Goal: Task Accomplishment & Management: Manage account settings

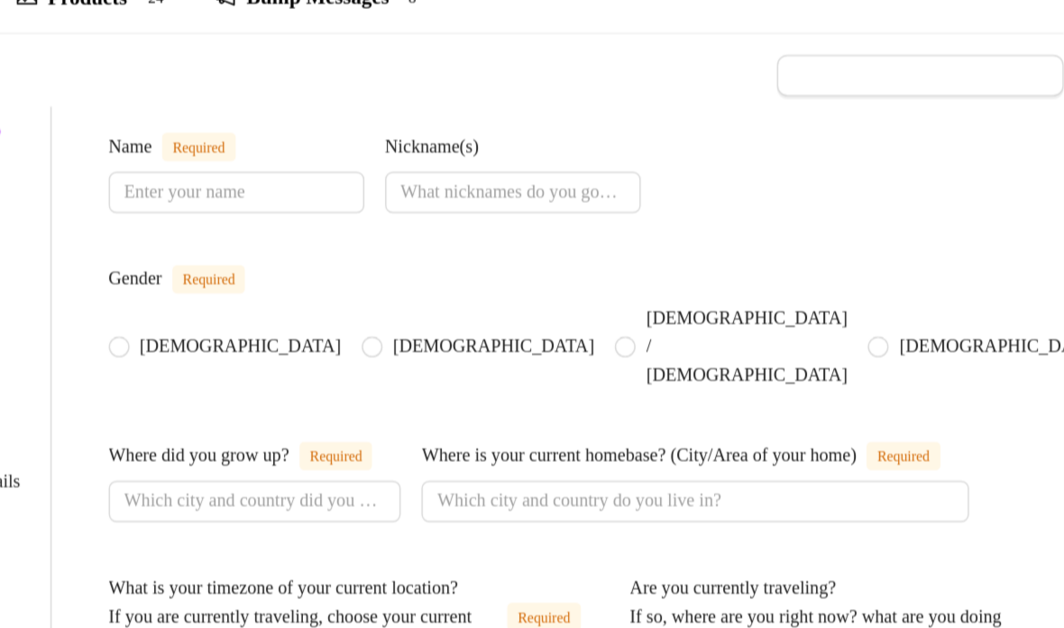
type input "[PERSON_NAME]"
radio input "true"
type input "[GEOGRAPHIC_DATA]"
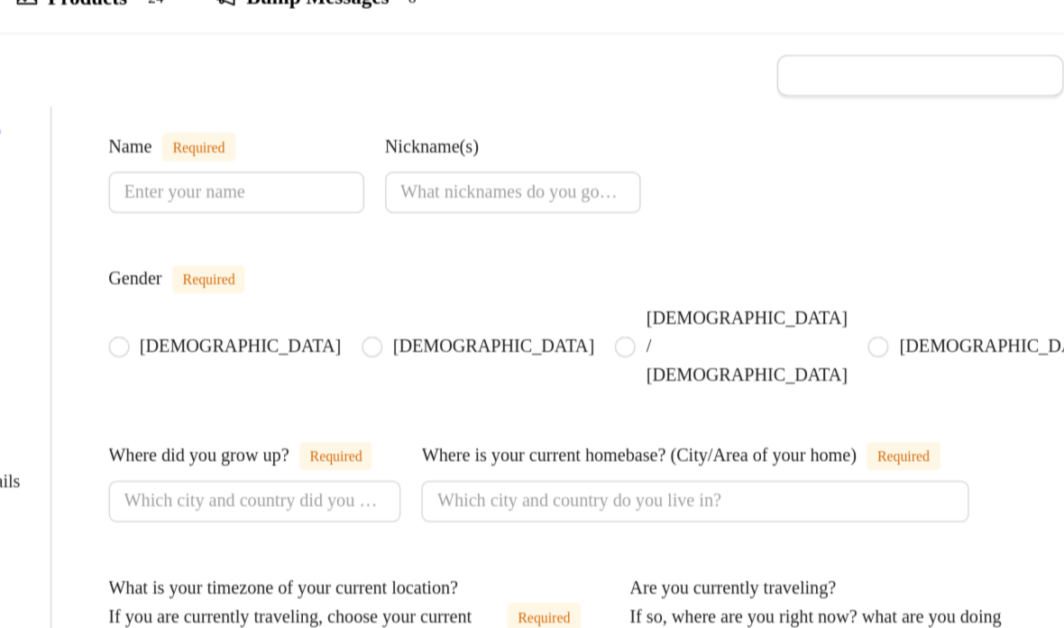
type textarea "Not currently travelling, at home in the [GEOGRAPHIC_DATA]."
type input "[DEMOGRAPHIC_DATA]"
type input "single"
type input "i have 3 siblings. 2 sisters and 1 brother. They are all younger than me. My br…"
type input "i do not have children"
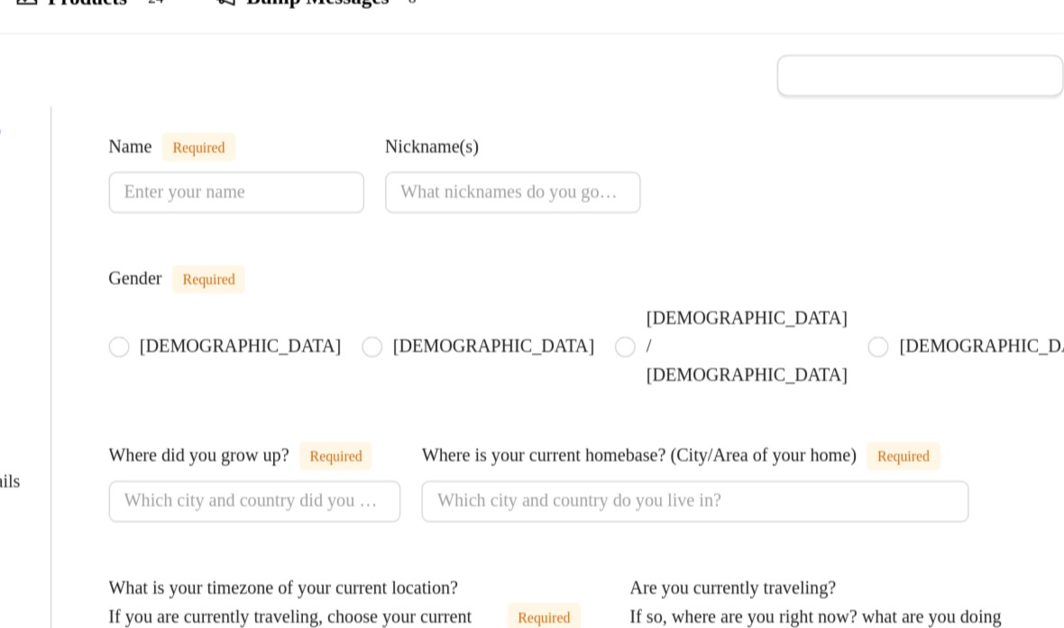
type input "i have 2 dogs. They are chihuahuas."
type input "Onlyfans and content creation"
type input "I was previously in the Military. More specifically the [DEMOGRAPHIC_DATA] army…"
type input "I am a post graduate"
type input "[DEMOGRAPHIC_DATA]"
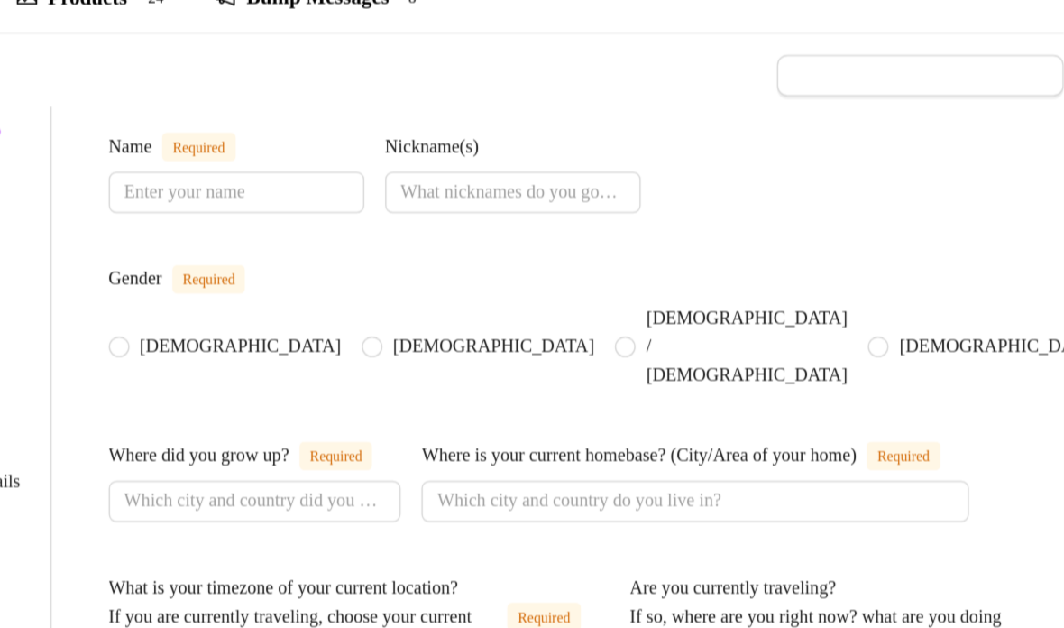
type input "I don’t tend to discuss political beliefs and economic ideals. I think my milit…"
type textarea "My long term dream is to live off grid somewhere by the welsh coast with my dog…"
type textarea "Haha, okay. We were about to head out of camp in convoy. There were 7 rangers, …"
type textarea "I come from a poor family, I’m super working class. I have been in the porn ind…"
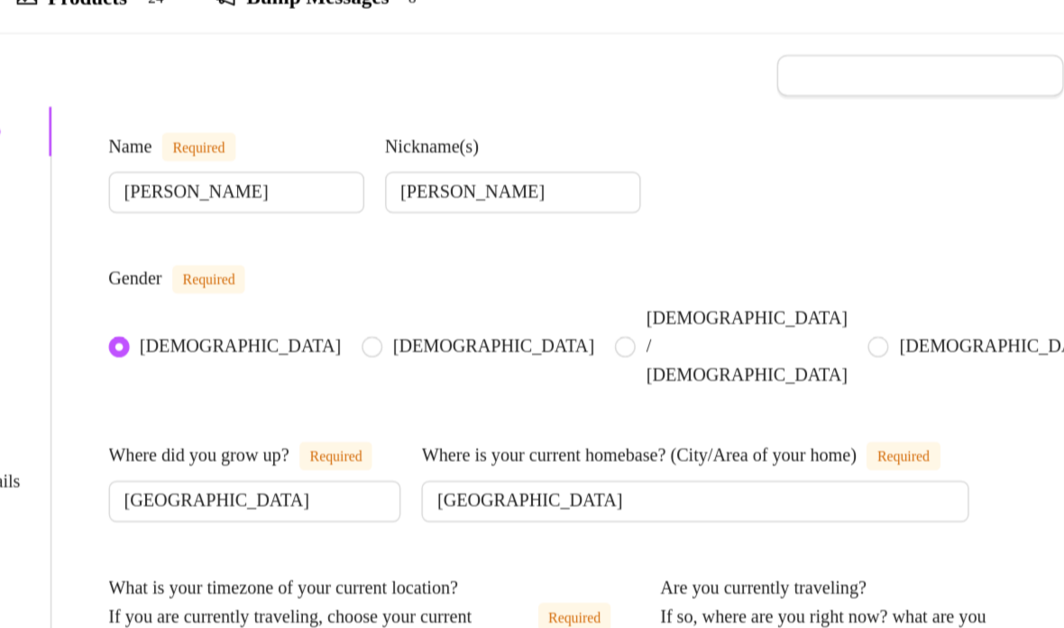
type input "[DATE]"
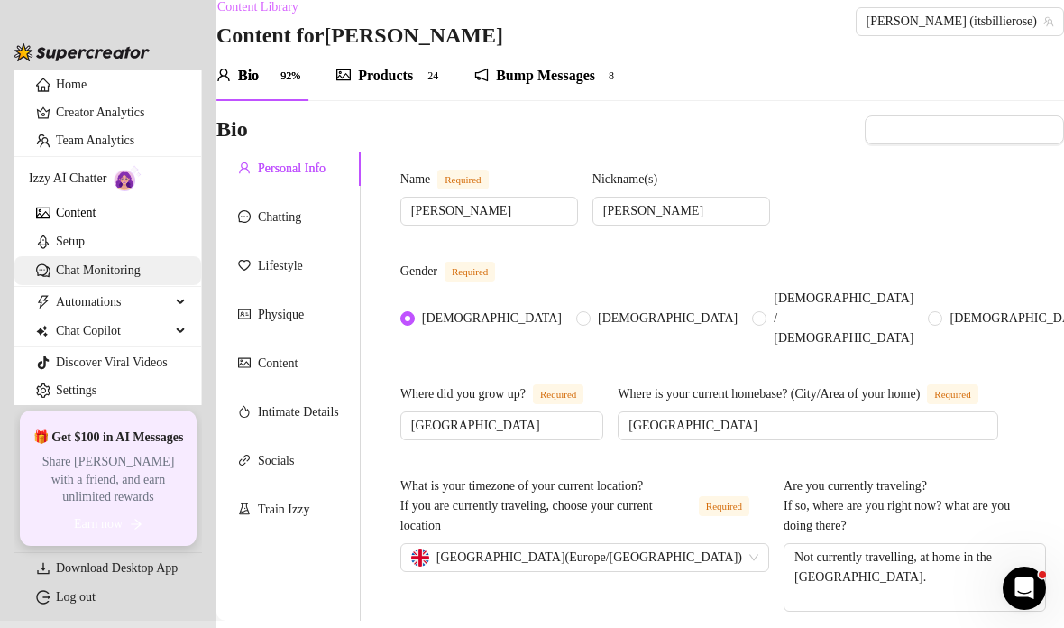
click at [58, 277] on link "Chat Monitoring" at bounding box center [98, 270] width 85 height 14
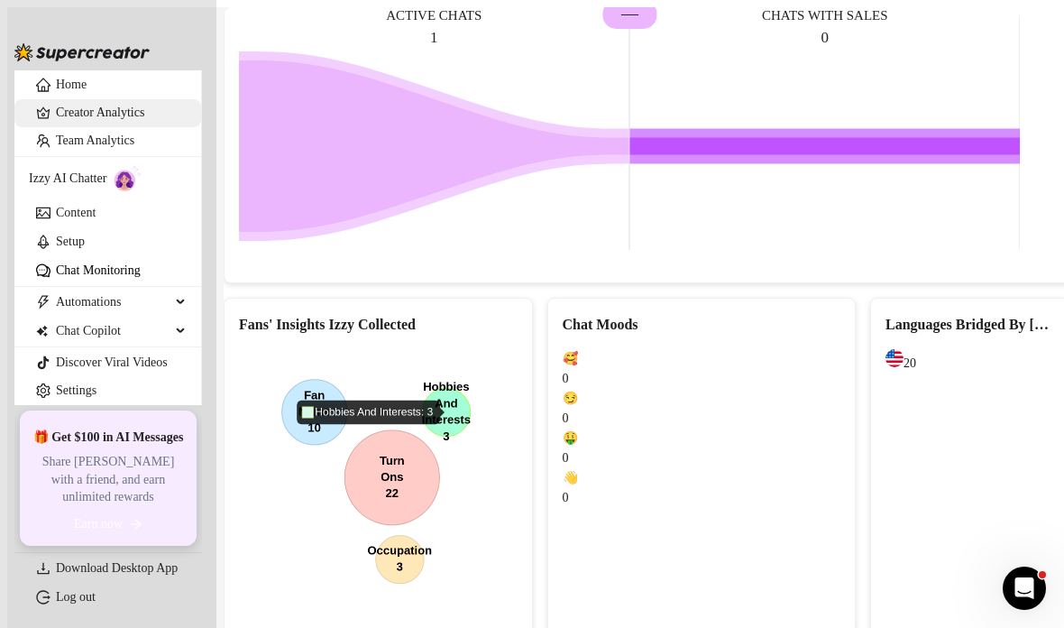
click at [66, 127] on link "Creator Analytics" at bounding box center [121, 112] width 131 height 29
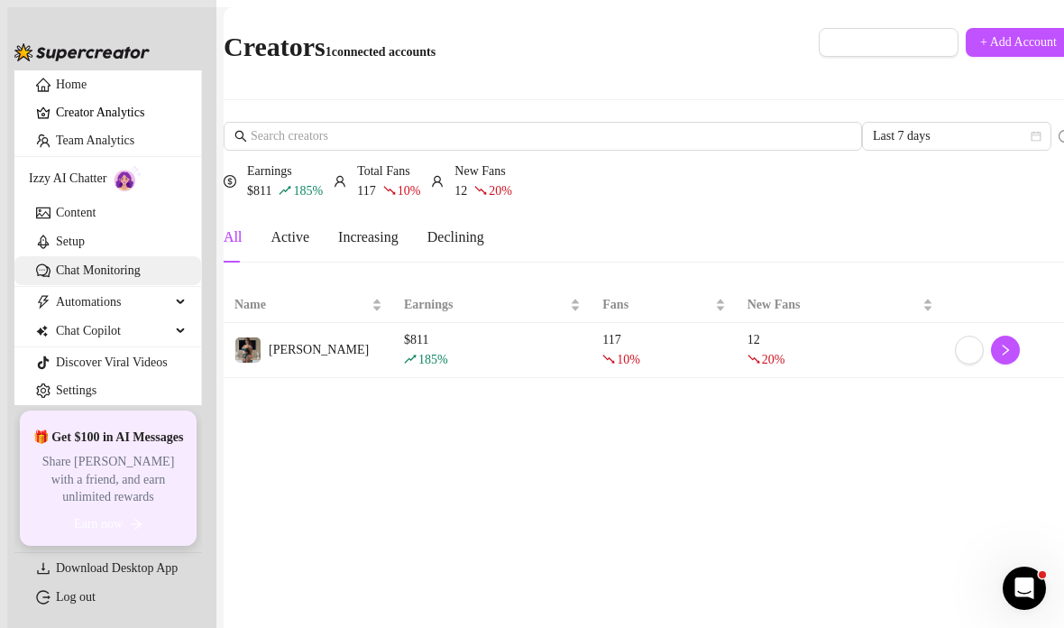
click at [70, 277] on link "Chat Monitoring" at bounding box center [98, 270] width 85 height 14
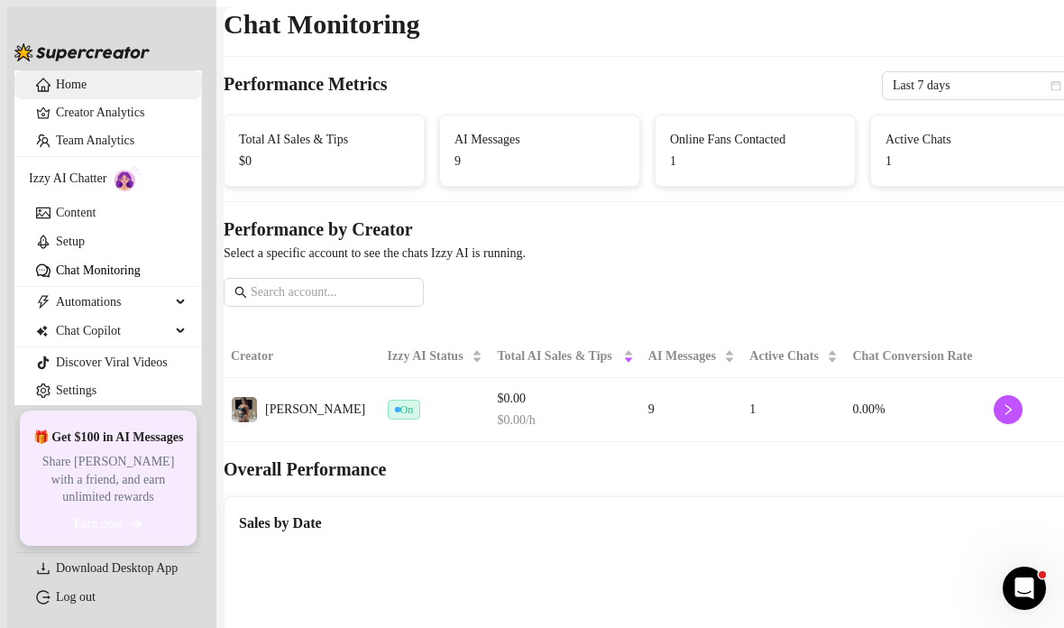
click at [56, 90] on link "Home" at bounding box center [71, 85] width 31 height 14
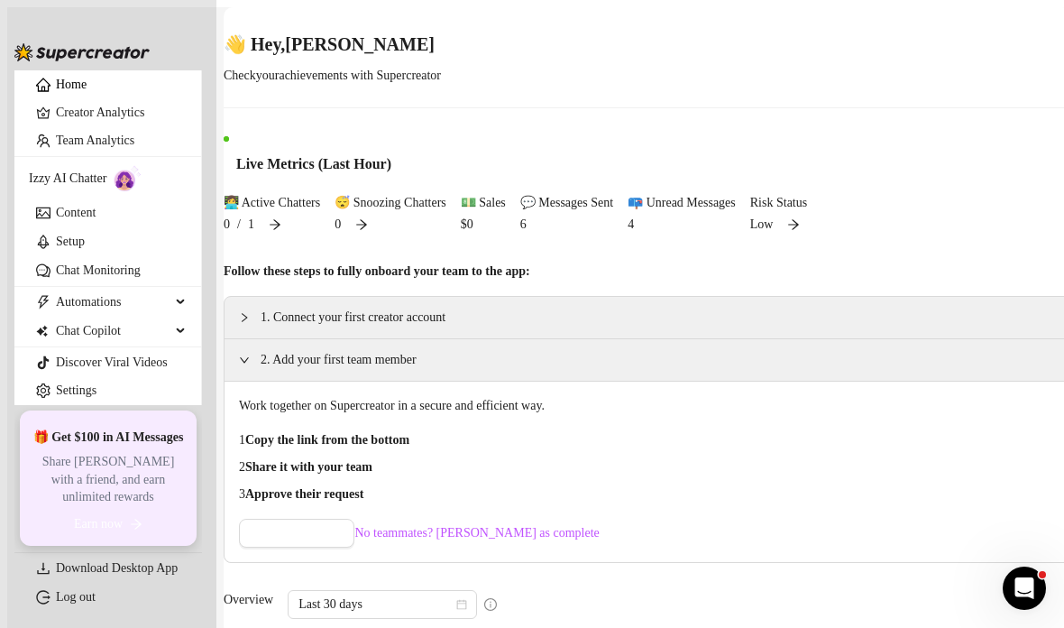
click at [628, 235] on div "📪 Unread Messages 4" at bounding box center [682, 213] width 108 height 41
click at [60, 127] on link "Creator Analytics" at bounding box center [121, 112] width 131 height 29
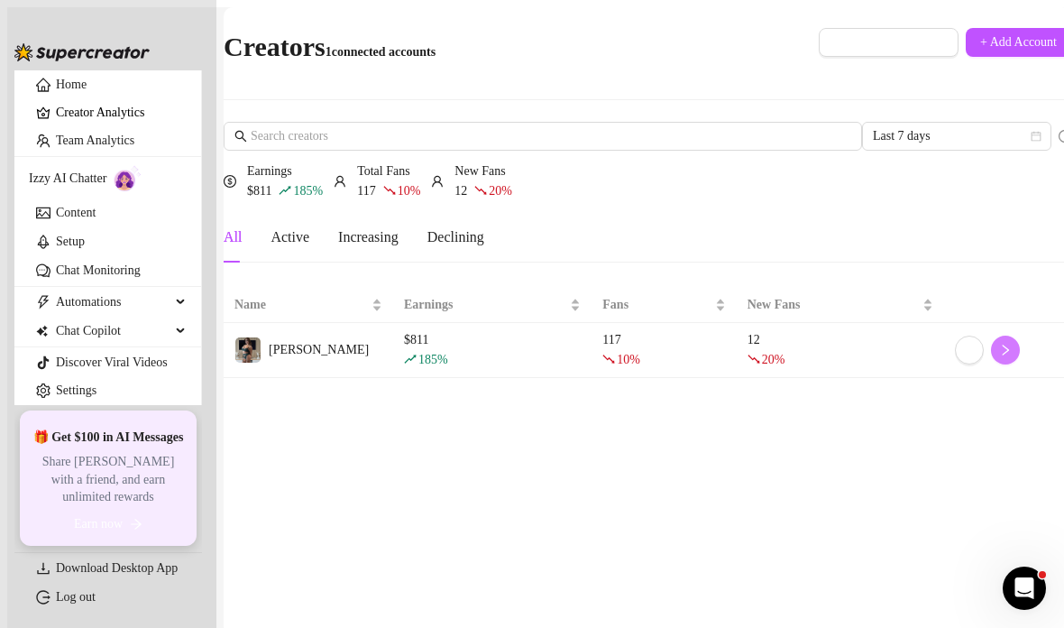
click at [999, 344] on icon "right" at bounding box center [1005, 350] width 13 height 13
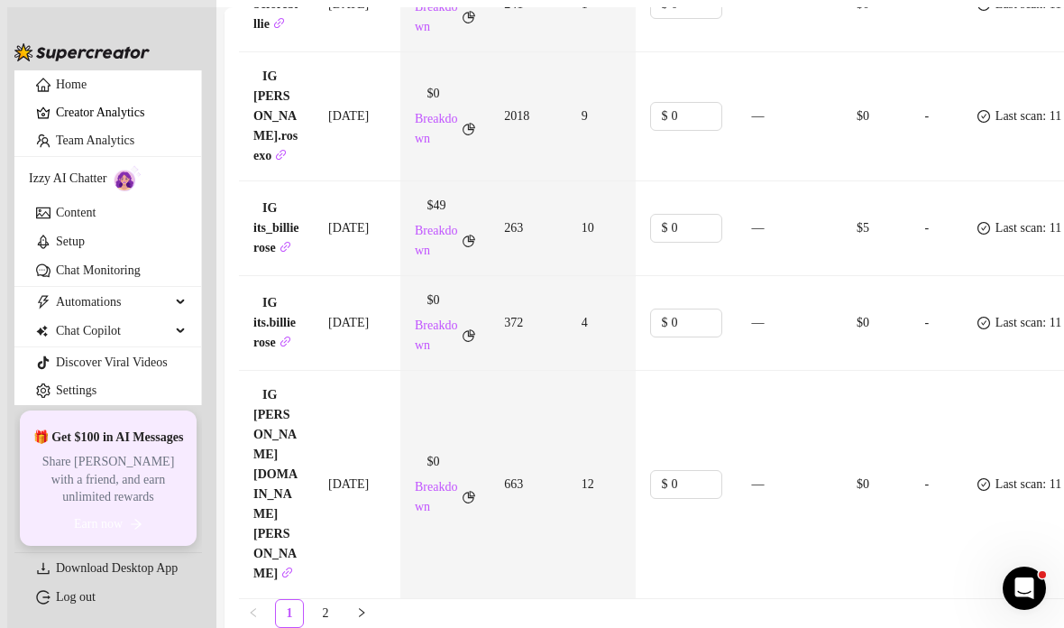
scroll to position [3004, 0]
click at [61, 91] on link "Home" at bounding box center [71, 85] width 31 height 14
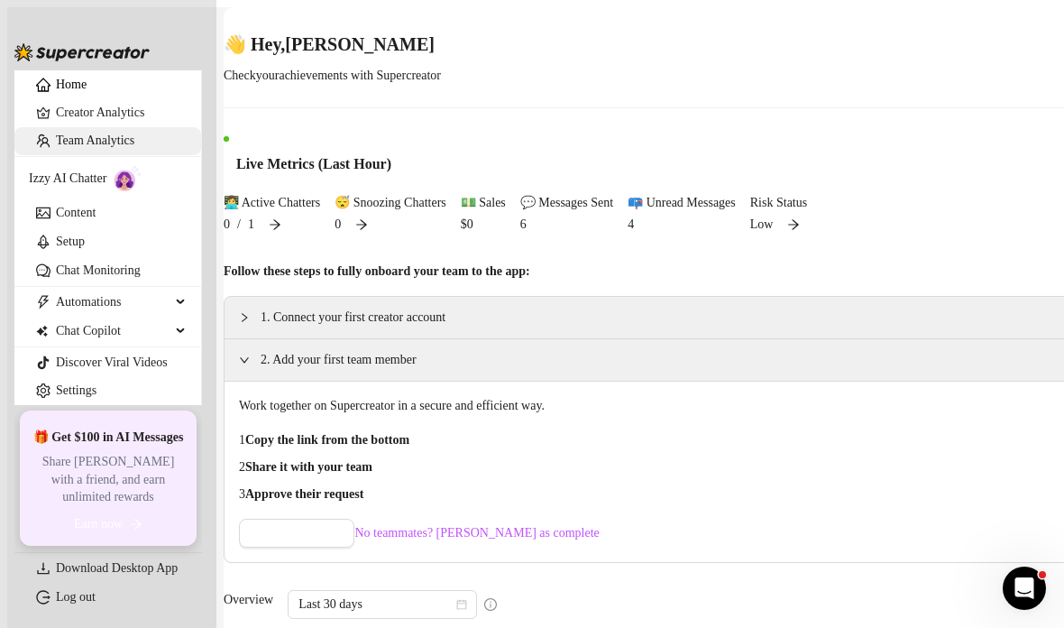
click at [62, 147] on link "Team Analytics" at bounding box center [95, 141] width 78 height 14
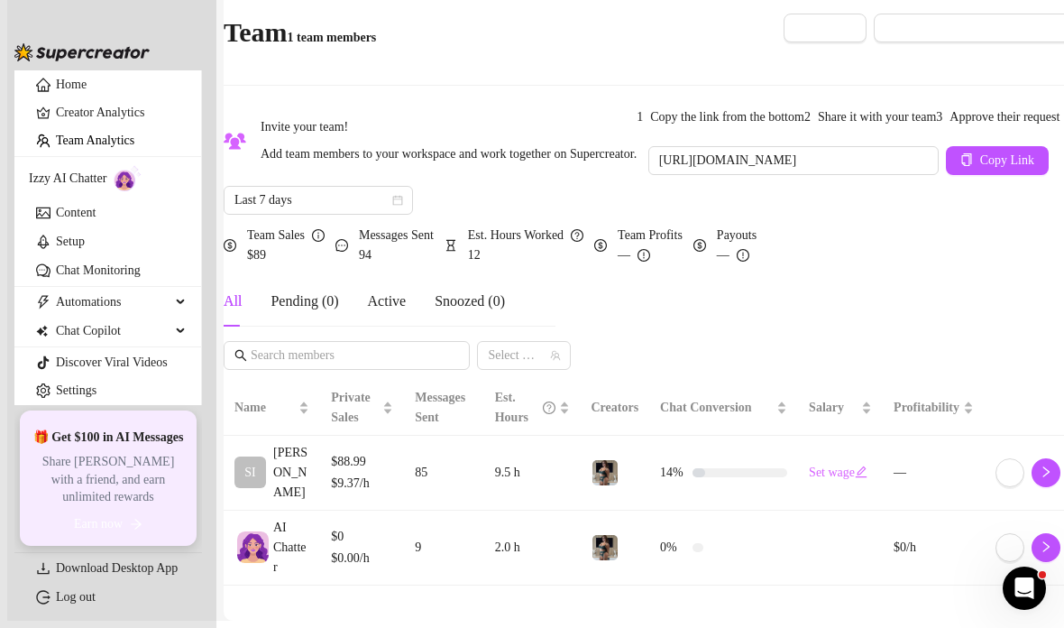
scroll to position [72, 0]
click at [56, 219] on link "Content" at bounding box center [76, 213] width 40 height 14
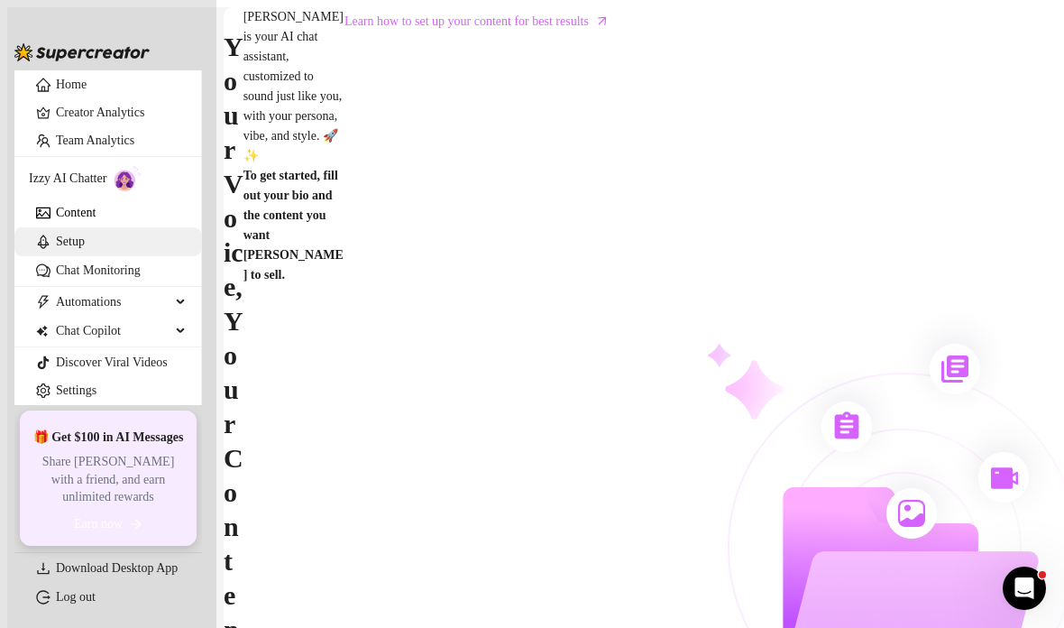
click at [56, 248] on link "Setup" at bounding box center [70, 242] width 29 height 14
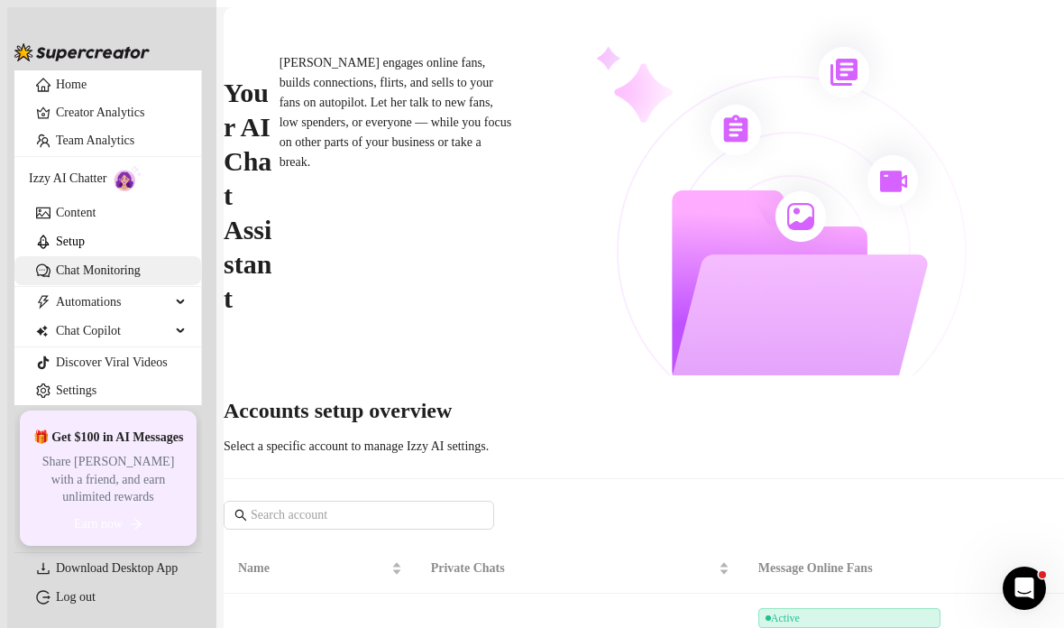
click at [72, 277] on link "Chat Monitoring" at bounding box center [98, 270] width 85 height 14
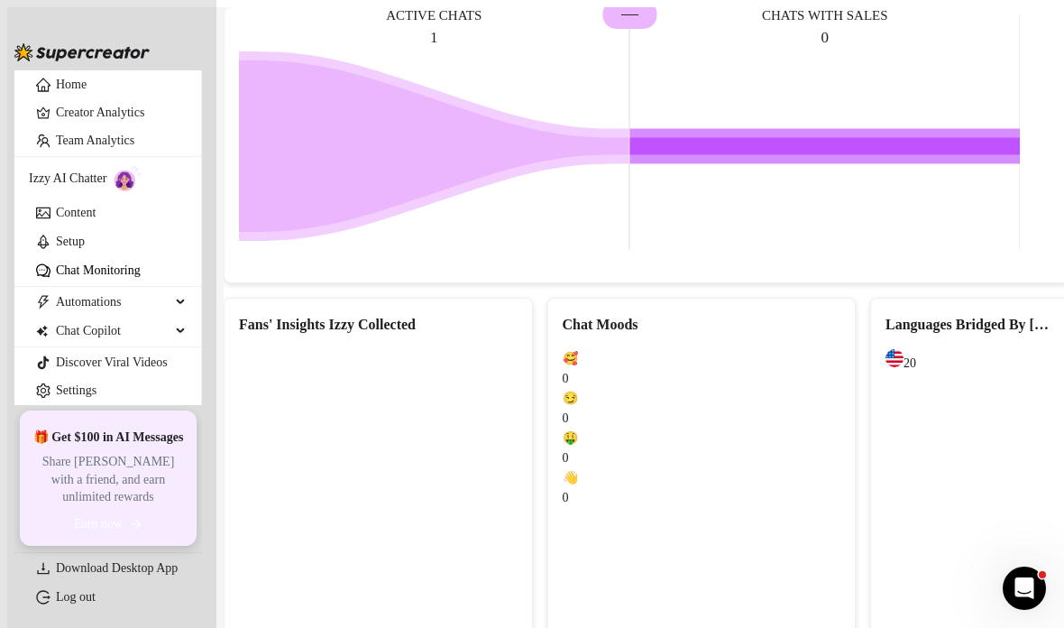
scroll to position [72, 0]
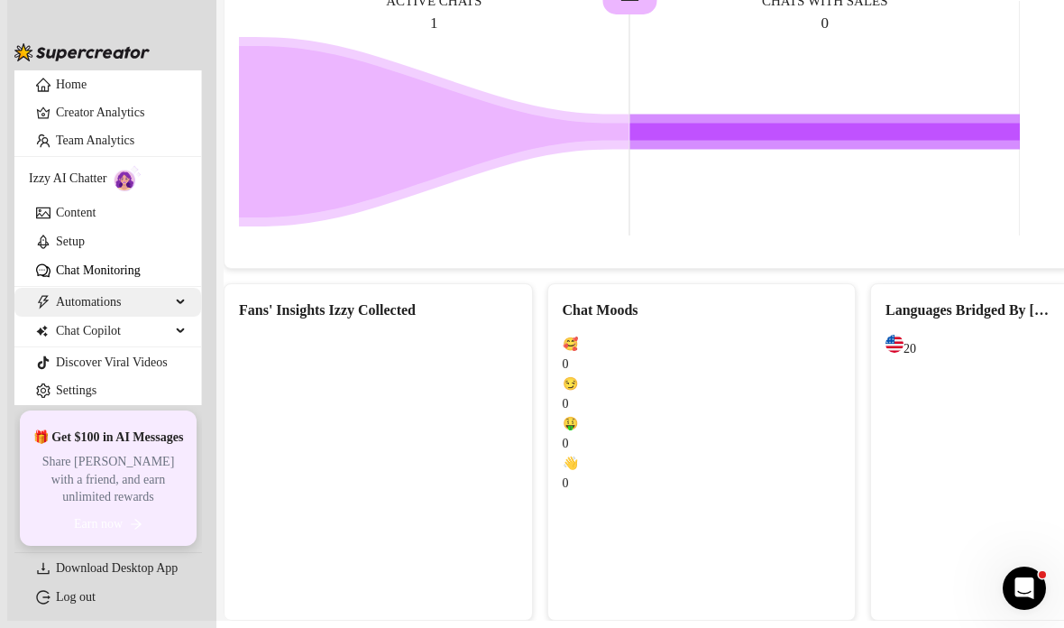
click at [62, 301] on span "Automations" at bounding box center [113, 302] width 115 height 29
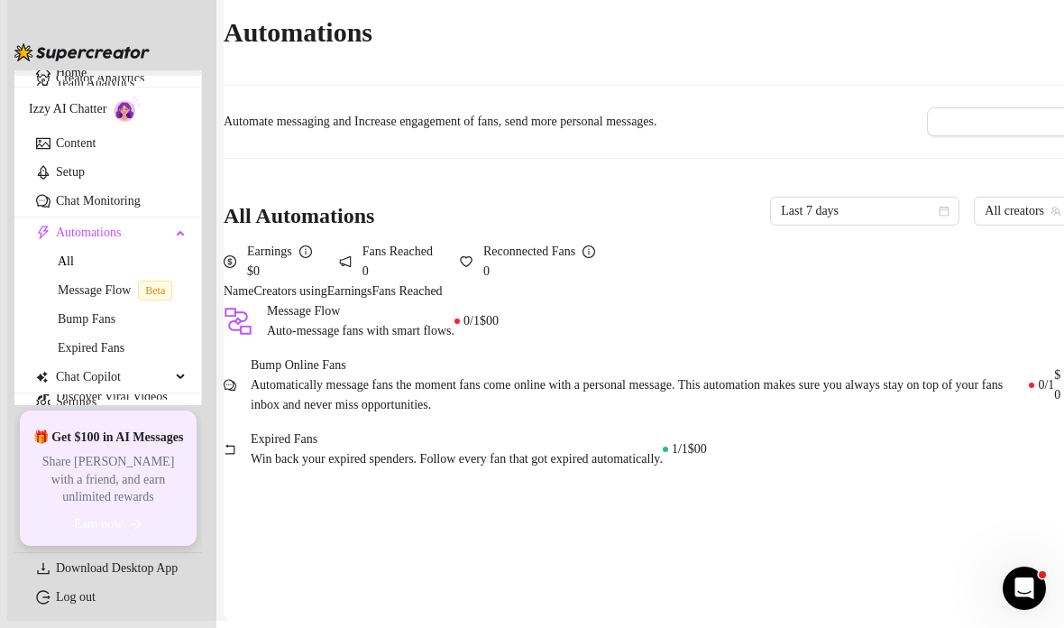
click at [56, 79] on link "Home" at bounding box center [71, 73] width 31 height 14
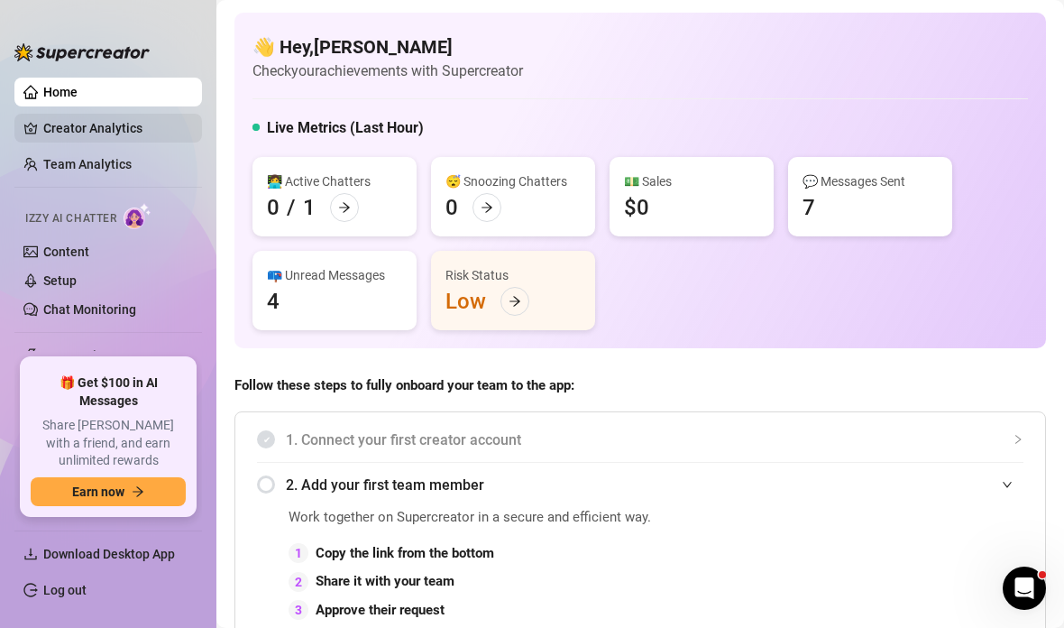
click at [45, 134] on link "Creator Analytics" at bounding box center [115, 128] width 144 height 29
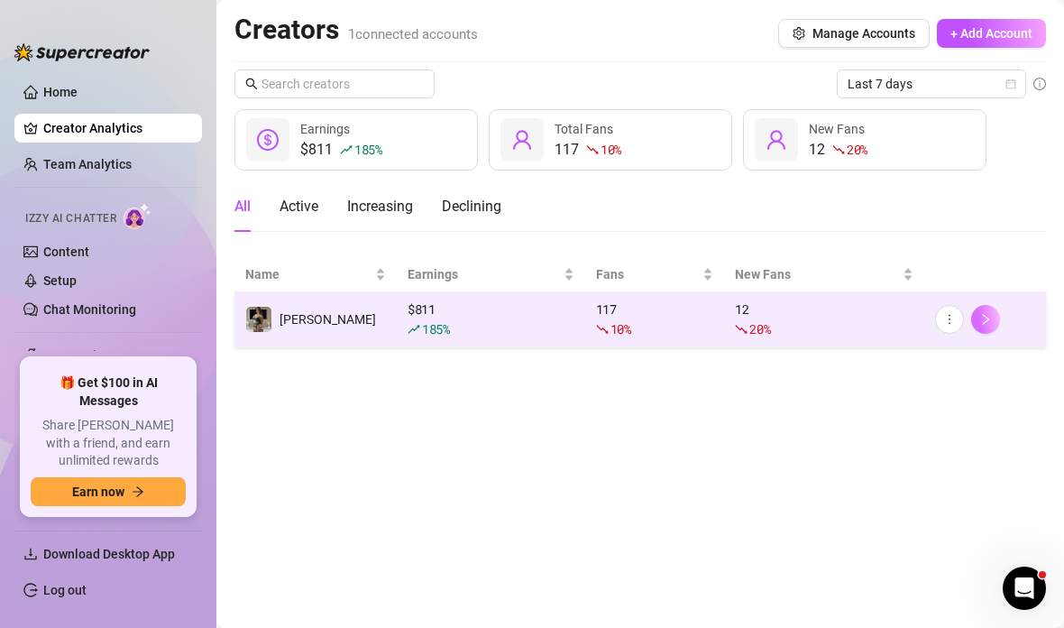
click at [998, 324] on button "button" at bounding box center [985, 319] width 29 height 29
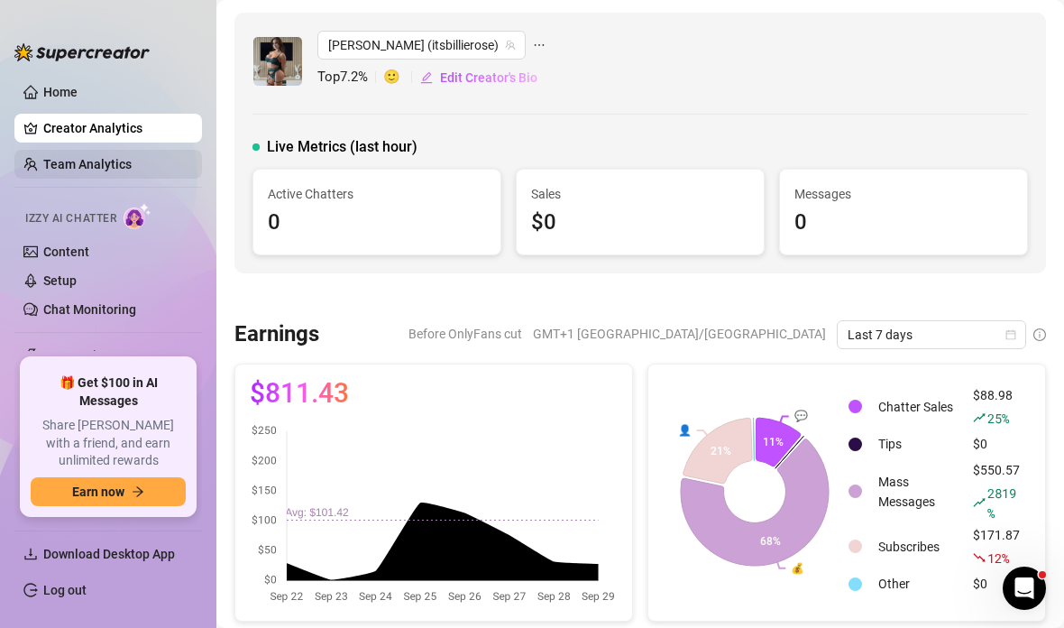
click at [70, 166] on link "Team Analytics" at bounding box center [87, 164] width 88 height 14
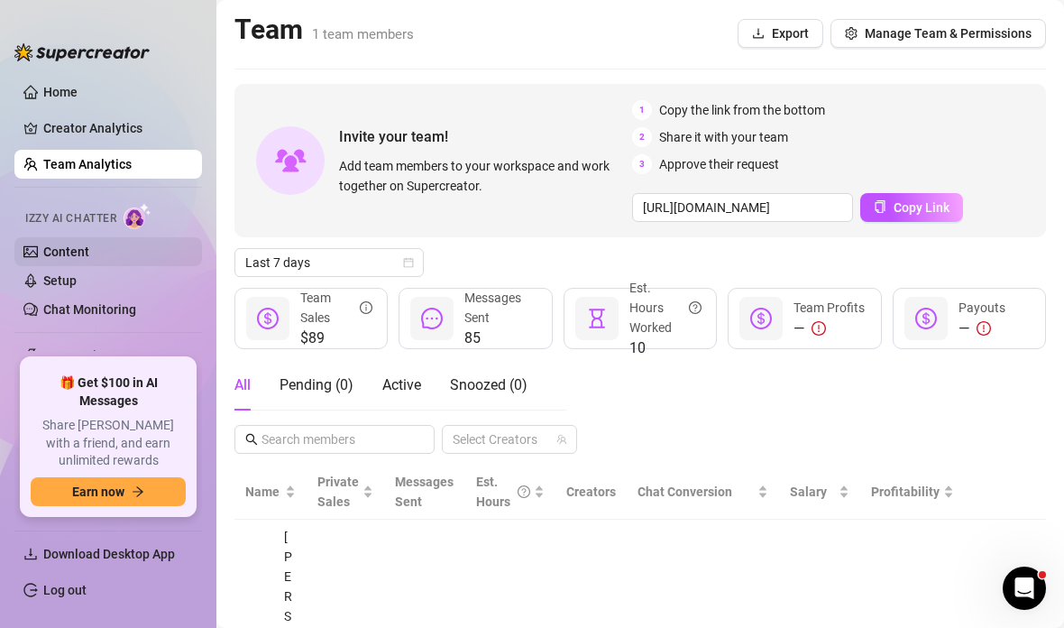
click at [49, 250] on link "Content" at bounding box center [66, 251] width 46 height 14
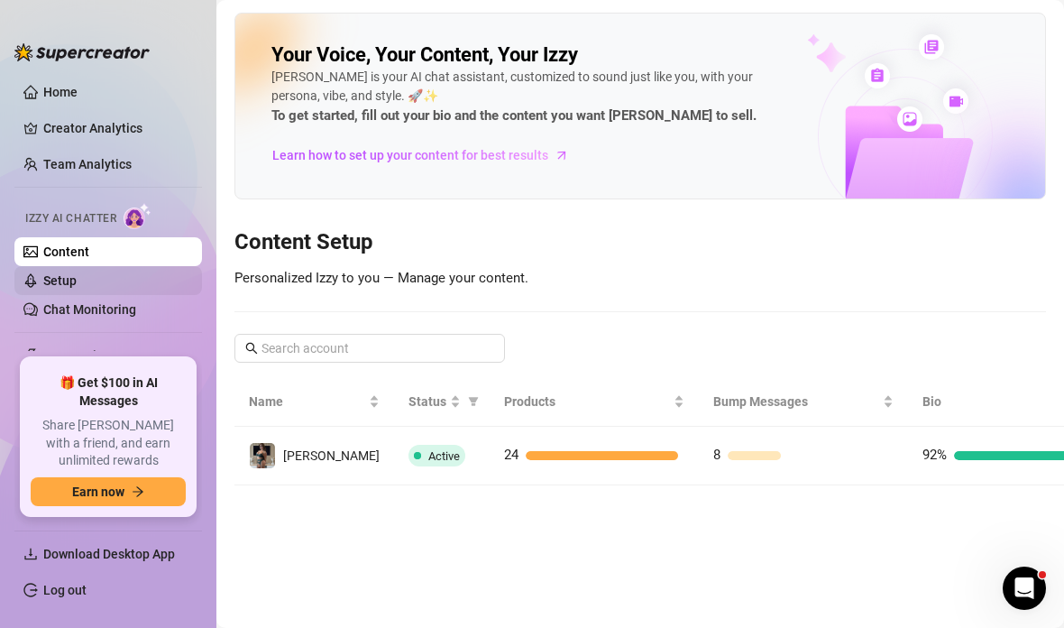
click at [46, 288] on link "Setup" at bounding box center [59, 280] width 33 height 14
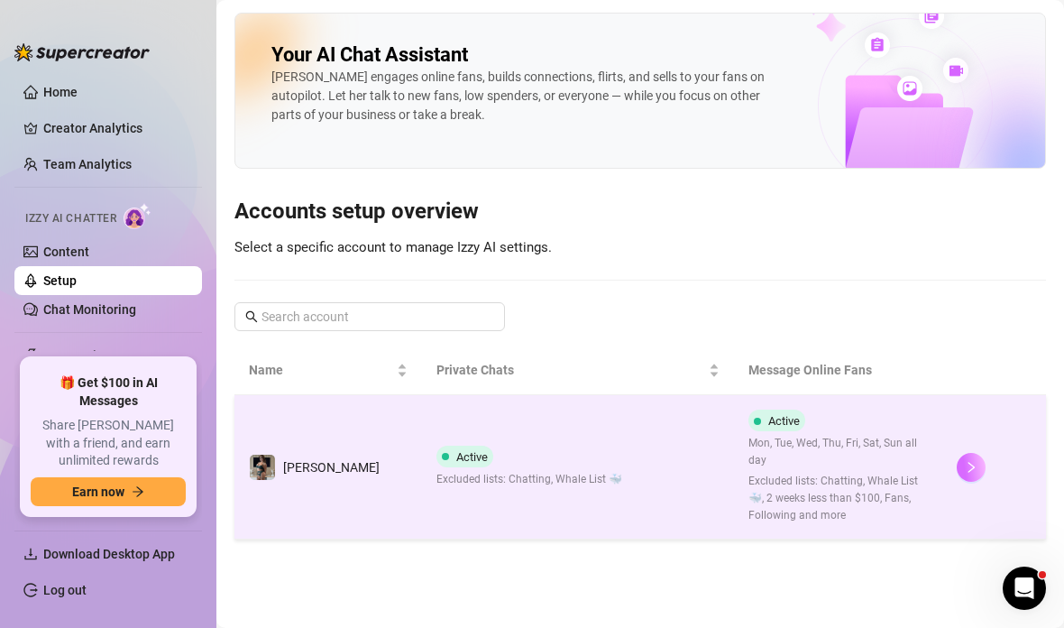
click at [965, 461] on icon "right" at bounding box center [971, 467] width 13 height 13
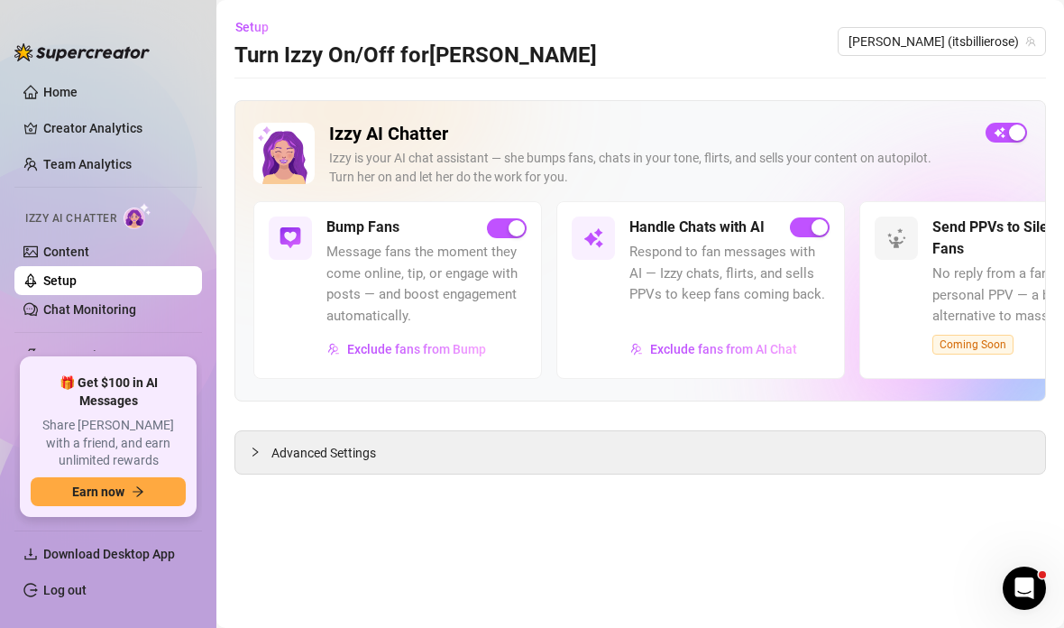
scroll to position [72, 0]
click at [60, 313] on link "Chat Monitoring" at bounding box center [89, 309] width 93 height 14
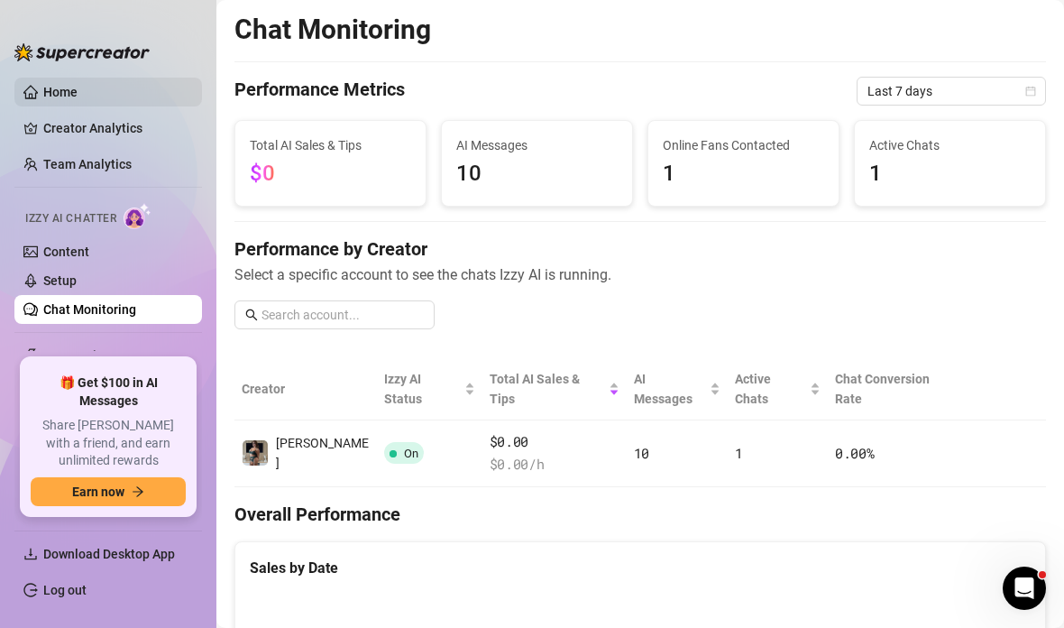
click at [56, 93] on link "Home" at bounding box center [60, 92] width 34 height 14
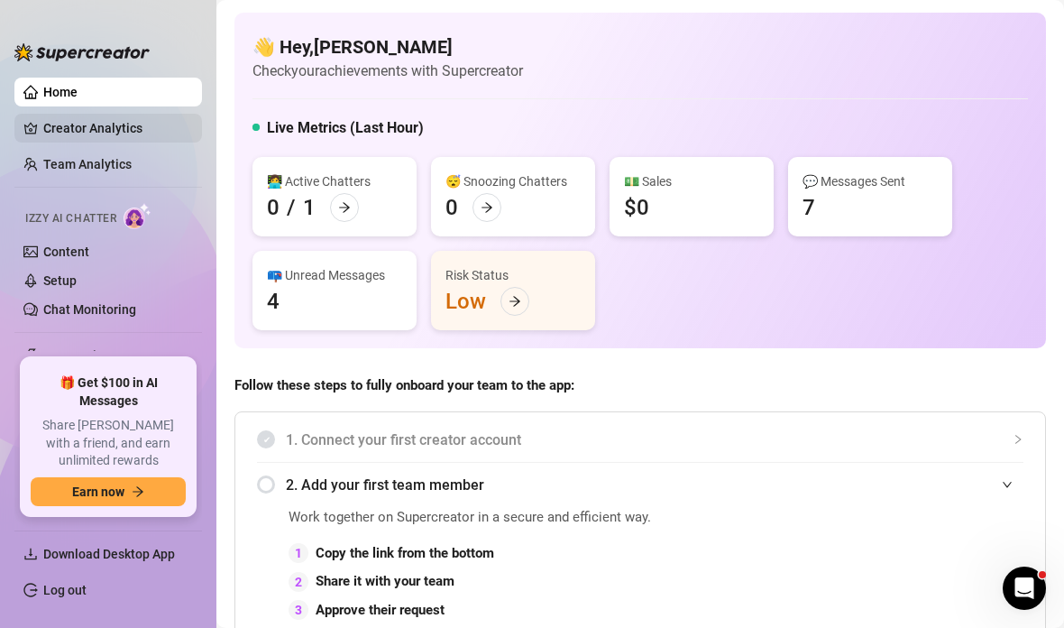
click at [68, 142] on link "Creator Analytics" at bounding box center [115, 128] width 144 height 29
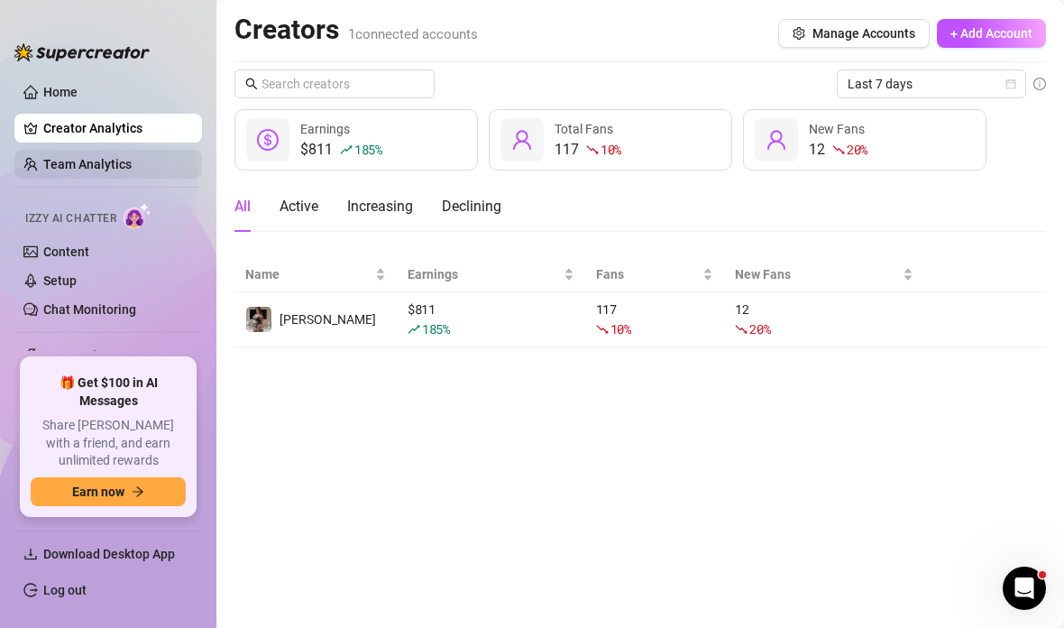
click at [61, 161] on link "Team Analytics" at bounding box center [87, 164] width 88 height 14
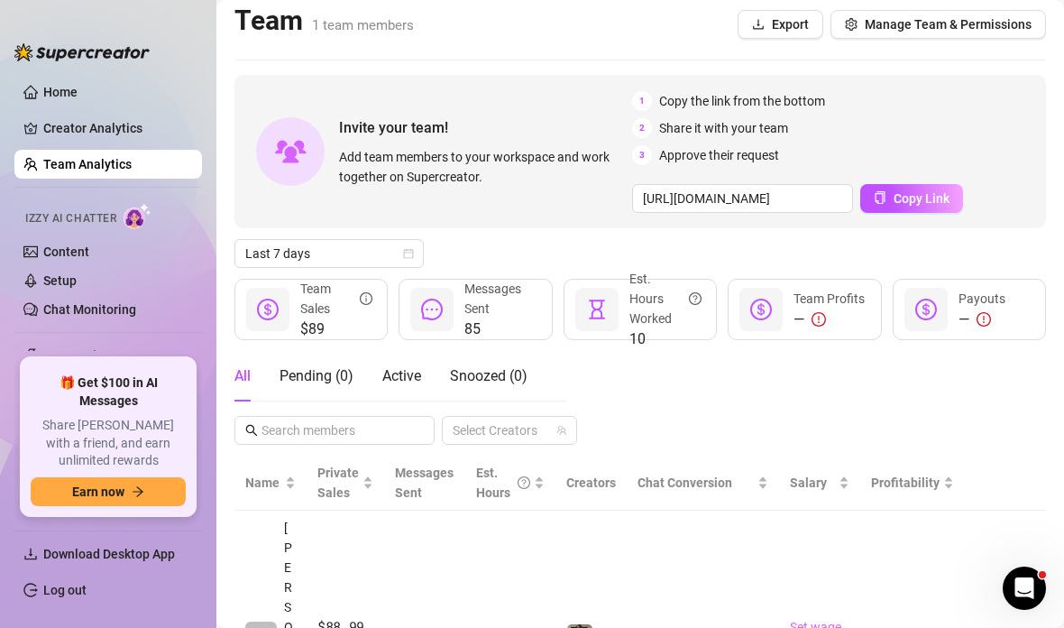
scroll to position [8, 0]
click at [55, 244] on link "Content" at bounding box center [66, 251] width 46 height 14
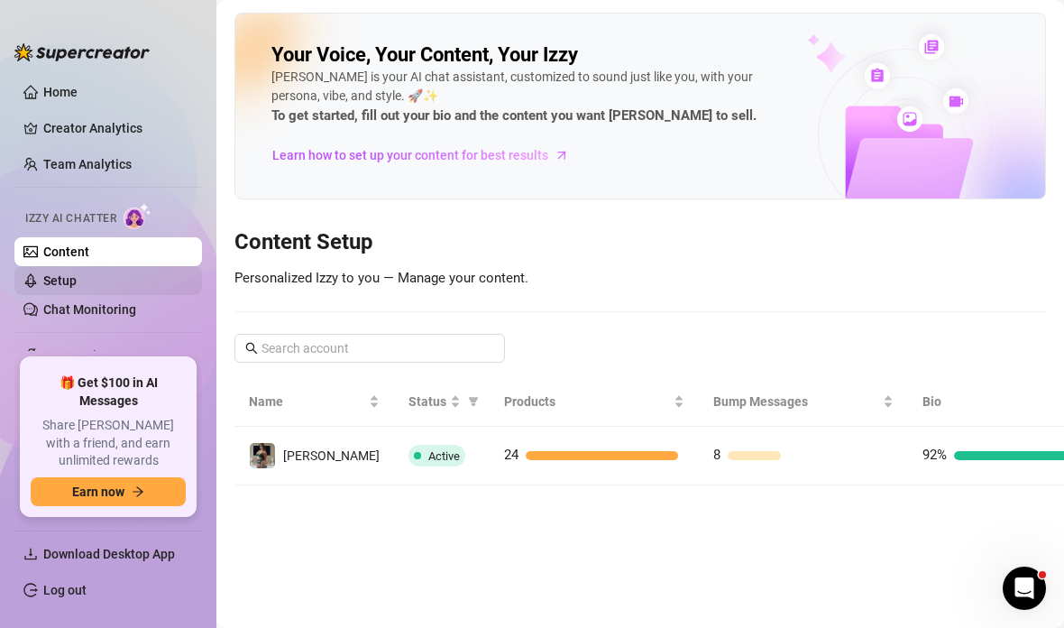
click at [47, 277] on link "Setup" at bounding box center [59, 280] width 33 height 14
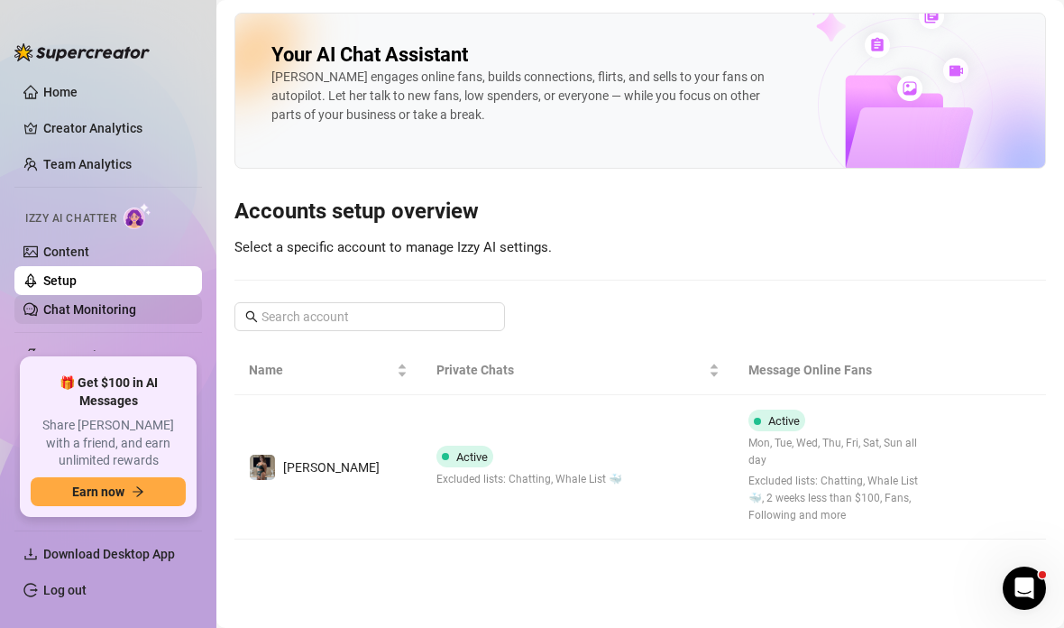
click at [59, 313] on link "Chat Monitoring" at bounding box center [89, 309] width 93 height 14
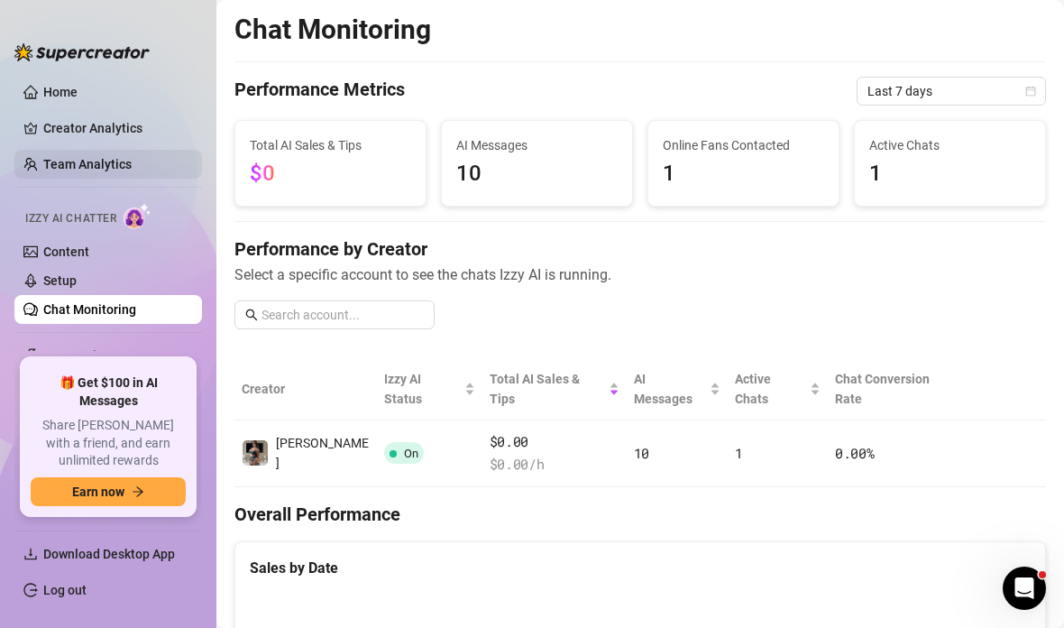
click at [43, 160] on link "Team Analytics" at bounding box center [87, 164] width 88 height 14
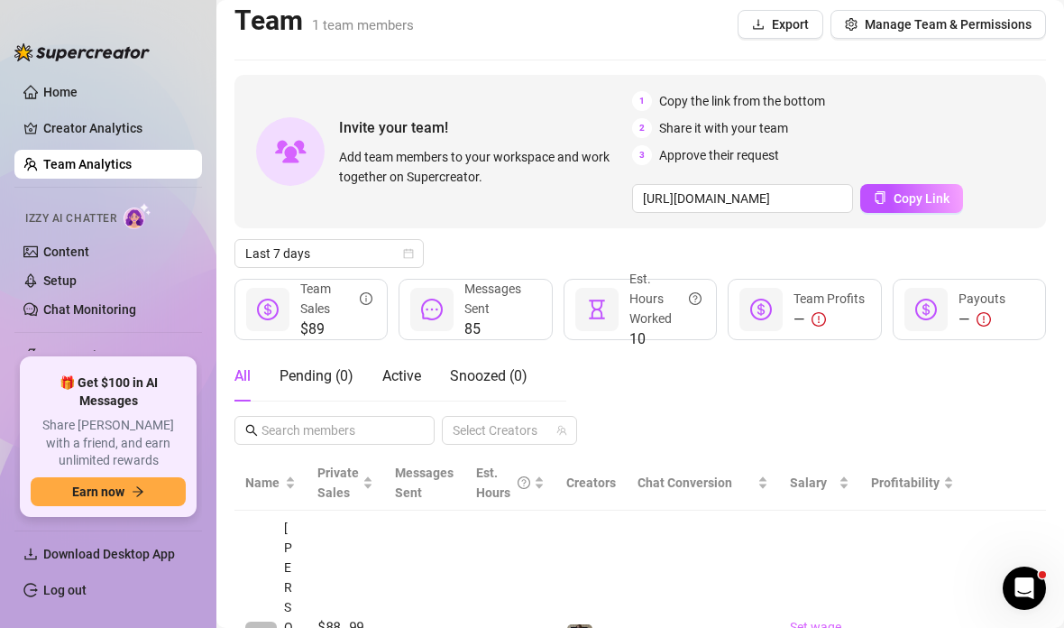
scroll to position [8, 0]
click at [69, 317] on link "Chat Monitoring" at bounding box center [89, 309] width 93 height 14
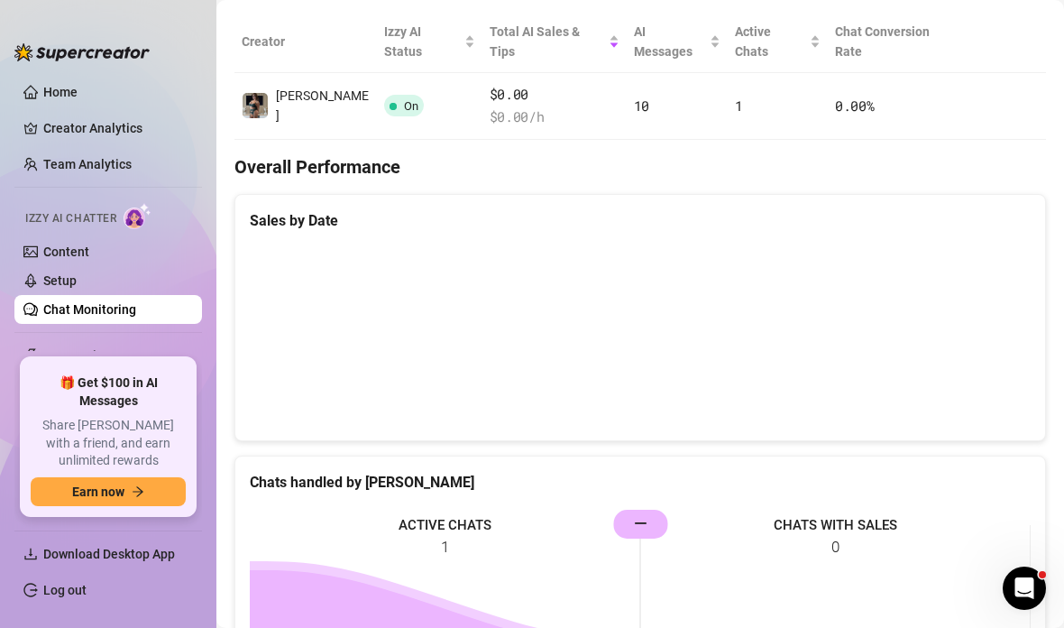
scroll to position [161, 0]
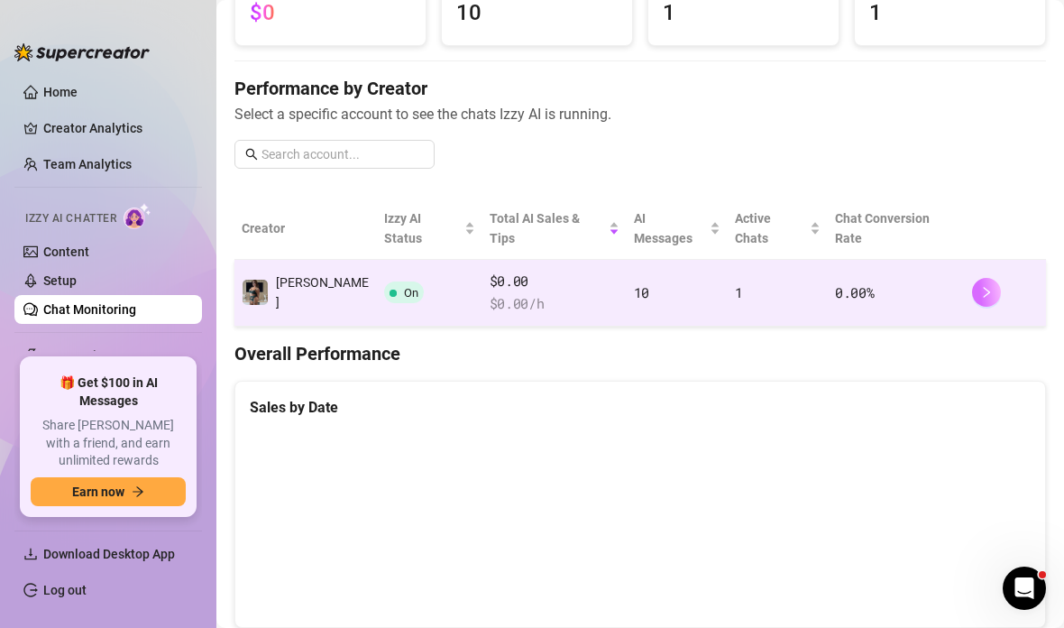
click at [984, 278] on button "button" at bounding box center [986, 292] width 29 height 29
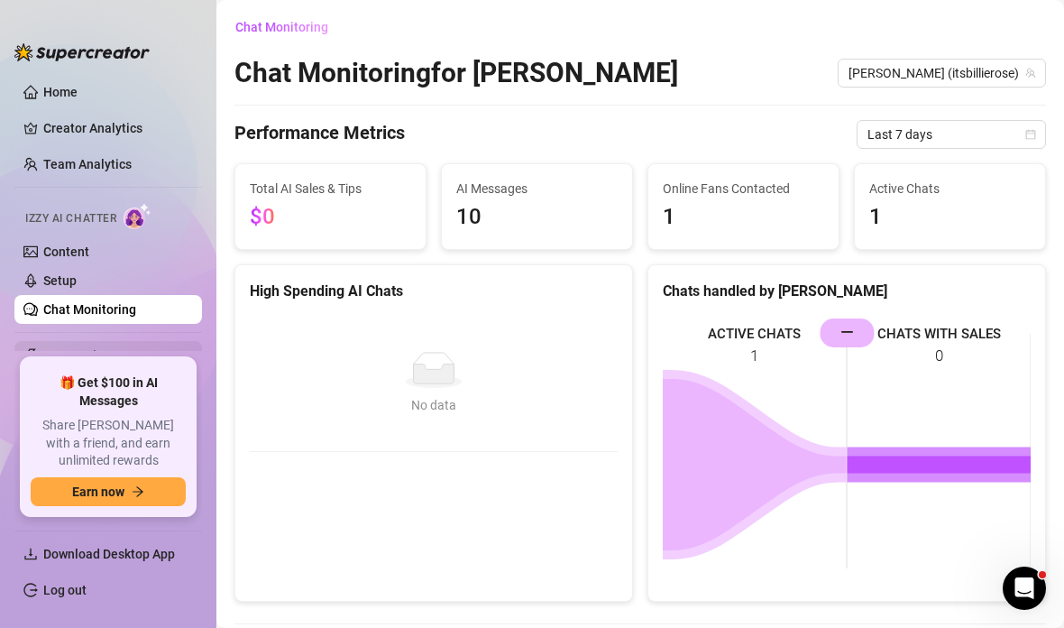
click at [184, 352] on div "Automations" at bounding box center [108, 355] width 188 height 29
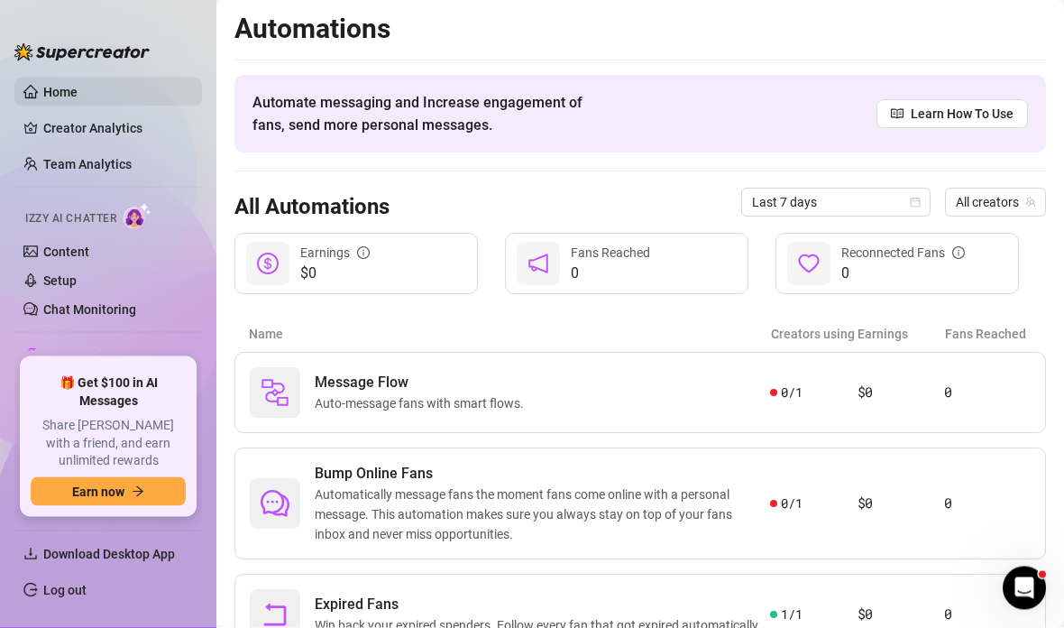
click at [49, 97] on link "Home" at bounding box center [60, 92] width 34 height 14
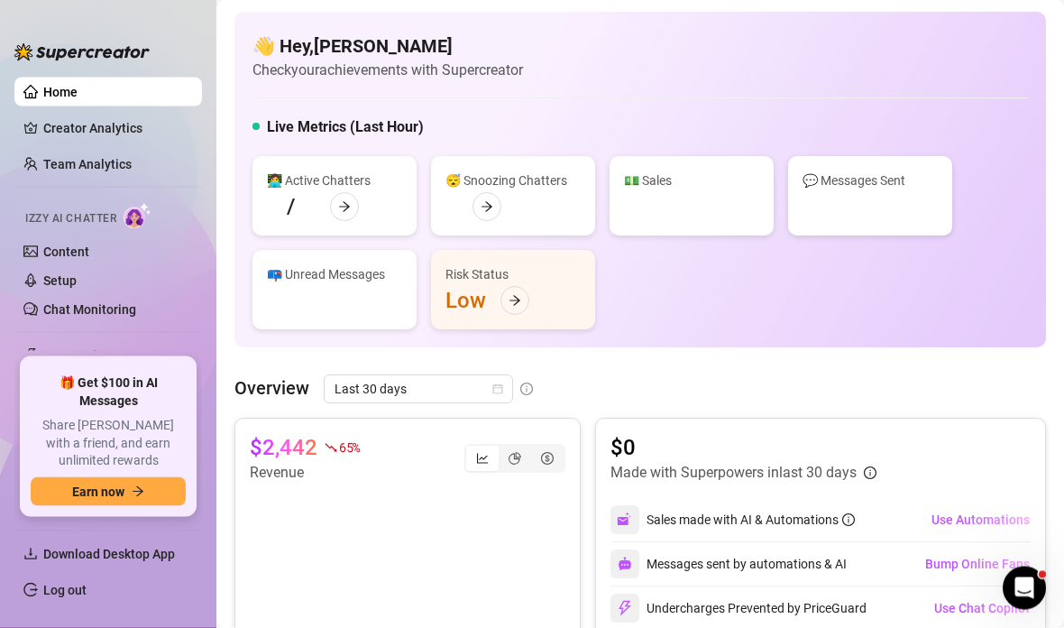
scroll to position [48, 0]
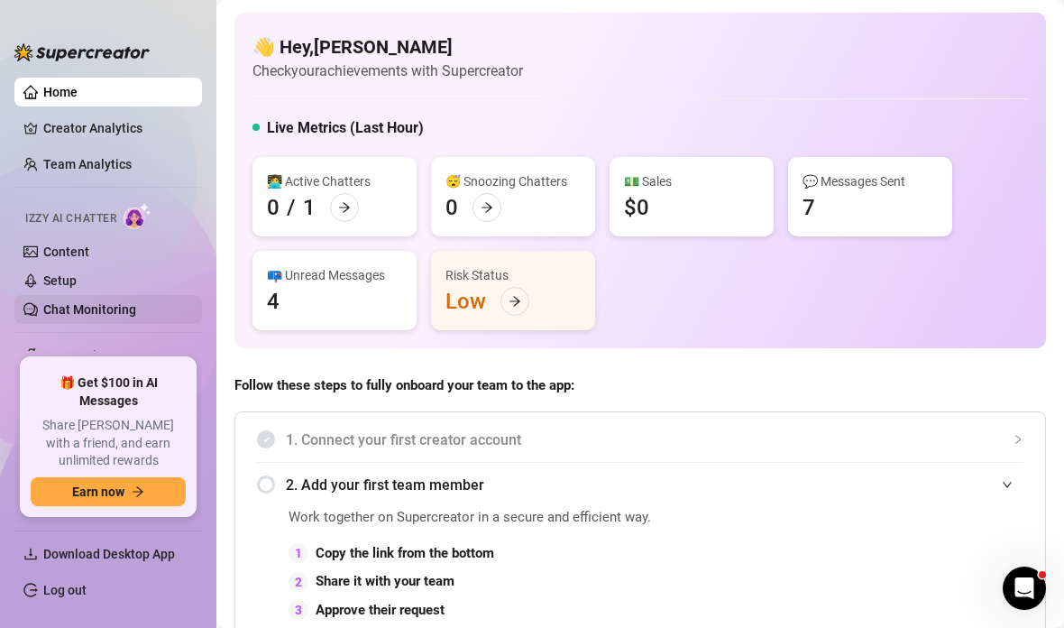
click at [59, 307] on link "Chat Monitoring" at bounding box center [89, 309] width 93 height 14
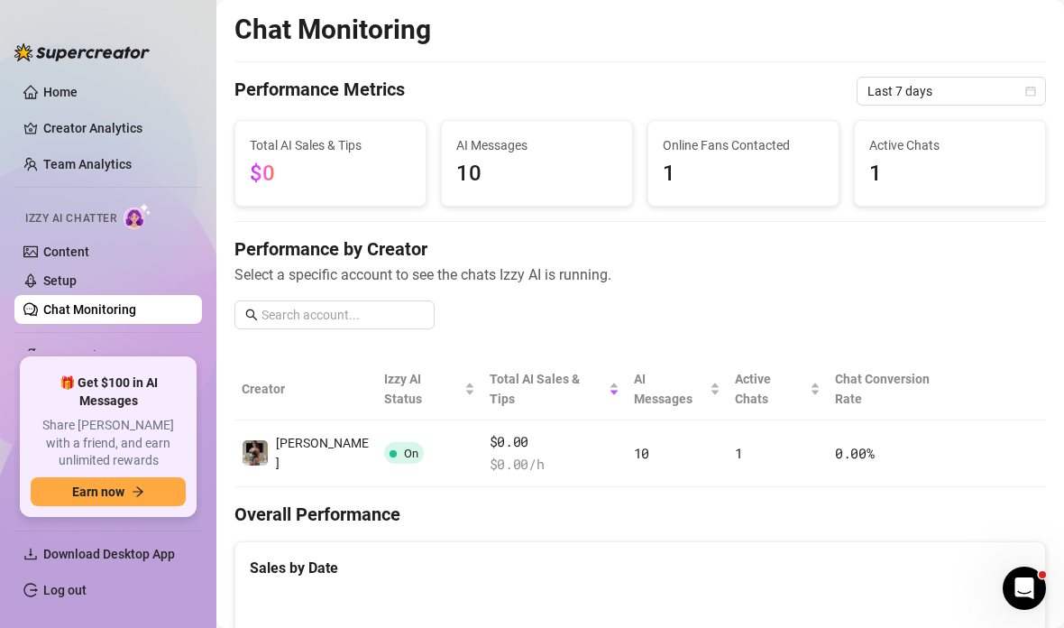
click at [60, 380] on span "Chat Copilot" at bounding box center [107, 391] width 128 height 29
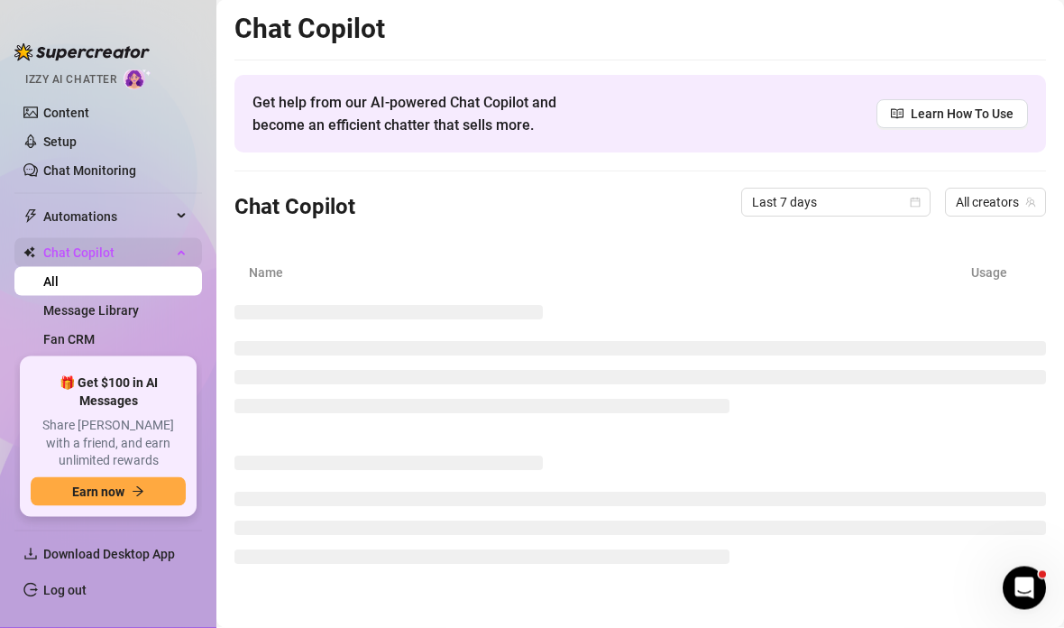
scroll to position [72, 0]
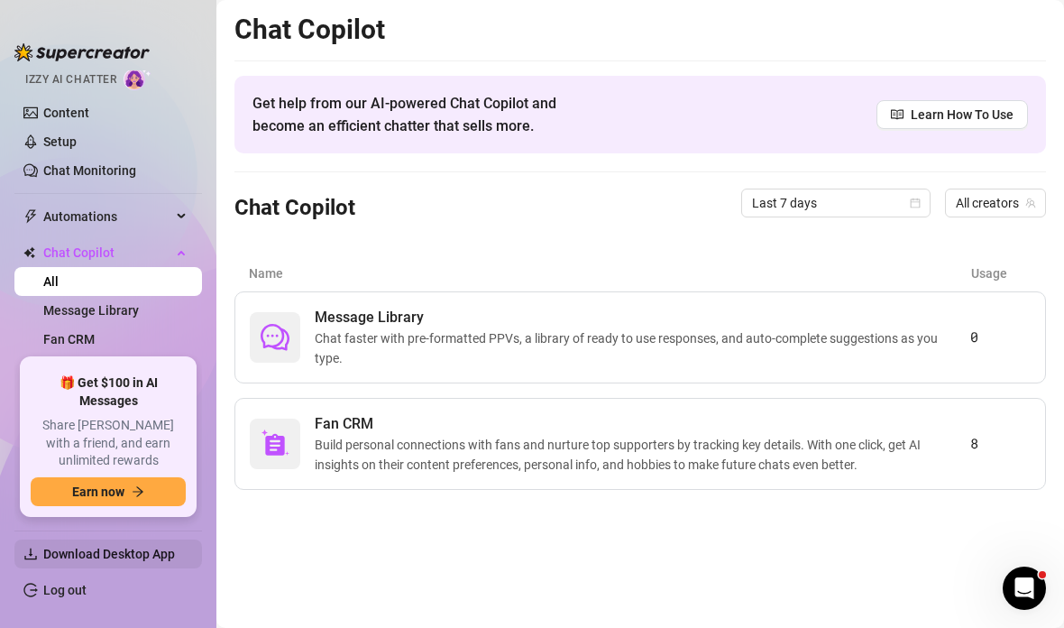
click at [83, 561] on span "Download Desktop App" at bounding box center [109, 554] width 132 height 14
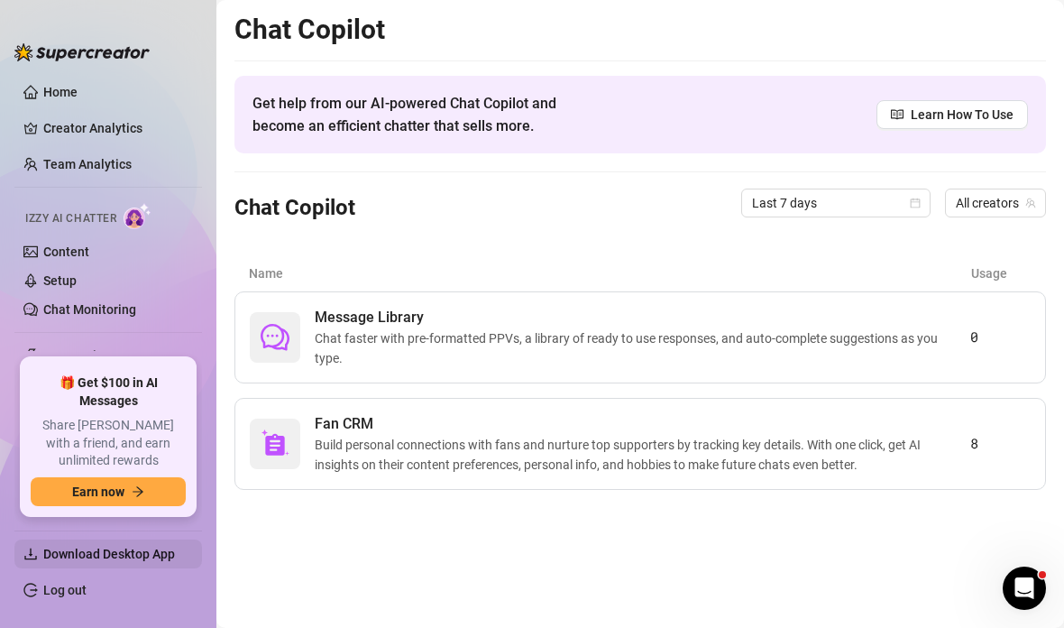
scroll to position [0, 0]
click at [54, 92] on link "Home" at bounding box center [60, 92] width 34 height 14
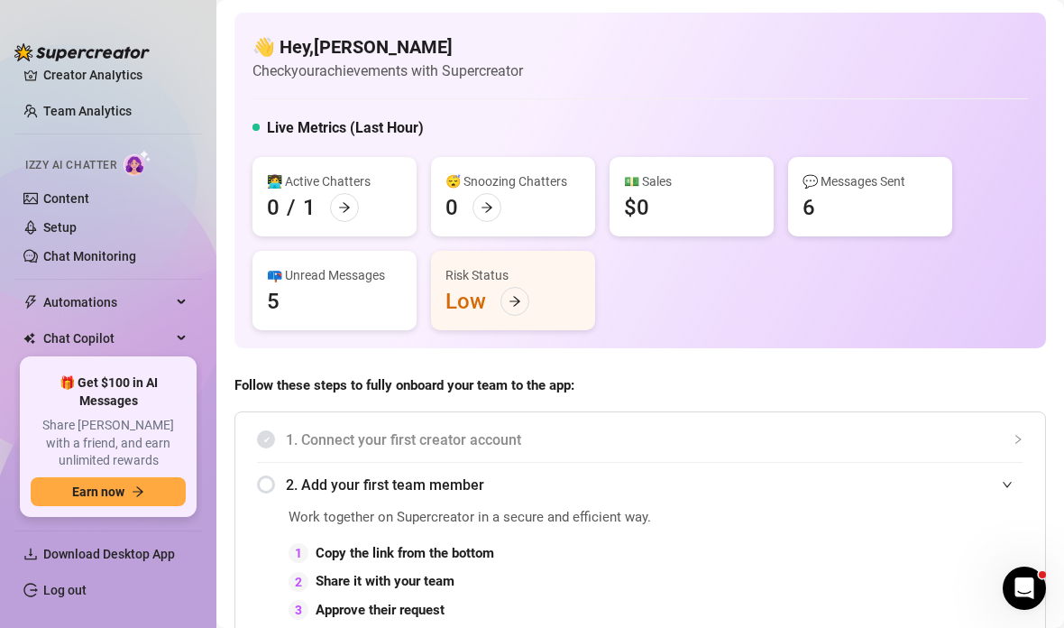
scroll to position [52, 0]
click at [60, 420] on link "Settings" at bounding box center [67, 421] width 48 height 14
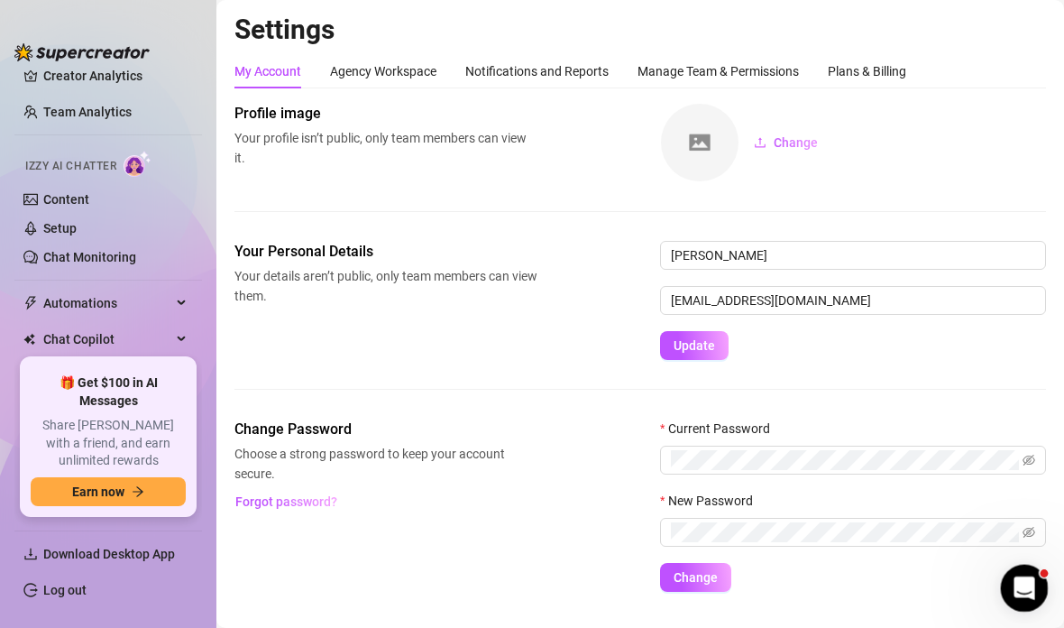
click at [1009, 574] on div "Open Intercom Messenger" at bounding box center [1022, 586] width 60 height 60
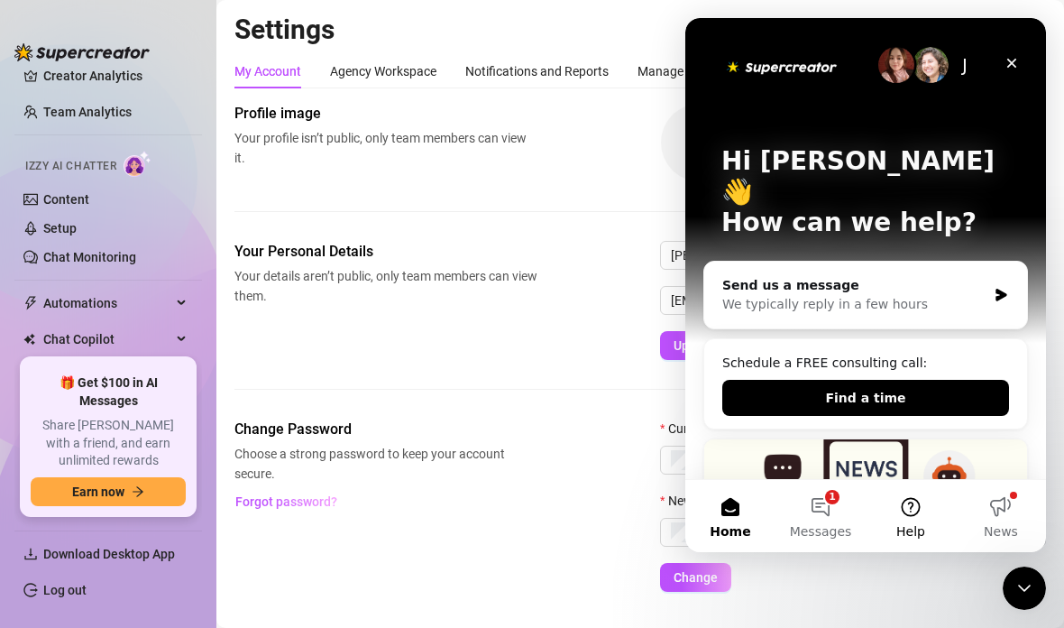
click at [903, 519] on button "Help" at bounding box center [911, 516] width 90 height 72
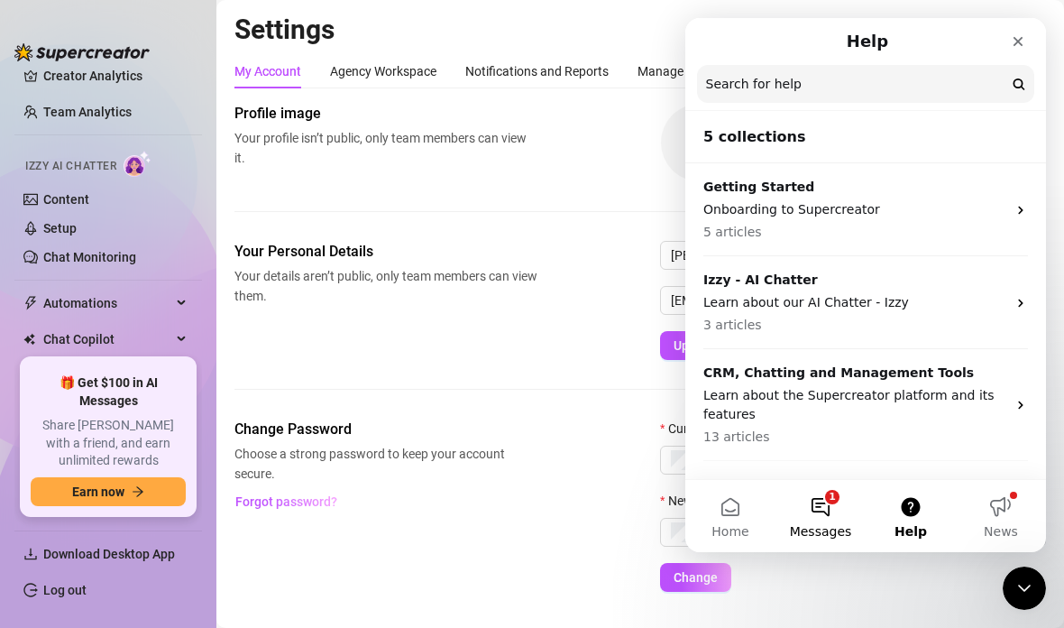
click at [823, 513] on button "1 Messages" at bounding box center [821, 516] width 90 height 72
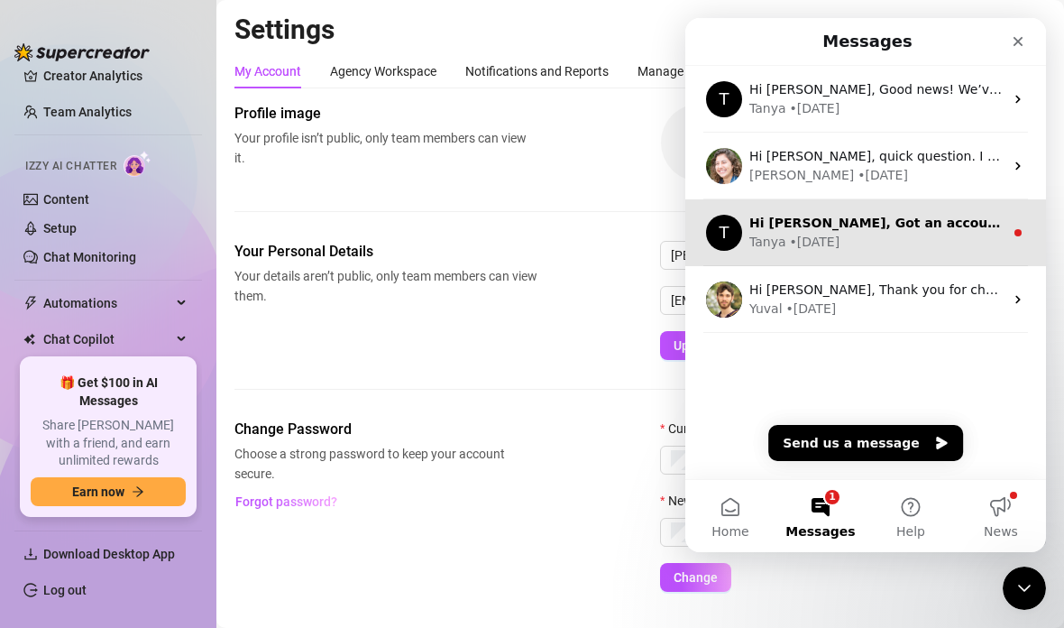
click at [953, 237] on div "[PERSON_NAME] • [DATE]" at bounding box center [877, 242] width 254 height 19
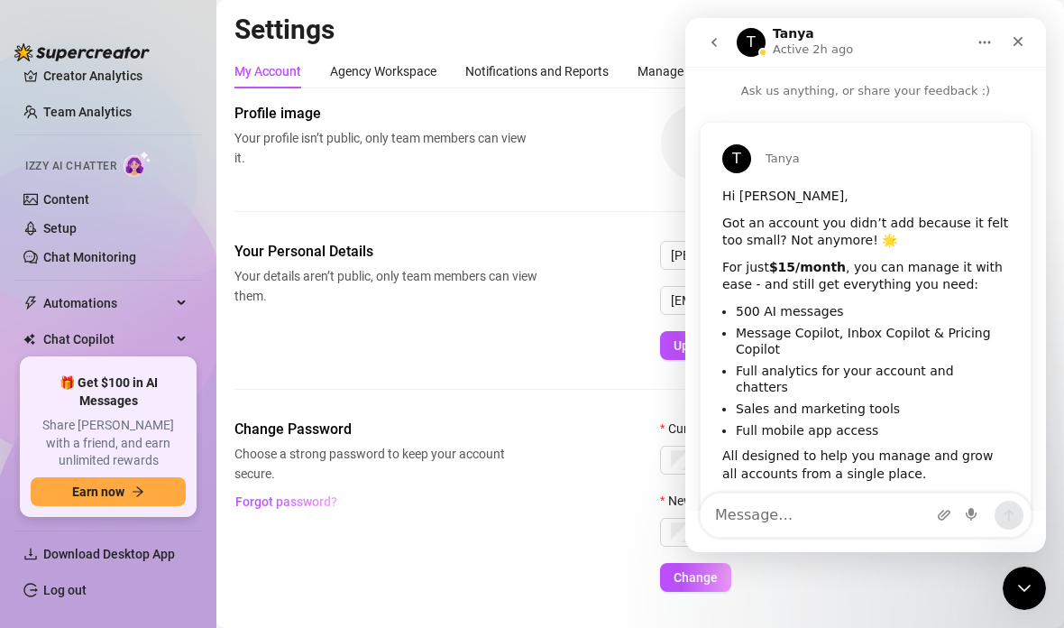
click at [717, 43] on icon "go back" at bounding box center [714, 42] width 14 height 14
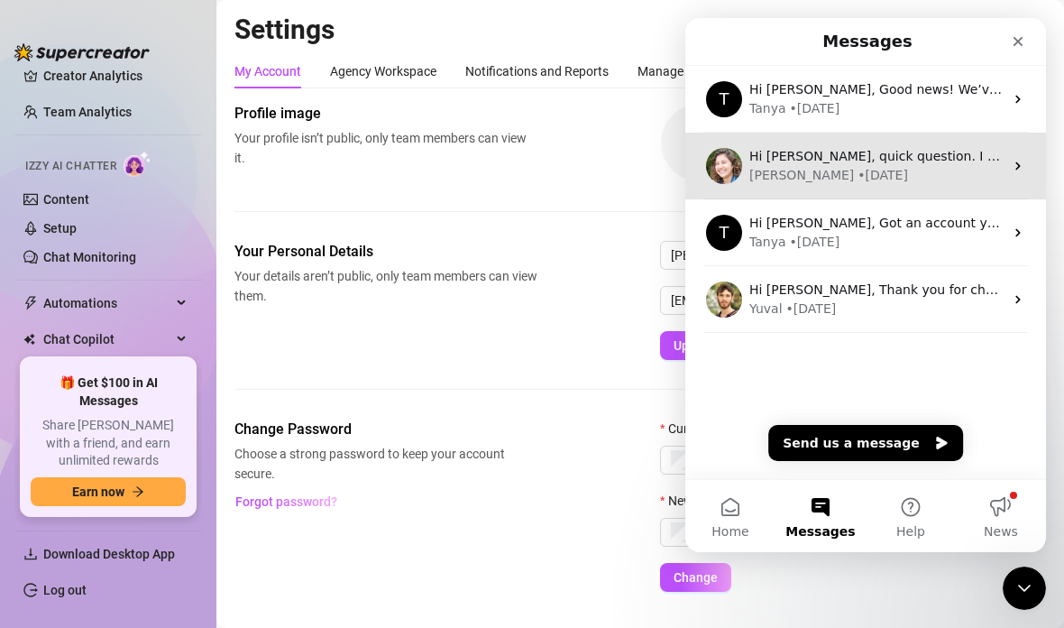
click at [912, 170] on div "[PERSON_NAME] • [DATE]" at bounding box center [877, 175] width 254 height 19
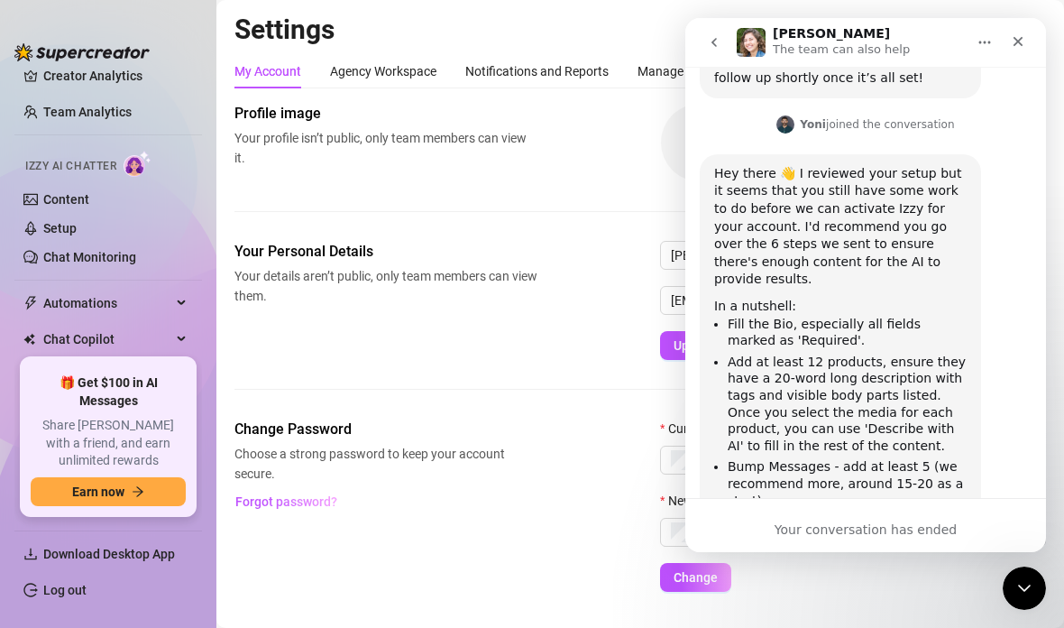
scroll to position [1954, 0]
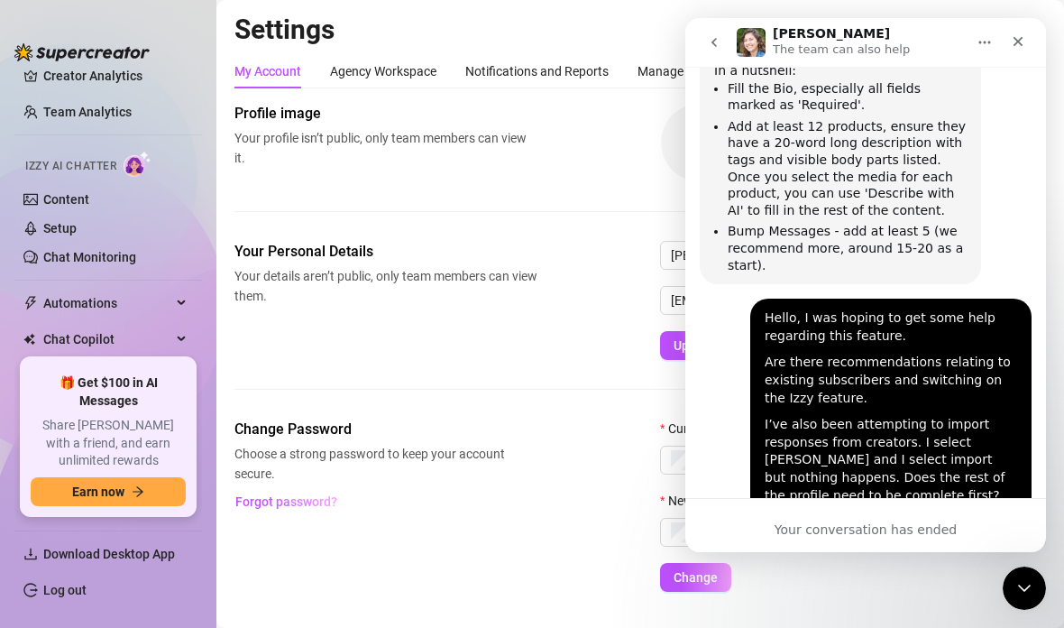
click at [932, 541] on div "Your conversation has ended" at bounding box center [866, 525] width 361 height 54
click at [720, 54] on button "go back" at bounding box center [714, 42] width 34 height 34
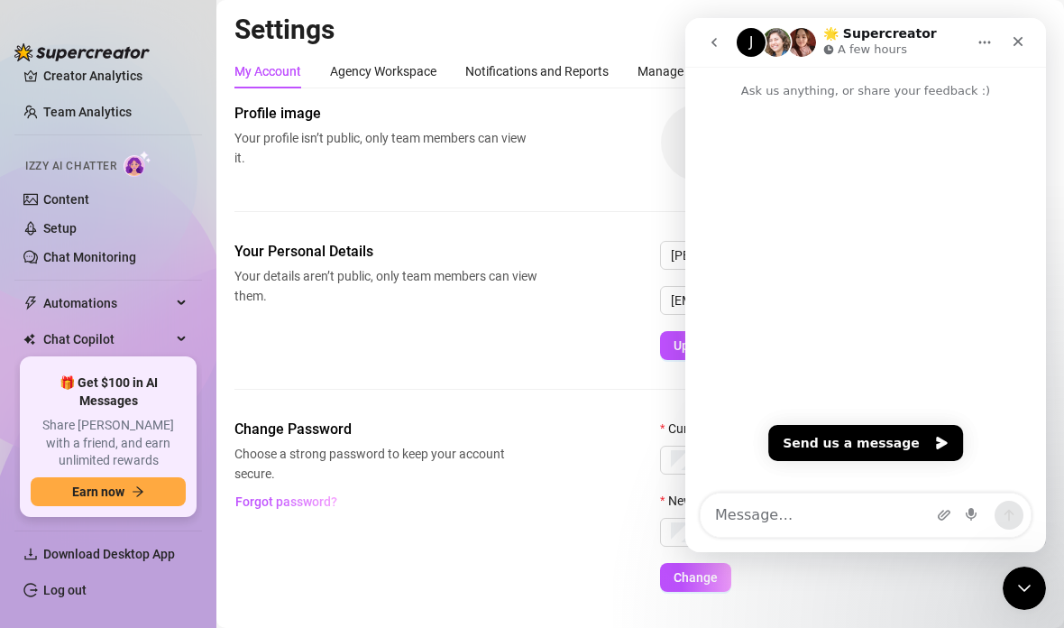
scroll to position [0, 0]
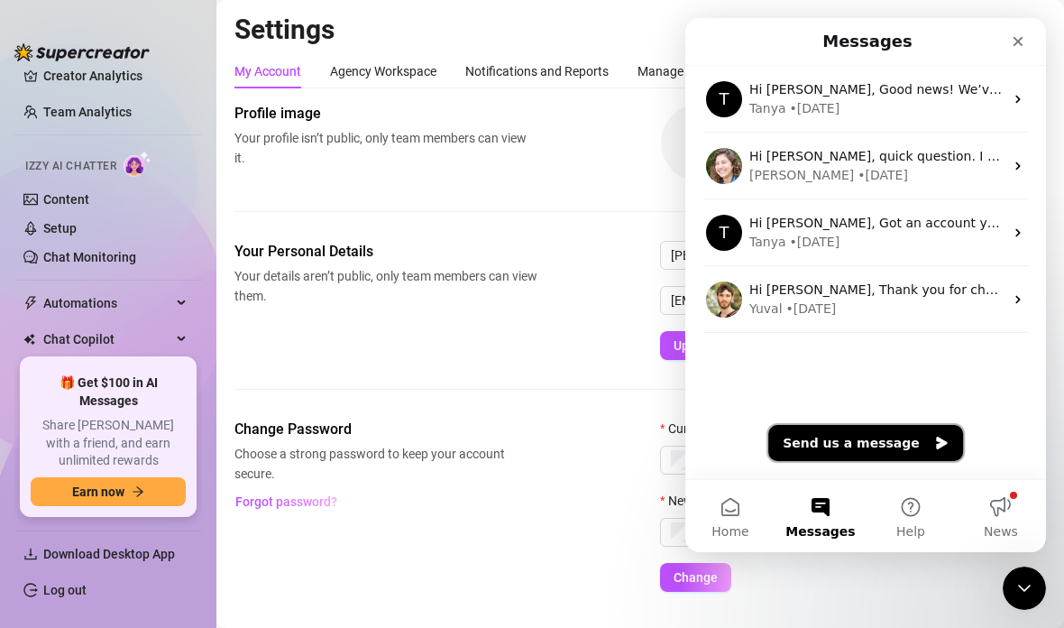
click at [890, 440] on button "Send us a message" at bounding box center [866, 443] width 195 height 36
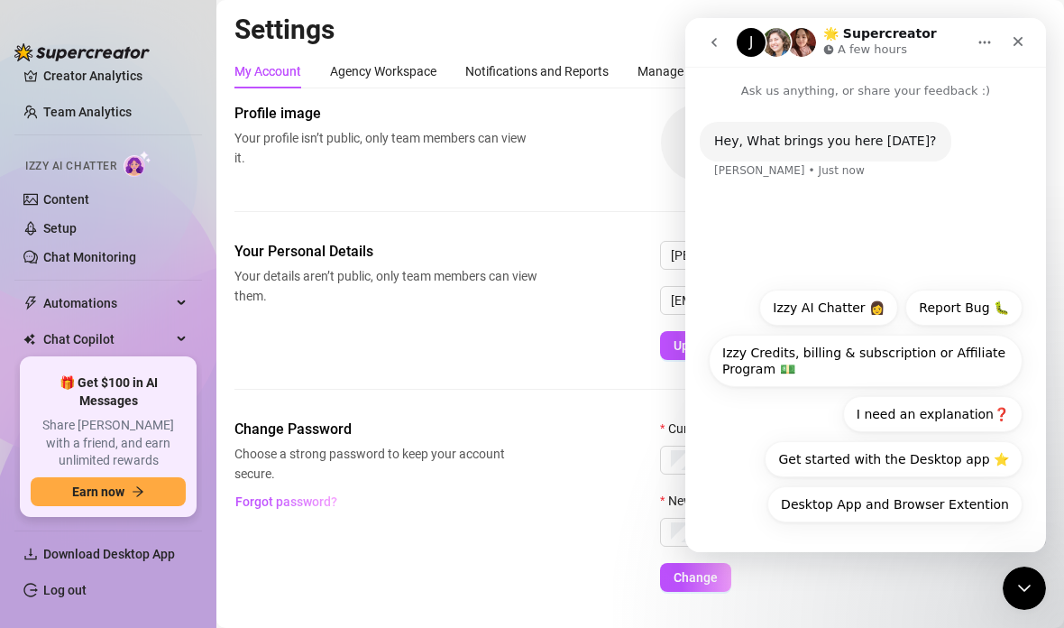
click at [846, 306] on button "Izzy AI Chatter 👩" at bounding box center [829, 308] width 139 height 36
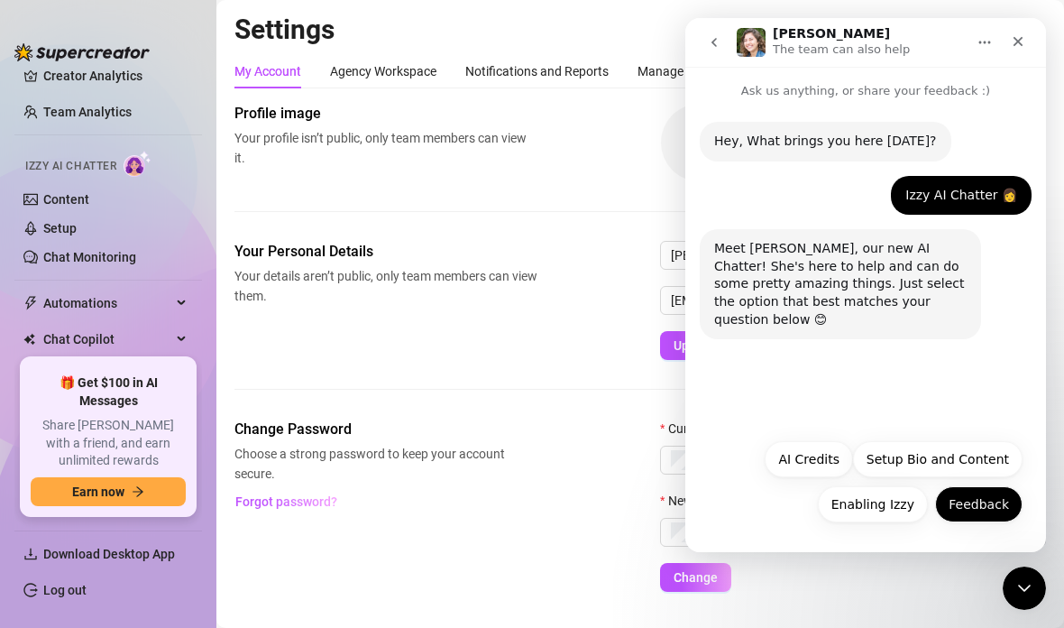
click at [996, 515] on button "Feedback" at bounding box center [978, 504] width 87 height 36
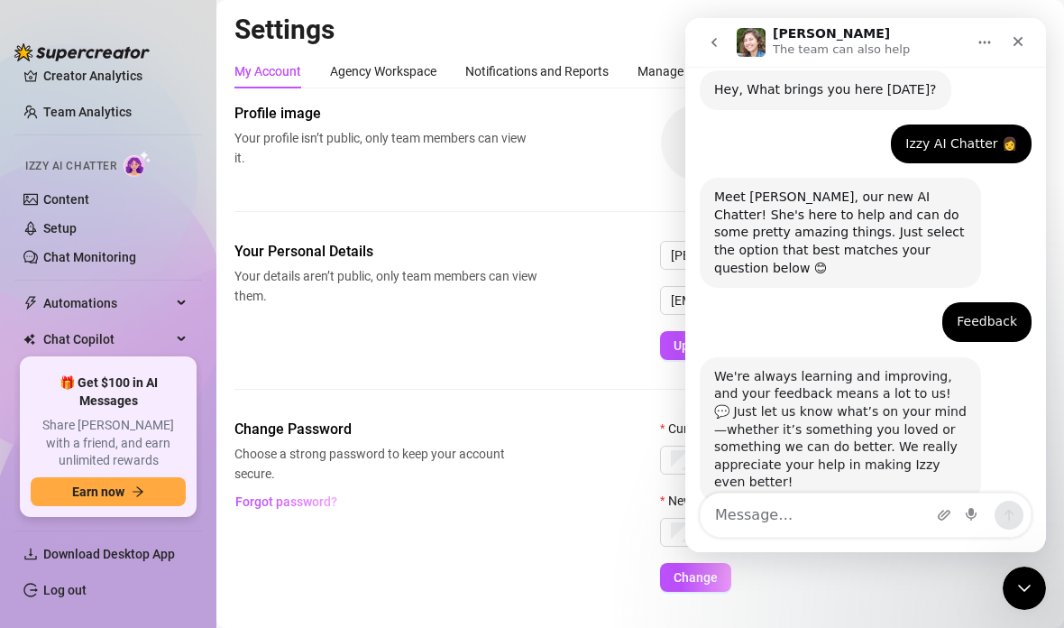
scroll to position [55, 0]
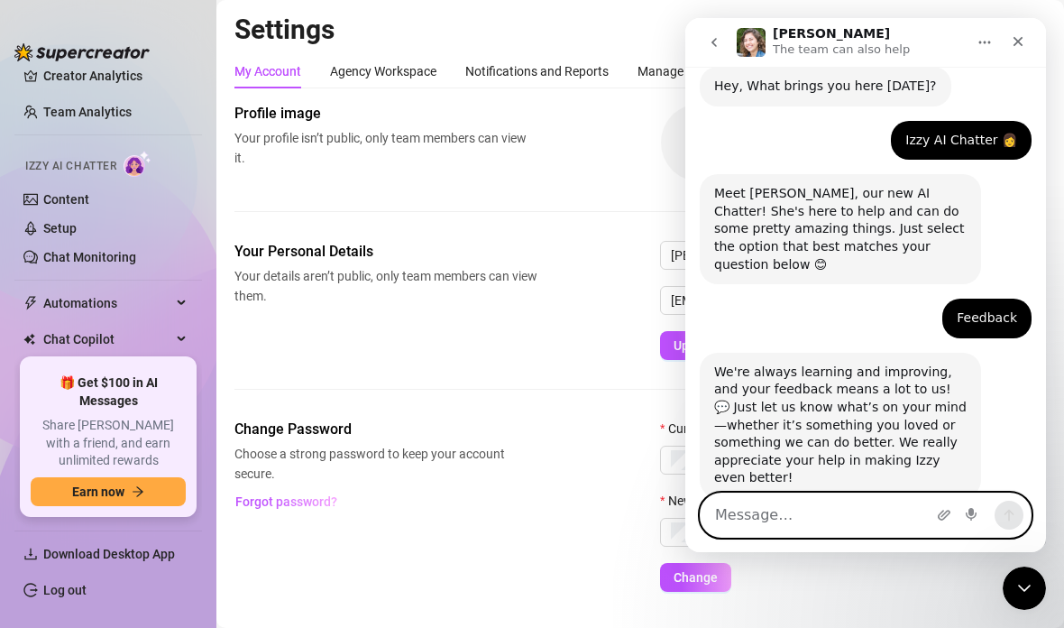
click at [866, 510] on textarea "Message…" at bounding box center [866, 514] width 330 height 43
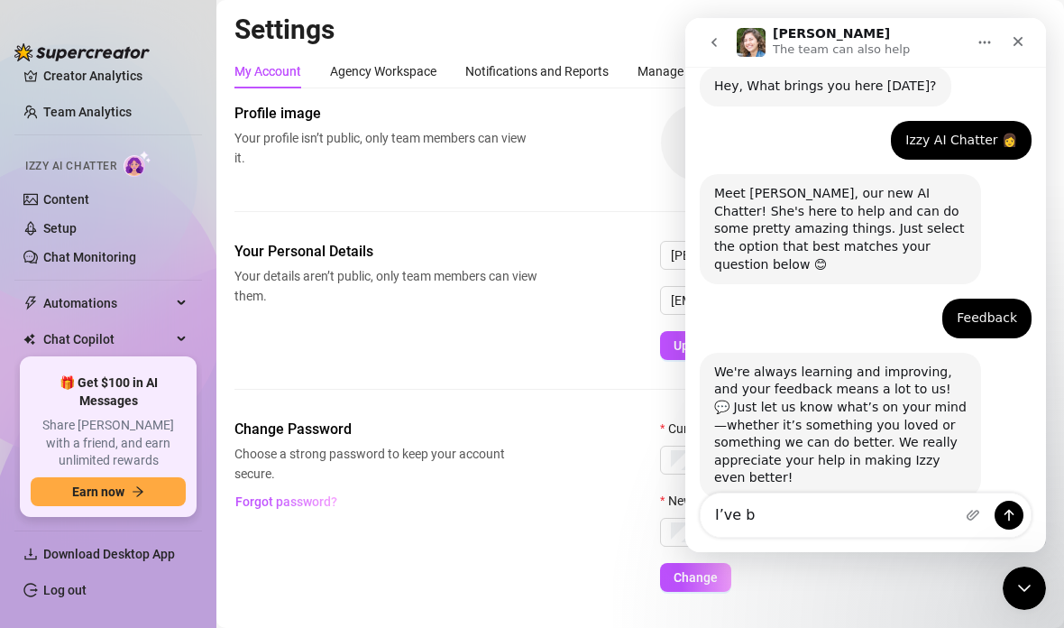
click at [326, 455] on div "Change Password Choose a strong password to keep your account secure. Forgot pa…" at bounding box center [641, 505] width 812 height 173
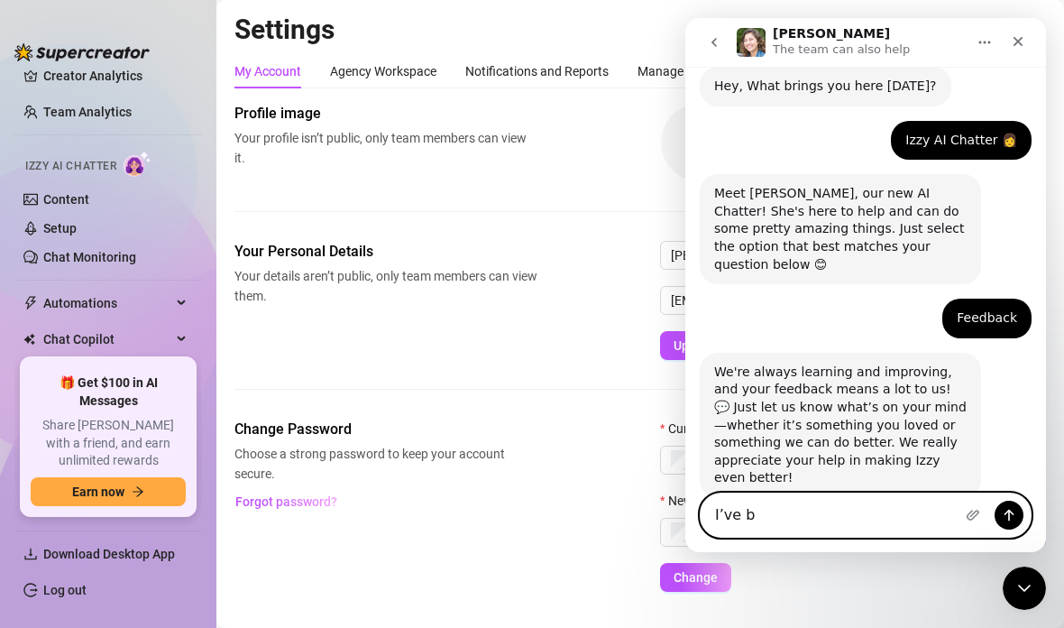
click at [872, 503] on textarea "I’ve b" at bounding box center [866, 514] width 330 height 43
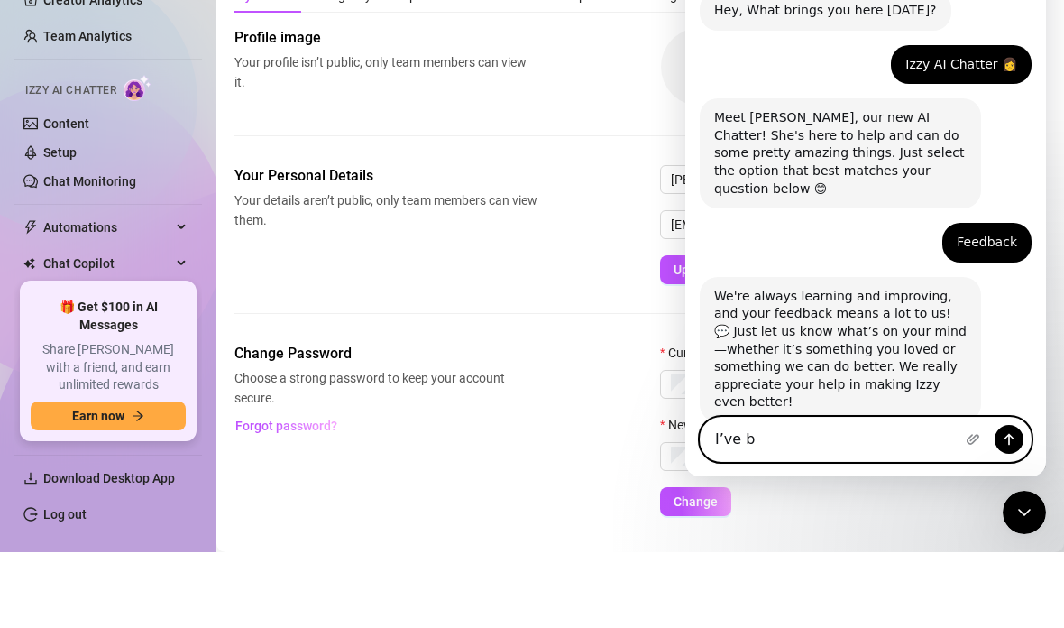
click at [864, 430] on textarea "I’ve b" at bounding box center [866, 439] width 330 height 43
click at [866, 445] on textarea "I’ve b" at bounding box center [866, 439] width 330 height 43
click at [865, 444] on textarea "I’ve b" at bounding box center [866, 439] width 330 height 43
click at [878, 441] on textarea "I’ve b" at bounding box center [866, 439] width 330 height 43
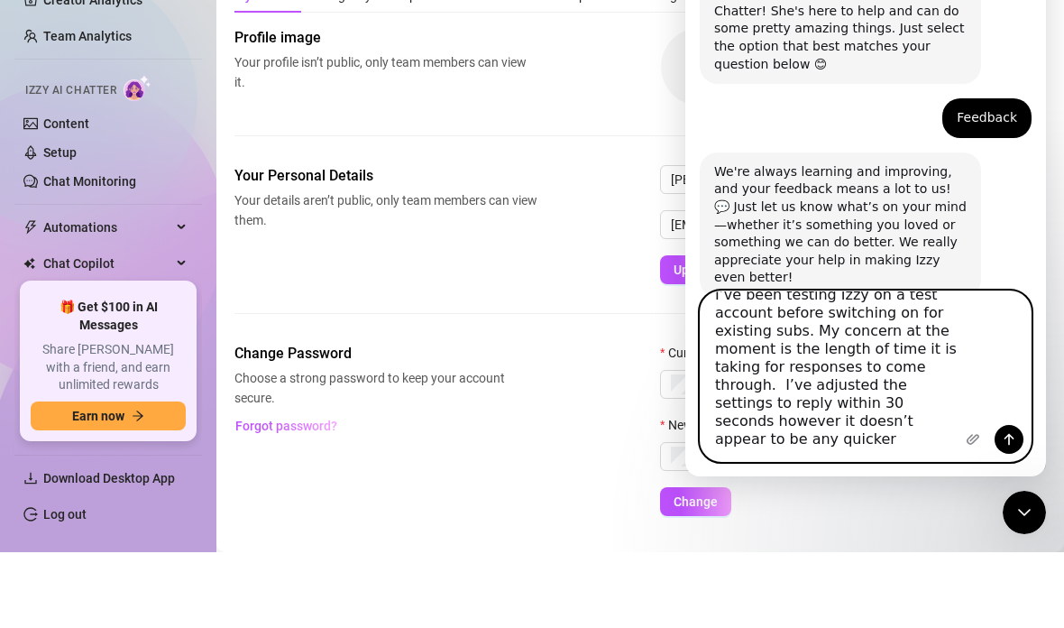
scroll to position [181, 0]
type textarea "I’ve been testing Izzy on a test account before switching on for existing subs.…"
click at [1003, 435] on icon "Send a message…" at bounding box center [1009, 439] width 14 height 14
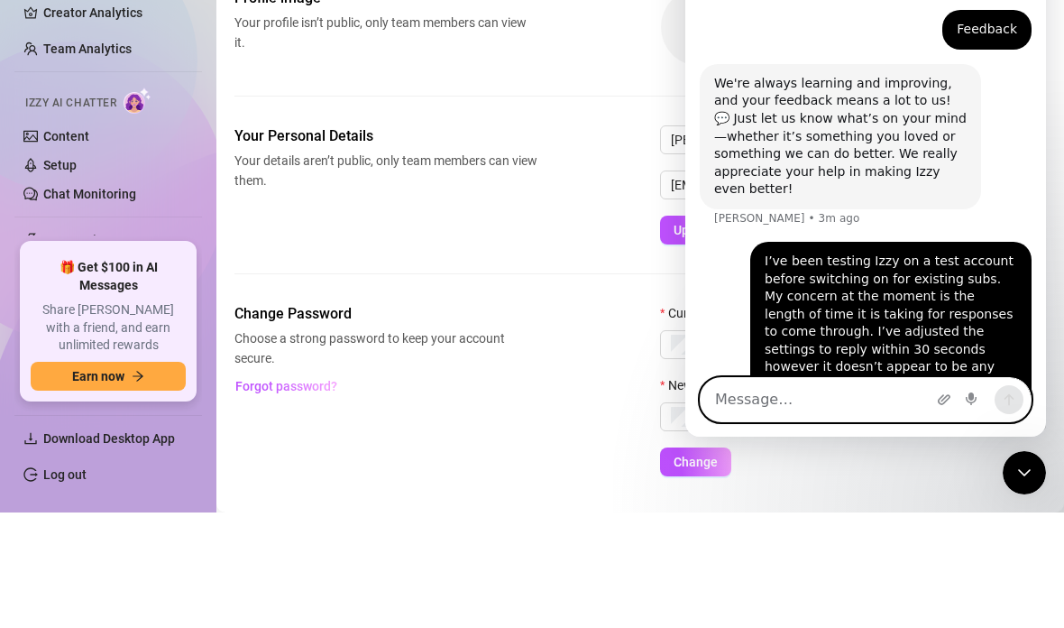
scroll to position [0, 0]
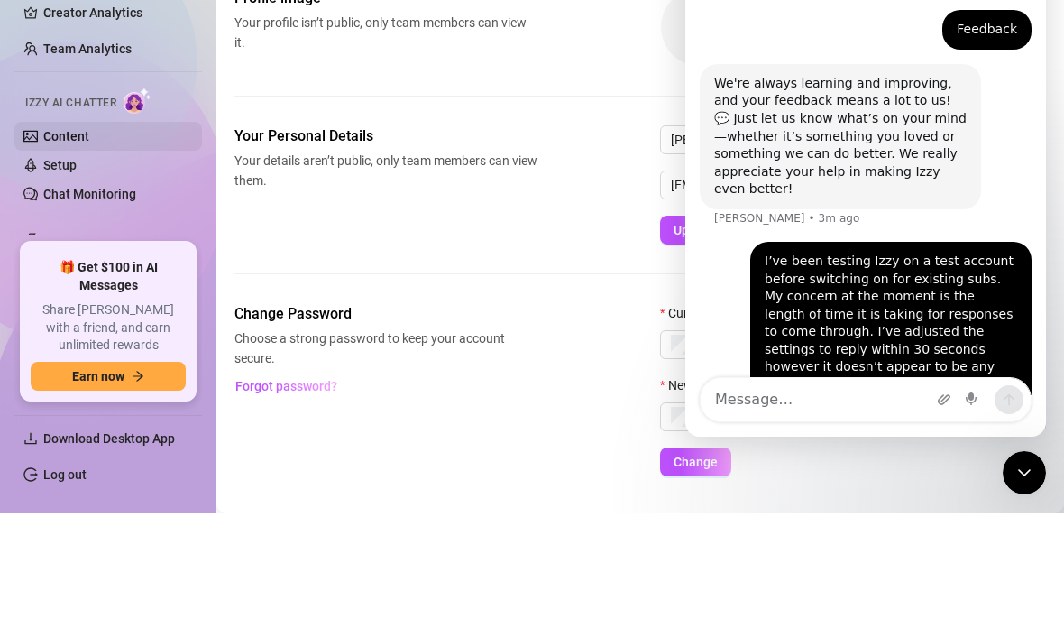
click at [64, 244] on link "Content" at bounding box center [66, 251] width 46 height 14
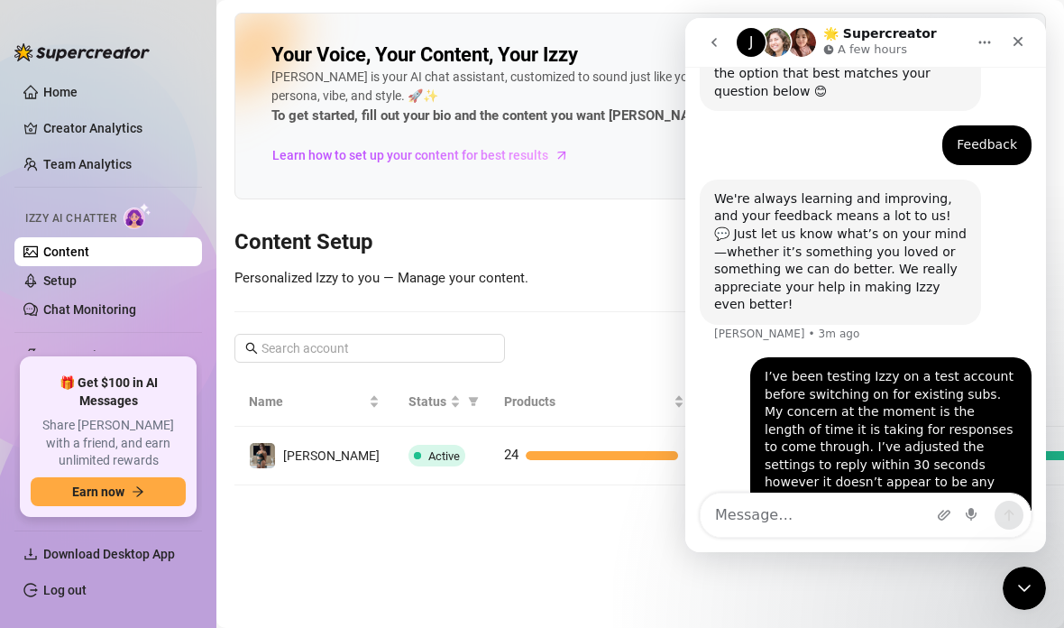
click at [980, 41] on icon "Home" at bounding box center [986, 42] width 12 height 3
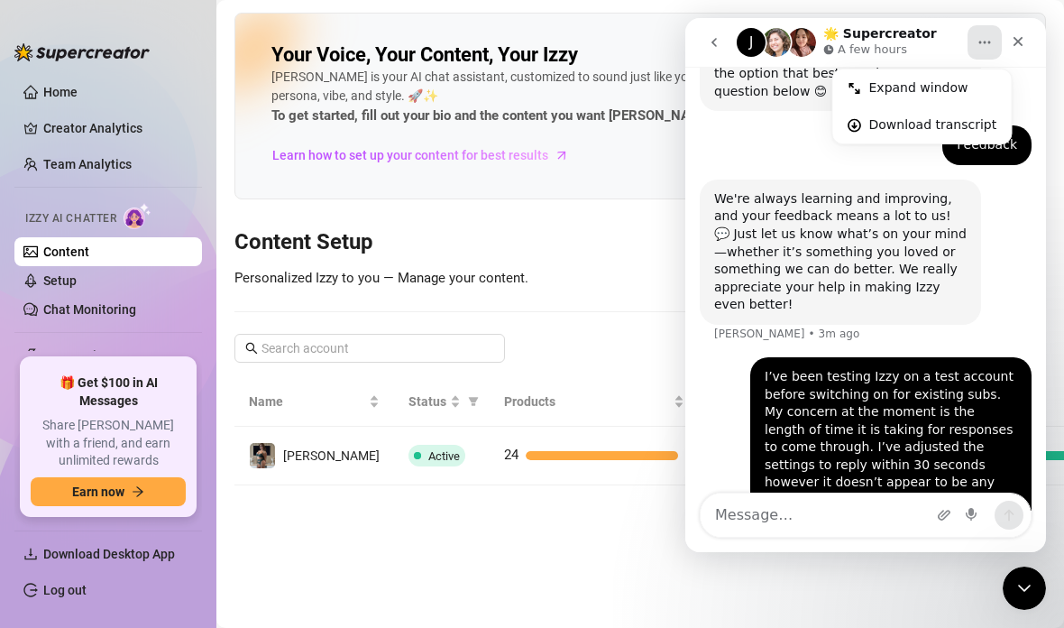
click at [634, 119] on div "Your Voice, Your Content, Your [PERSON_NAME] is your AI chat assistant, customi…" at bounding box center [641, 106] width 812 height 187
click at [562, 152] on div "Your Voice, Your Content, Your [PERSON_NAME] is your AI chat assistant, customi…" at bounding box center [641, 249] width 812 height 473
click at [1014, 50] on div "Close" at bounding box center [1018, 41] width 32 height 32
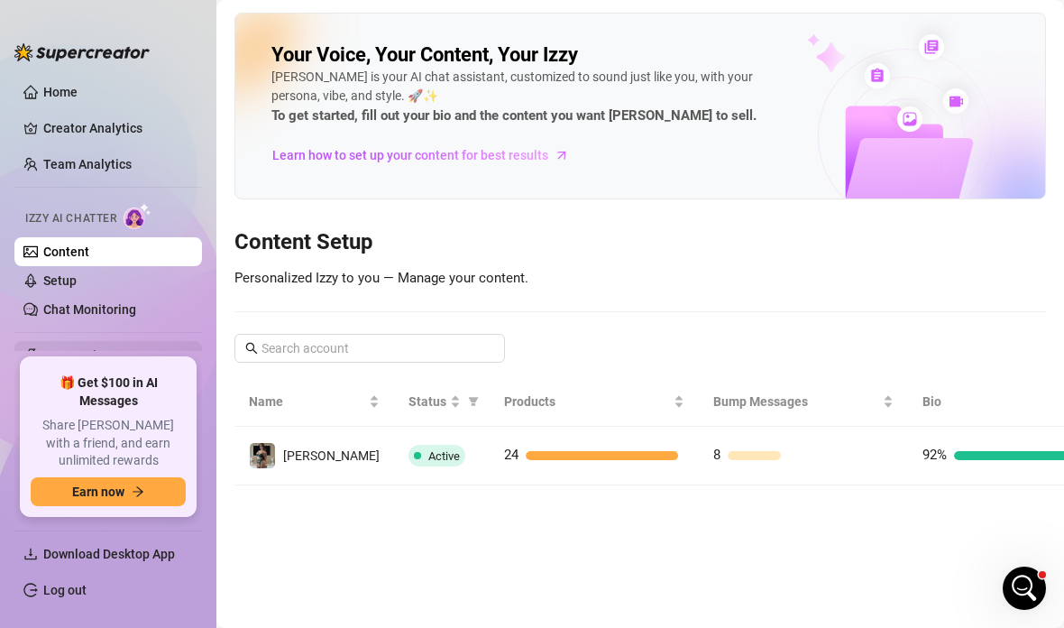
click at [54, 354] on span "Automations" at bounding box center [107, 355] width 128 height 29
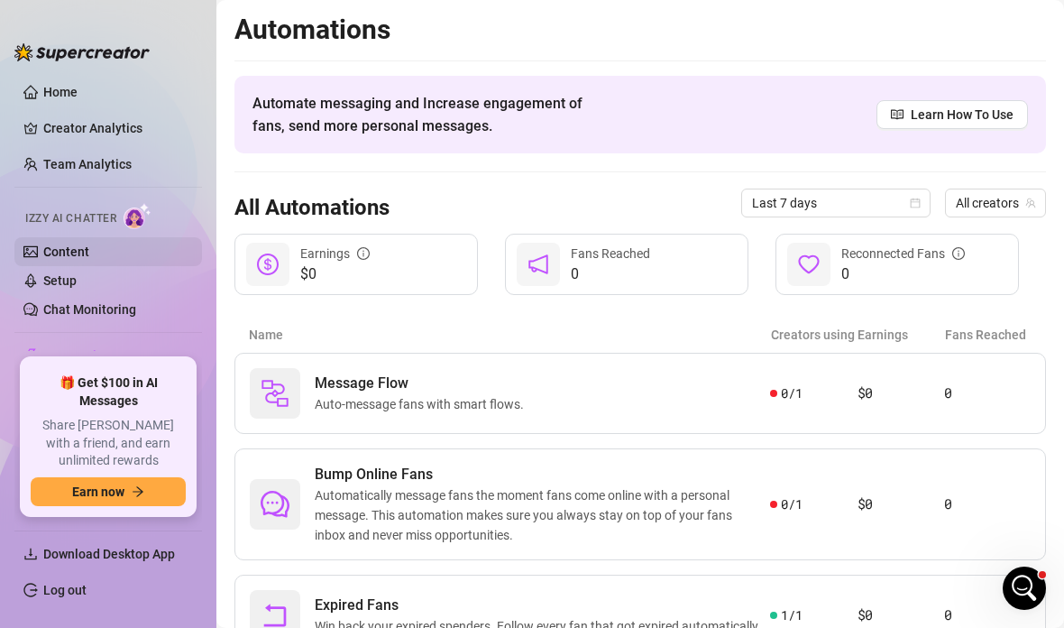
click at [47, 244] on link "Content" at bounding box center [66, 251] width 46 height 14
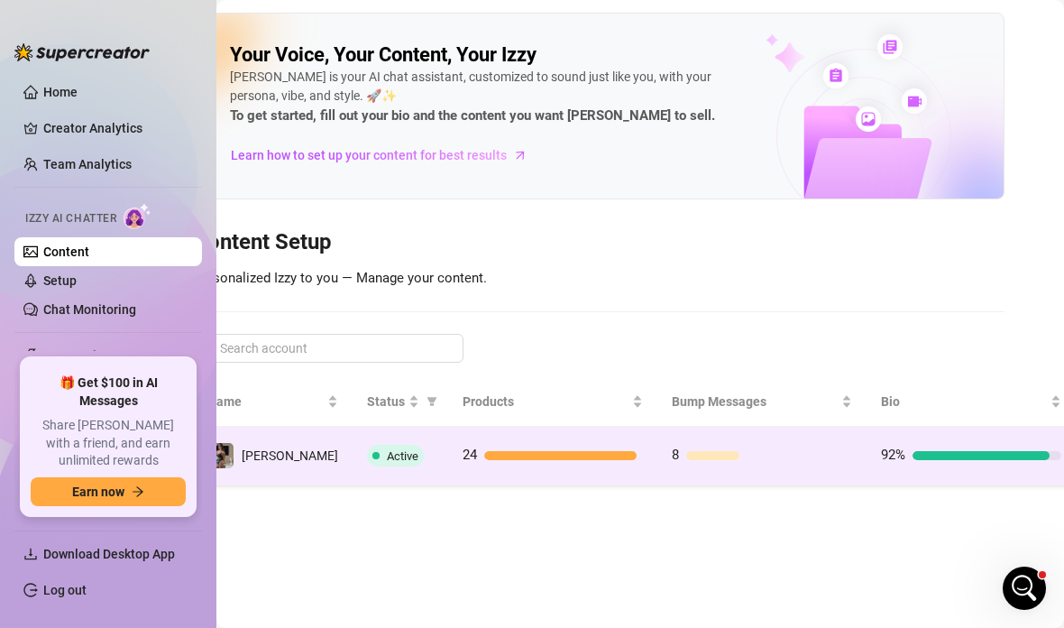
scroll to position [0, 40]
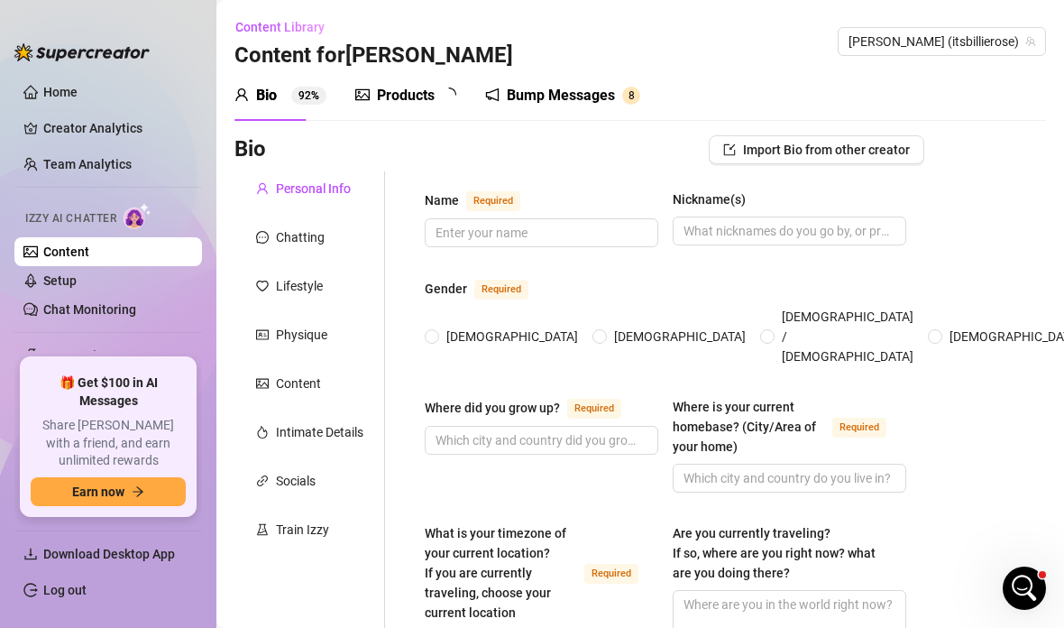
type input "[PERSON_NAME]"
radio input "true"
type input "[GEOGRAPHIC_DATA]"
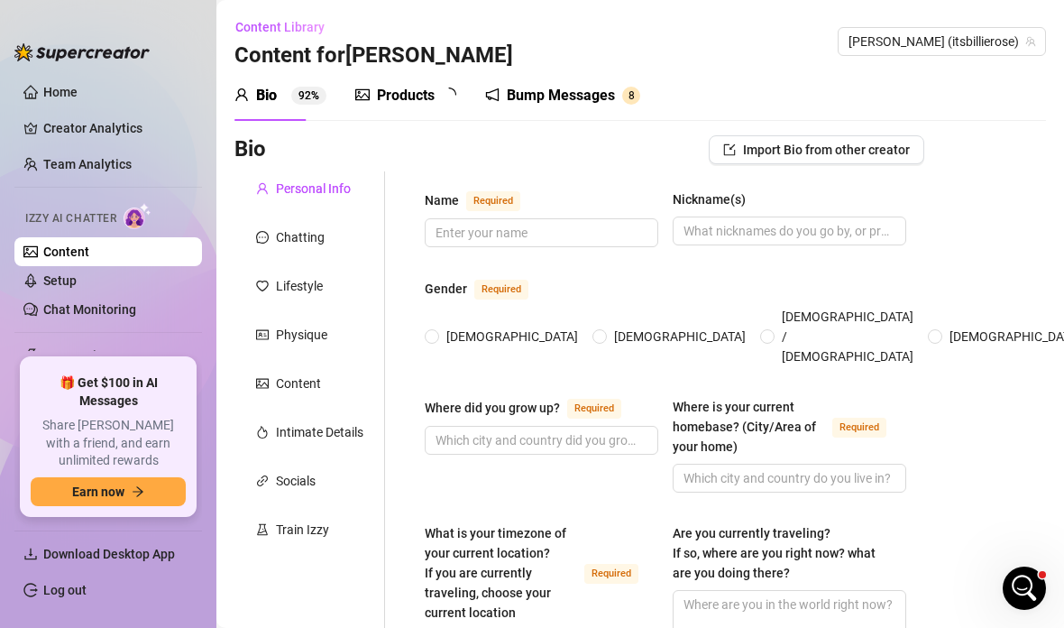
type textarea "Not currently travelling, at home in the [GEOGRAPHIC_DATA]."
type input "[DEMOGRAPHIC_DATA]"
type input "single"
type input "i have 3 siblings. 2 sisters and 1 brother. They are all younger than me. My br…"
type input "i do not have children"
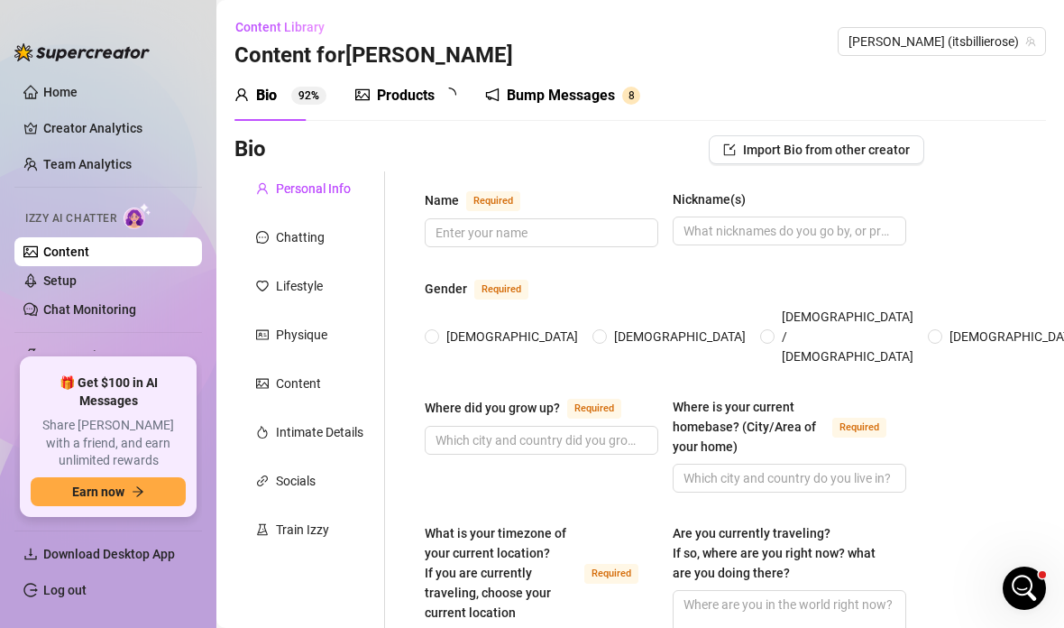
type input "i have 2 dogs. They are chihuahuas."
type input "Onlyfans and content creation"
type input "I was previously in the Military. More specifically the [DEMOGRAPHIC_DATA] army…"
type input "I am a post graduate"
type input "[DEMOGRAPHIC_DATA]"
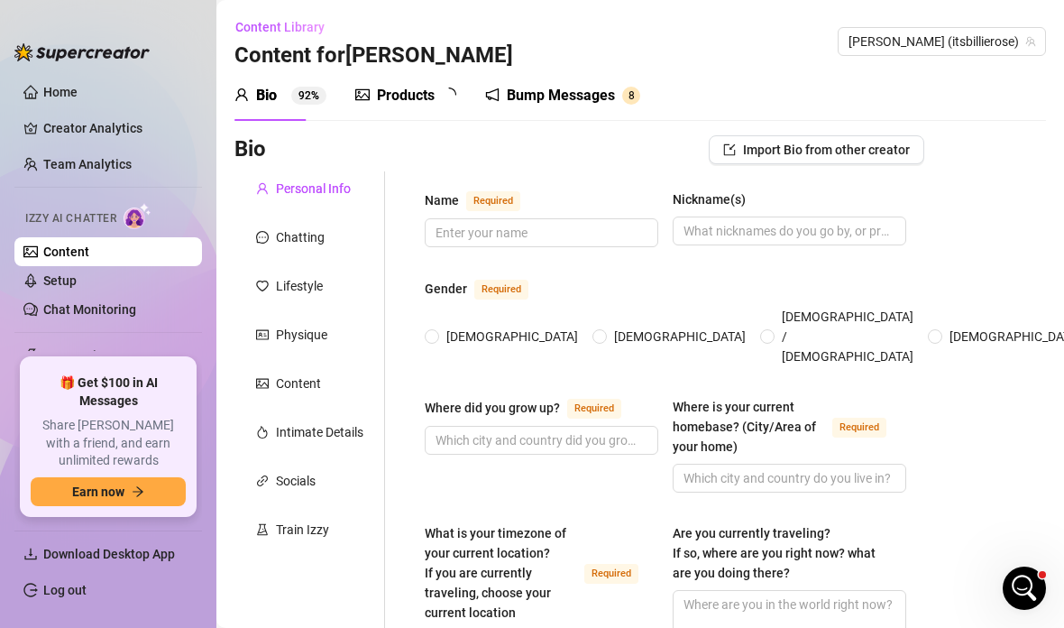
type input "I don’t tend to discuss political beliefs and economic ideals. I think my milit…"
type textarea "My long term dream is to live off grid somewhere by the welsh coast with my dog…"
type textarea "Haha, okay. We were about to head out of camp in convoy. There were 7 rangers, …"
type textarea "I come from a poor family, I’m super working class. I have been in the porn ind…"
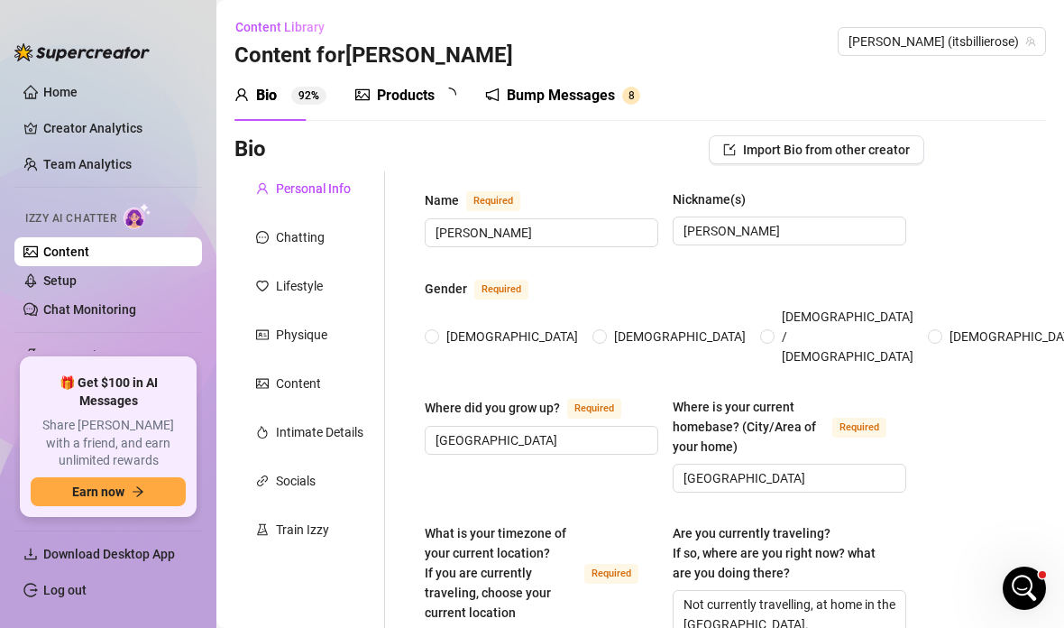
type input "[DATE]"
click at [419, 60] on div "Content Library Content for [PERSON_NAME] (itsbillierose)" at bounding box center [641, 42] width 812 height 58
click at [401, 106] on div "Products" at bounding box center [406, 96] width 58 height 22
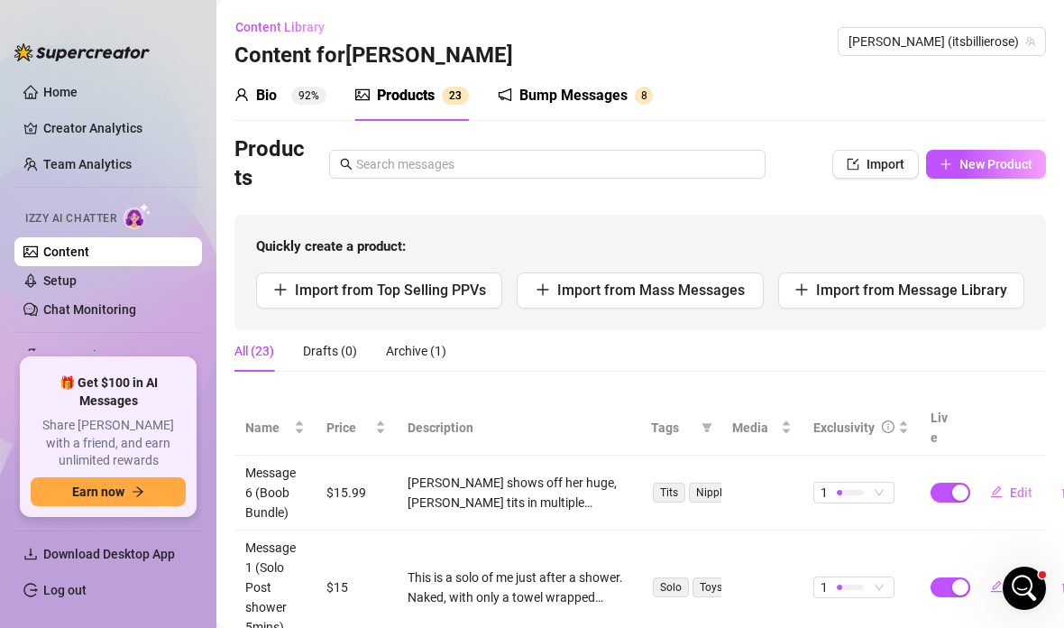
click at [389, 85] on div "Products" at bounding box center [406, 96] width 58 height 22
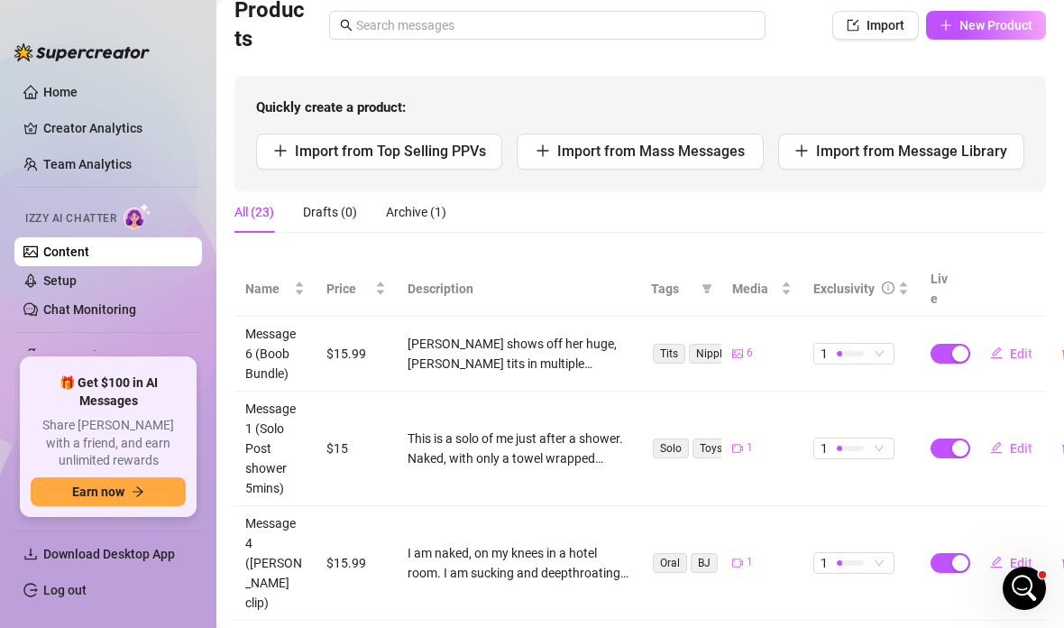
scroll to position [139, 0]
click at [336, 279] on span "Price" at bounding box center [349, 289] width 45 height 20
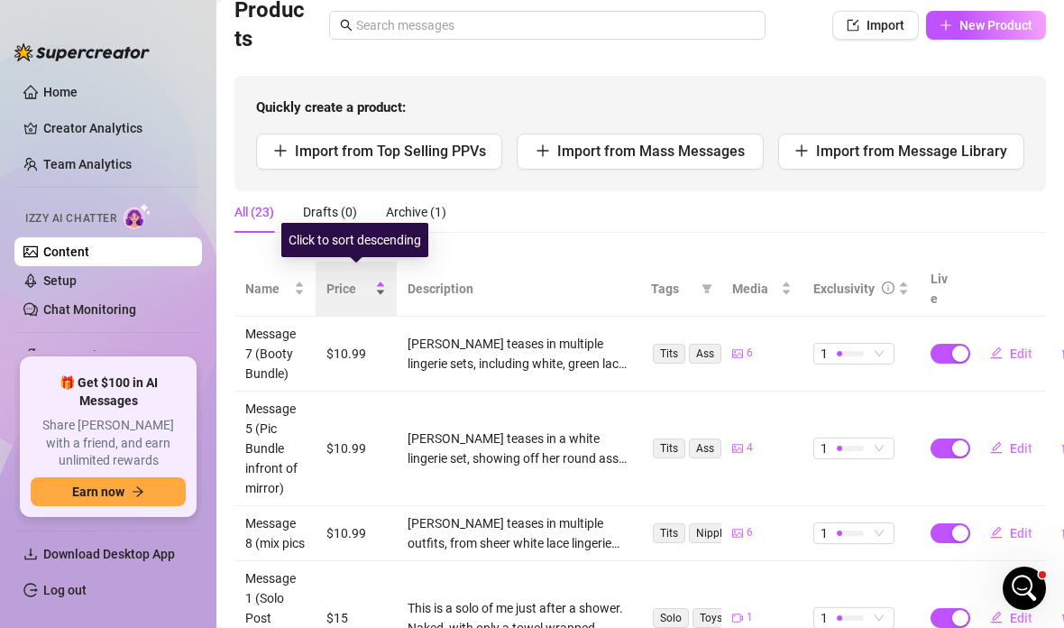
click at [340, 284] on span "Price" at bounding box center [349, 289] width 45 height 20
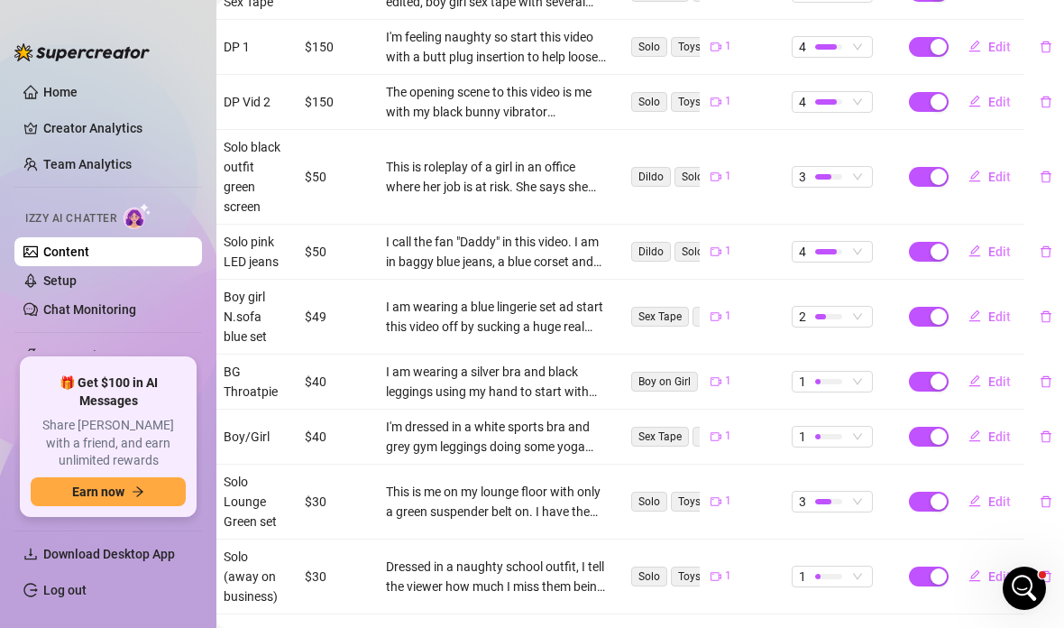
scroll to position [489, 22]
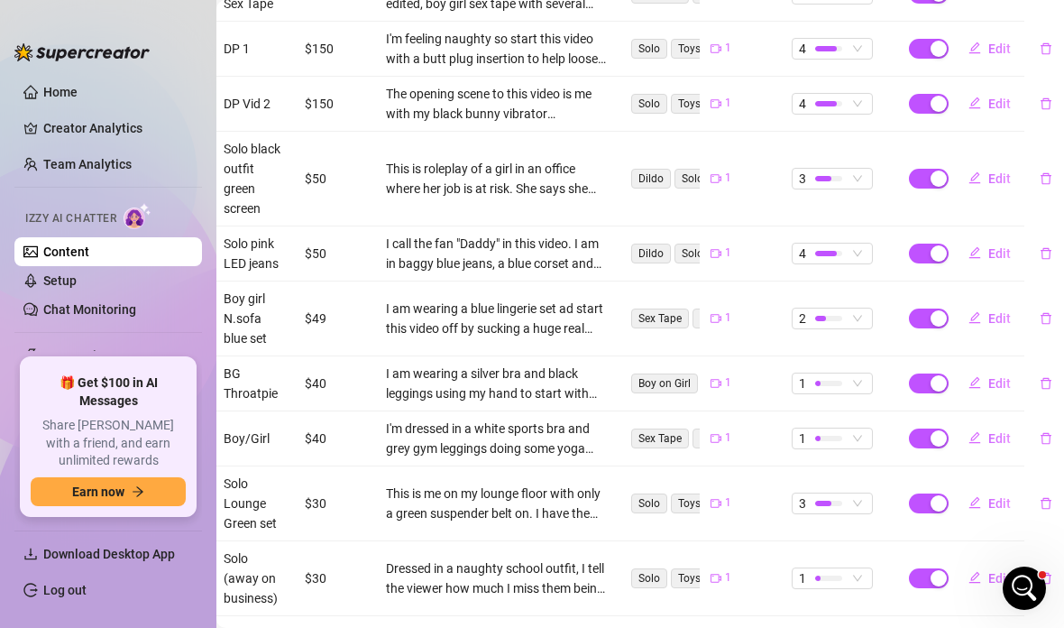
click at [881, 594] on td "1" at bounding box center [839, 578] width 117 height 75
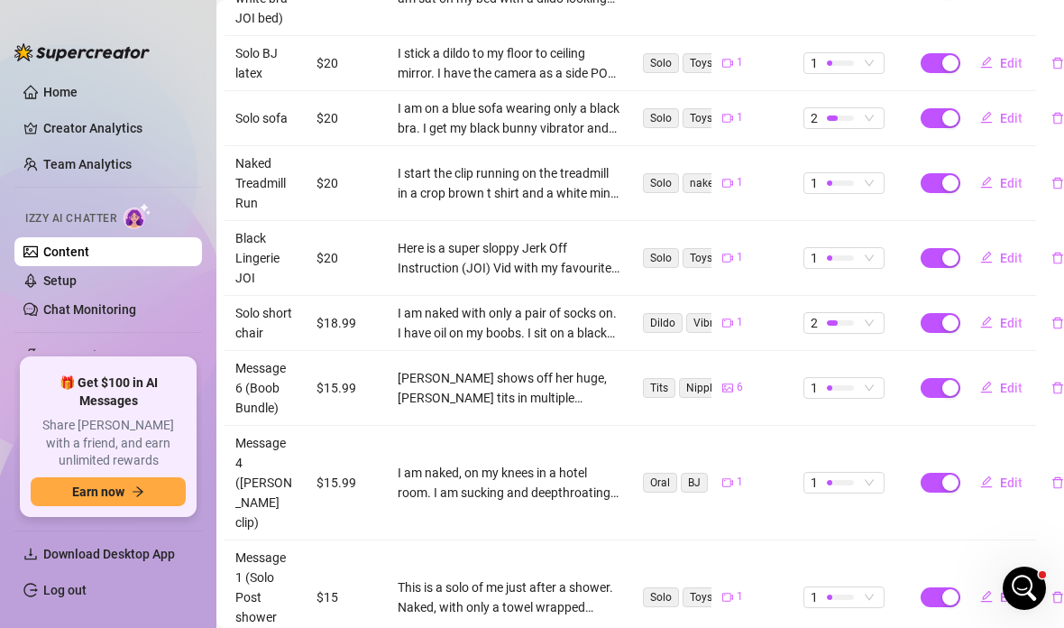
scroll to position [608, 10]
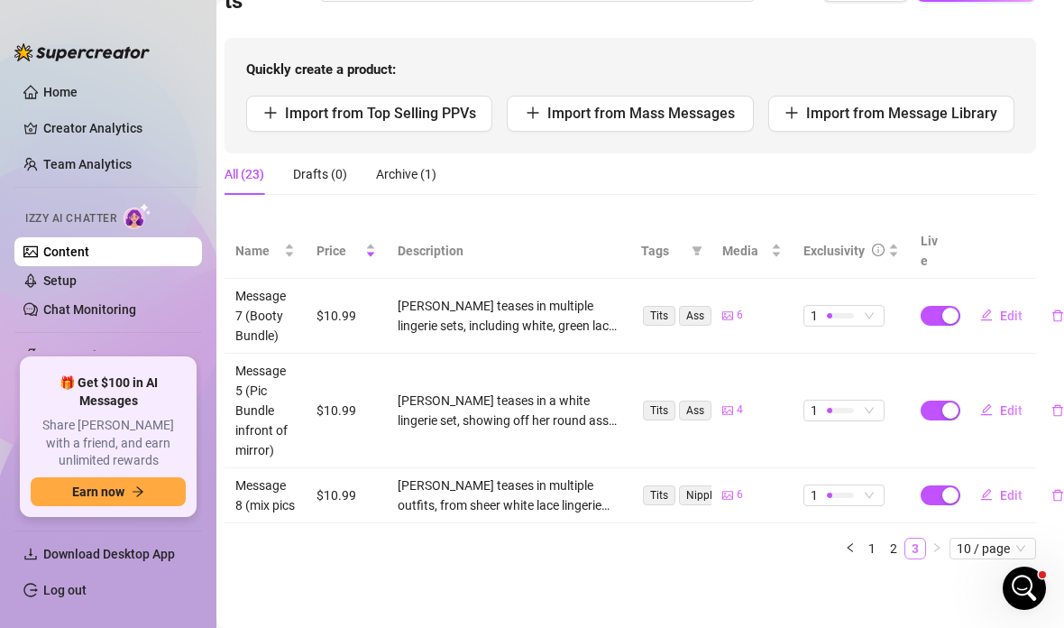
scroll to position [104, 10]
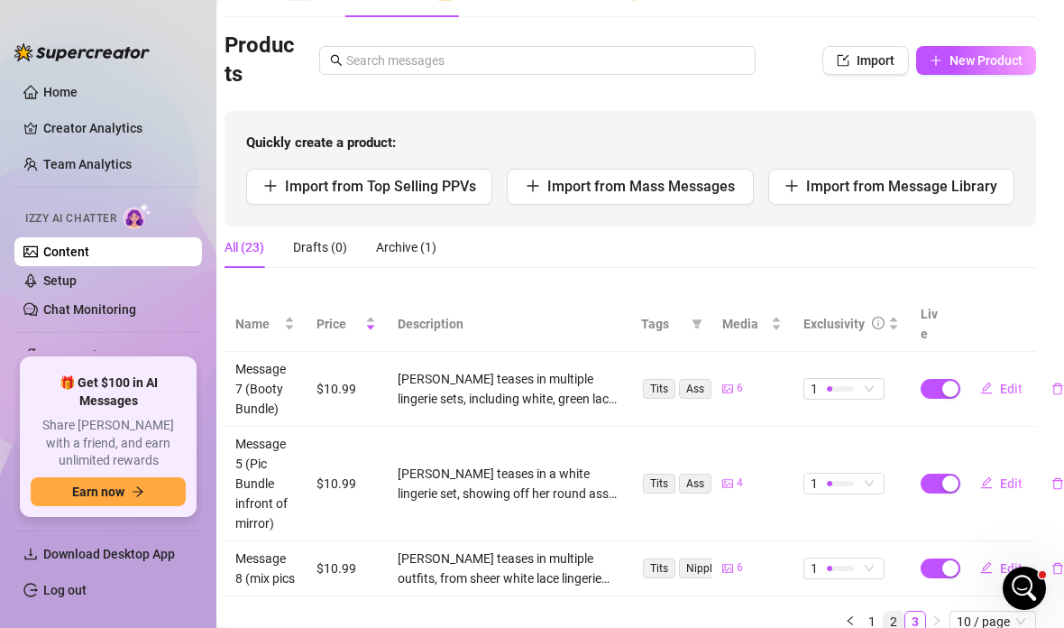
click at [894, 613] on link "2" at bounding box center [894, 622] width 20 height 20
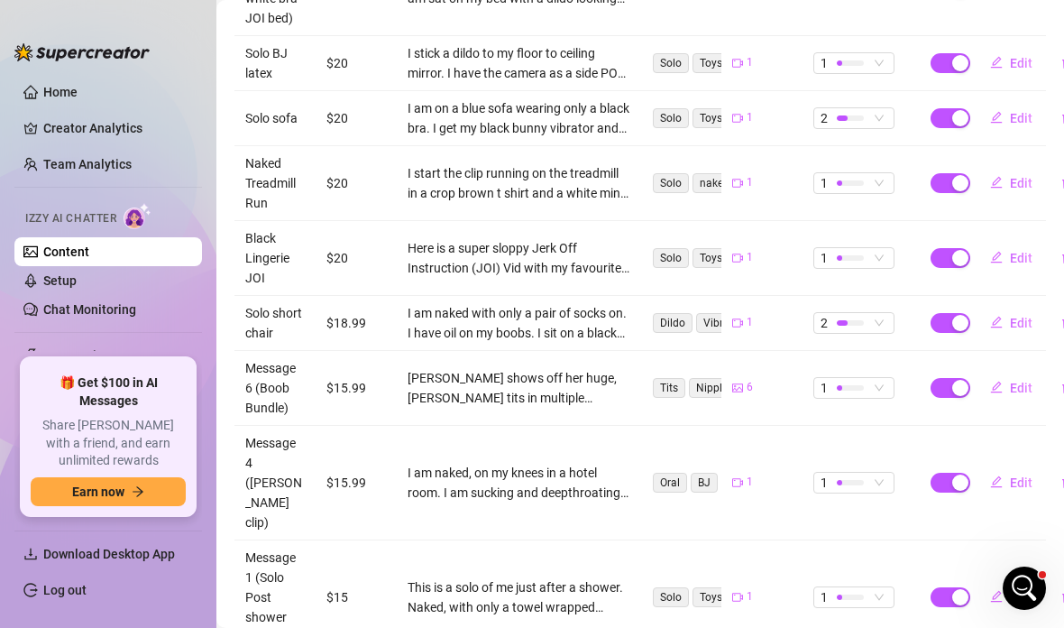
scroll to position [608, 0]
click at [745, 474] on div "1" at bounding box center [742, 482] width 21 height 17
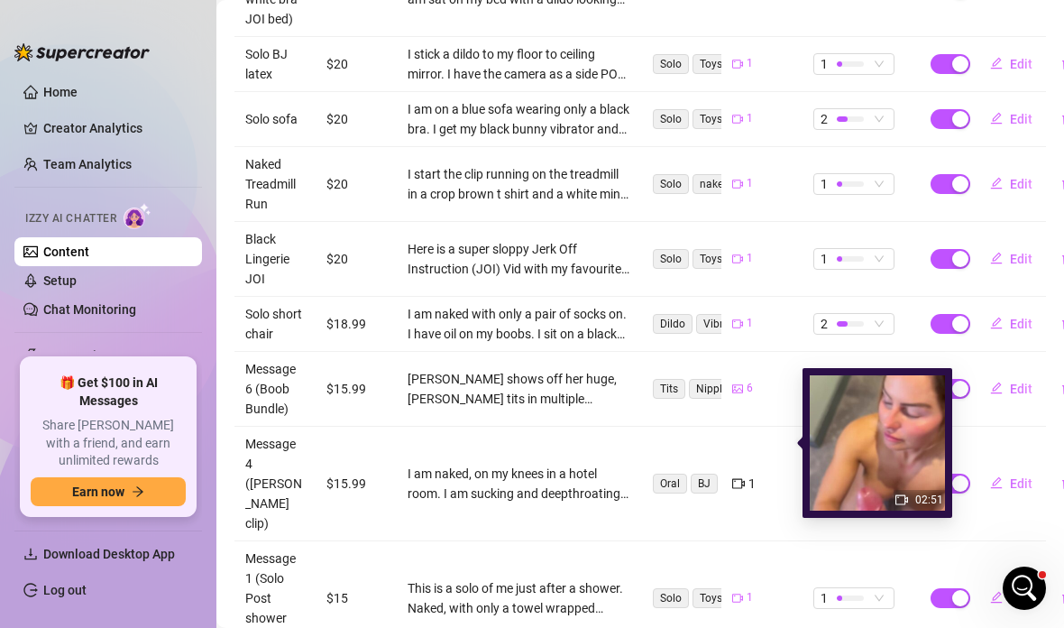
click at [768, 466] on td "1" at bounding box center [762, 484] width 81 height 115
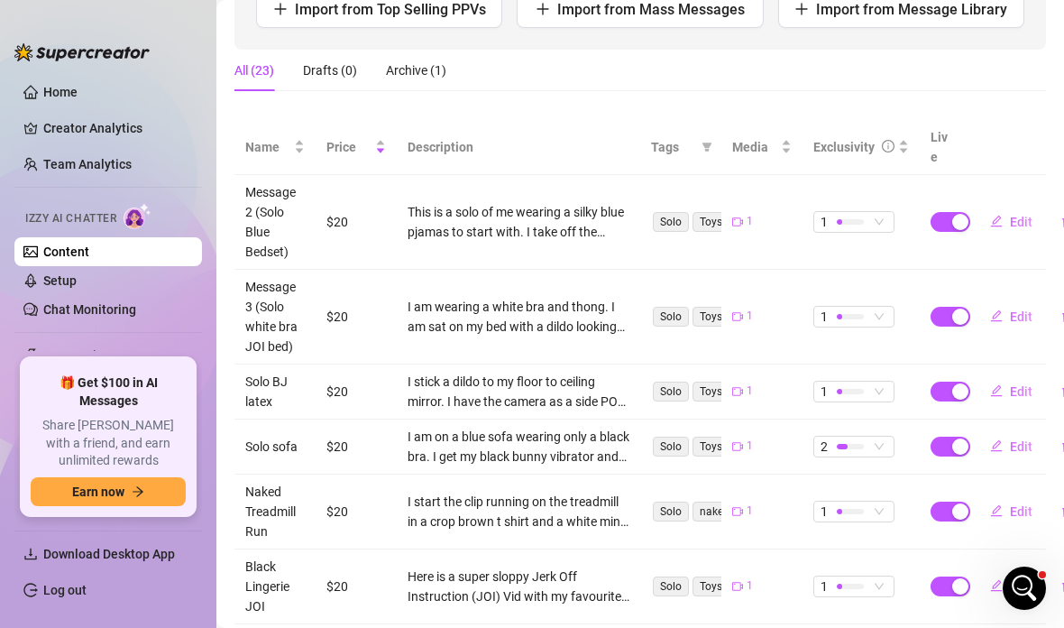
scroll to position [72, 0]
click at [99, 138] on link "Creator Analytics" at bounding box center [115, 128] width 144 height 29
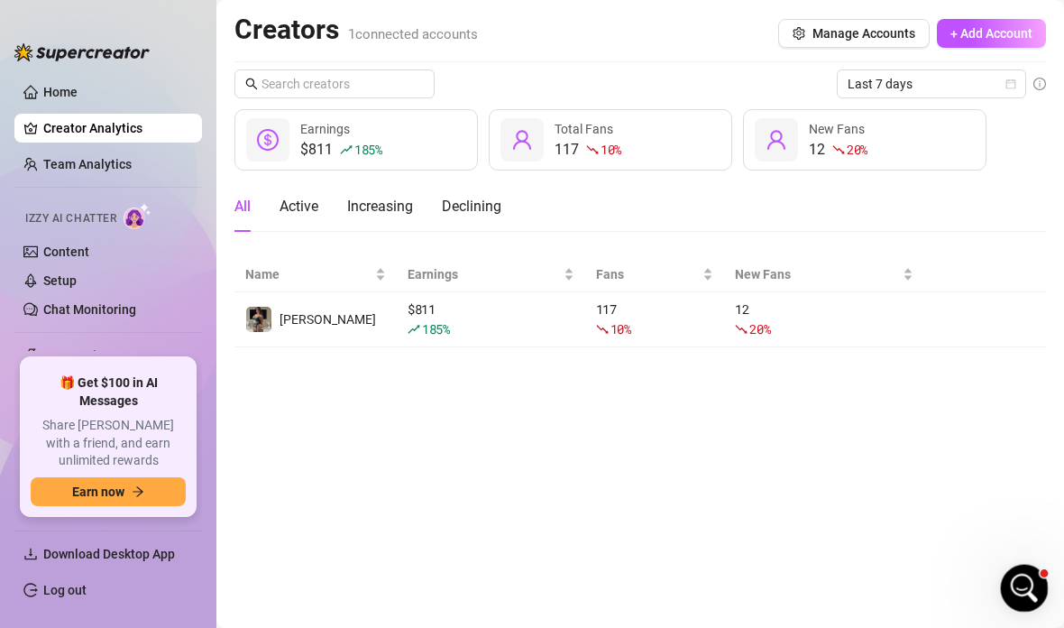
click at [1028, 577] on icon "Open Intercom Messenger" at bounding box center [1023, 586] width 30 height 30
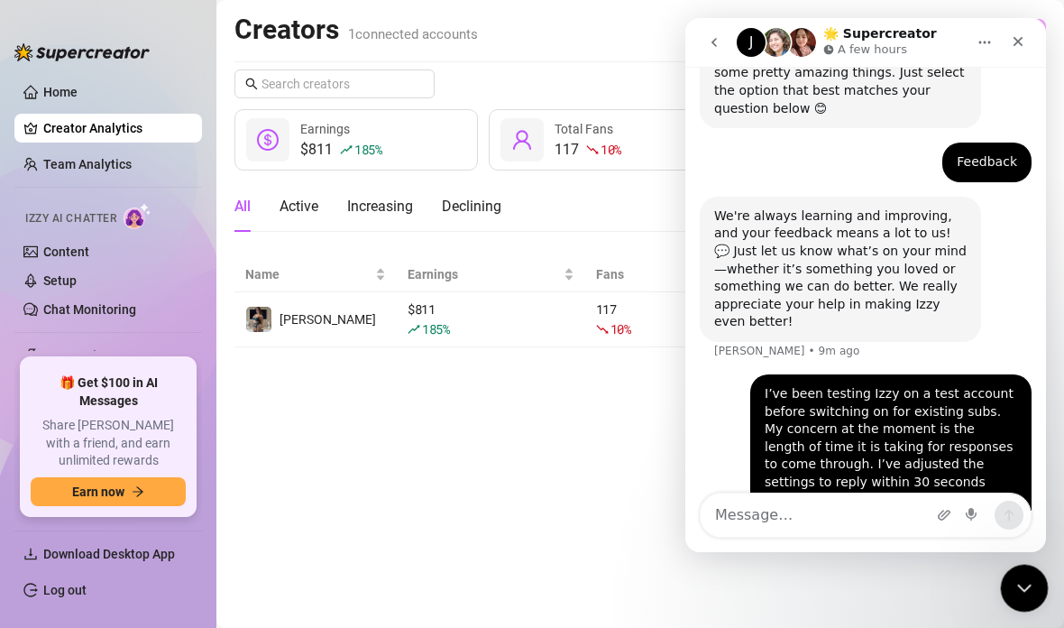
scroll to position [228, 0]
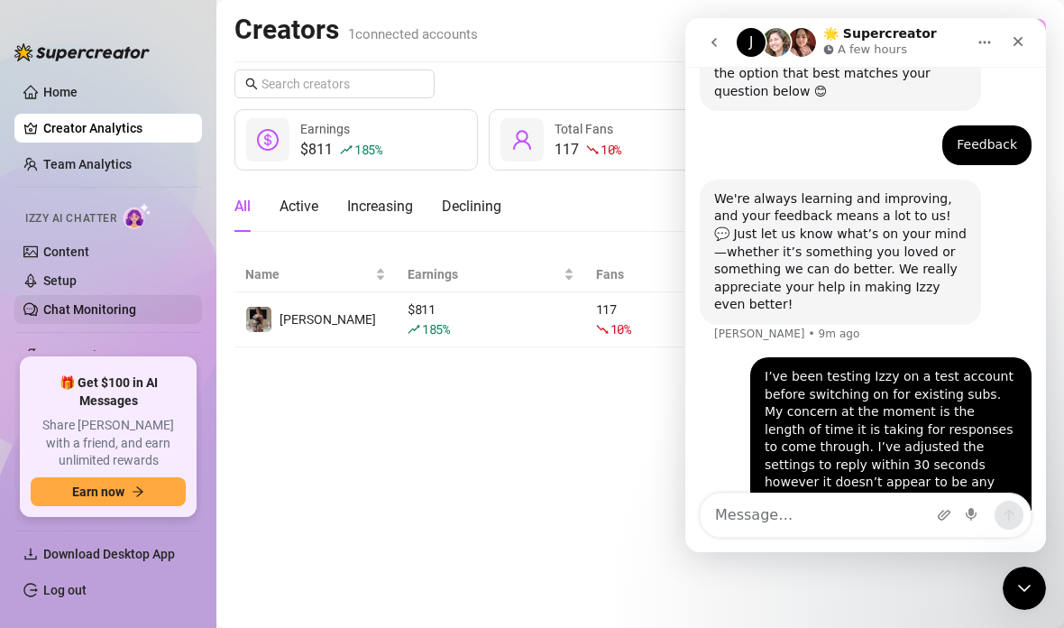
click at [43, 317] on link "Chat Monitoring" at bounding box center [89, 309] width 93 height 14
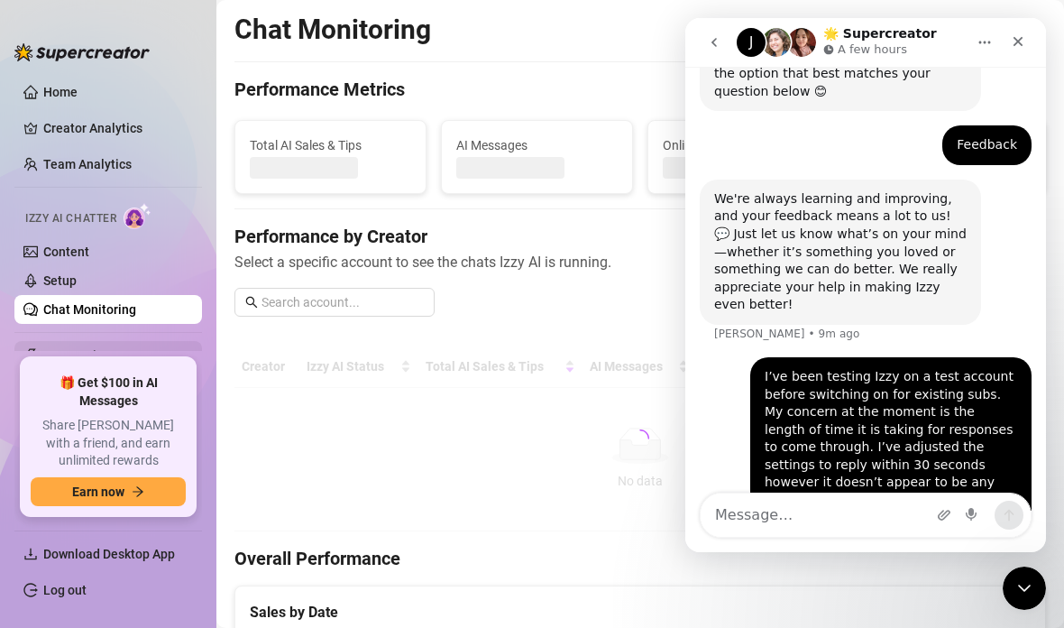
click at [54, 348] on span "Automations" at bounding box center [107, 355] width 128 height 29
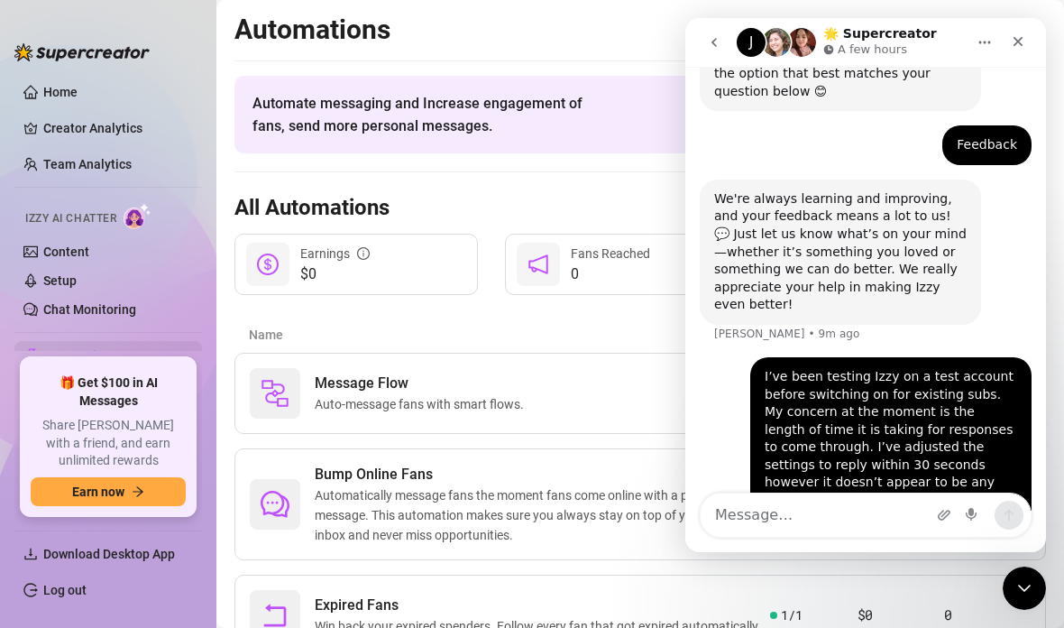
click at [50, 345] on span "Automations" at bounding box center [107, 355] width 128 height 29
click at [51, 341] on span "Automations" at bounding box center [107, 355] width 128 height 29
click at [49, 317] on link "Chat Monitoring" at bounding box center [89, 309] width 93 height 14
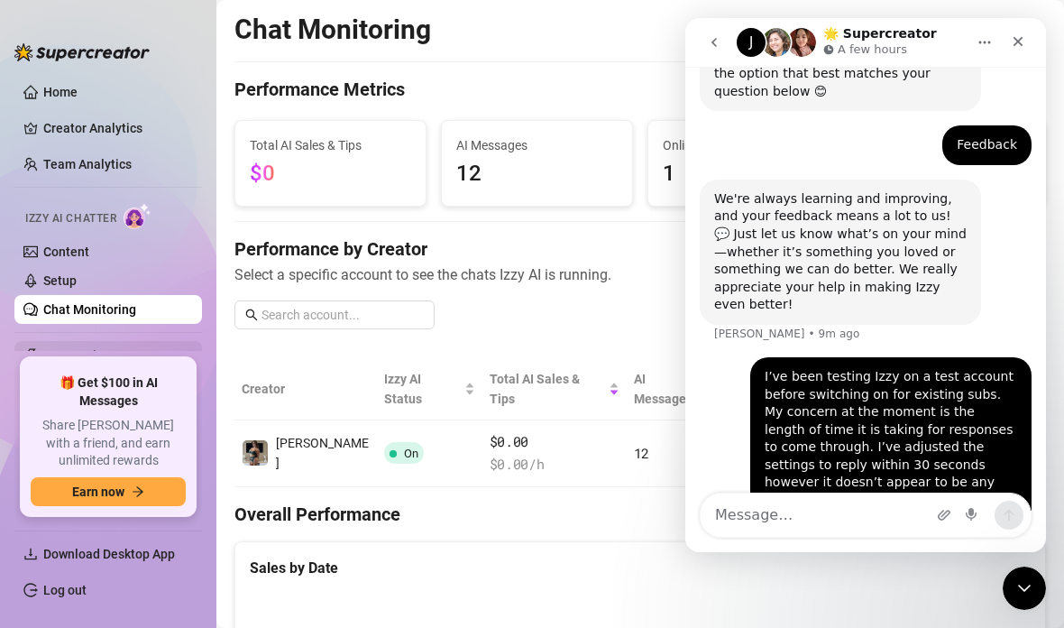
click at [43, 341] on span "Automations" at bounding box center [107, 355] width 128 height 29
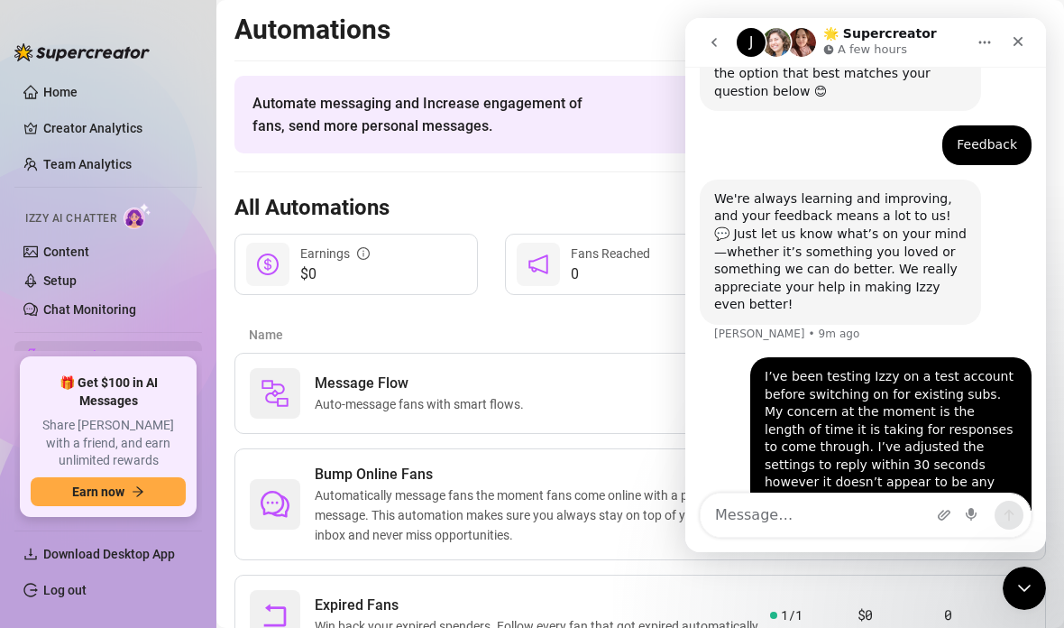
click at [51, 345] on span "Automations" at bounding box center [107, 355] width 128 height 29
click at [978, 125] on div "Feedback [PERSON_NAME] • 9m ago" at bounding box center [987, 145] width 89 height 40
click at [1008, 125] on div "Feedback [PERSON_NAME] • 10m ago" at bounding box center [987, 145] width 89 height 40
click at [1027, 125] on div "Feedback [PERSON_NAME] • 10m ago" at bounding box center [987, 145] width 89 height 40
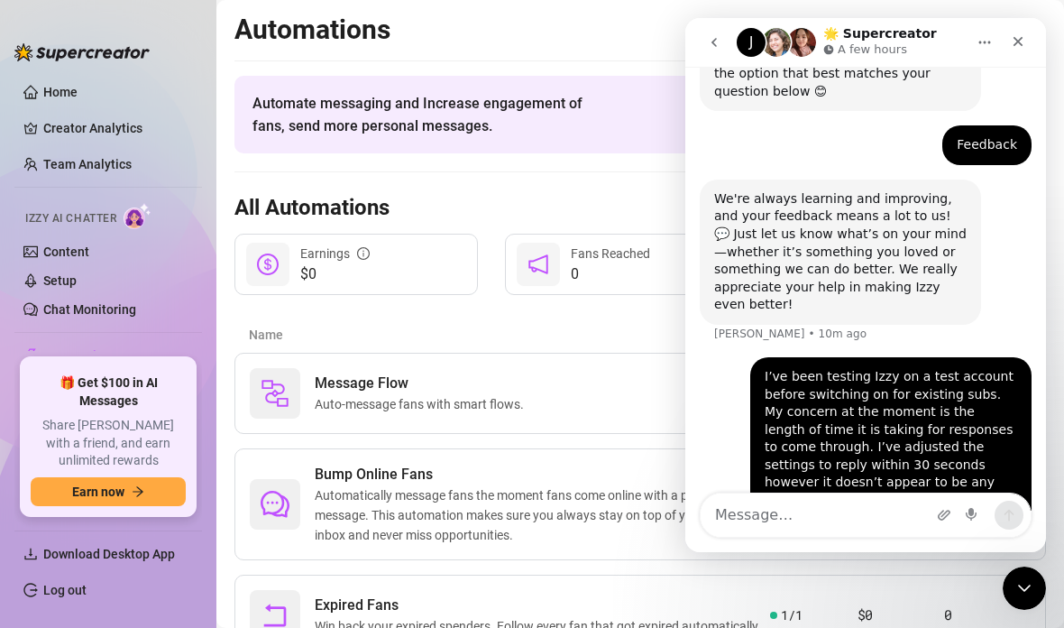
click at [1027, 125] on div "Feedback [PERSON_NAME] • 10m ago" at bounding box center [987, 145] width 89 height 40
click at [1024, 125] on div "Feedback [PERSON_NAME] • 10m ago" at bounding box center [987, 145] width 89 height 40
click at [640, 377] on div "Message Flow Auto-message fans with smart flows." at bounding box center [510, 393] width 520 height 51
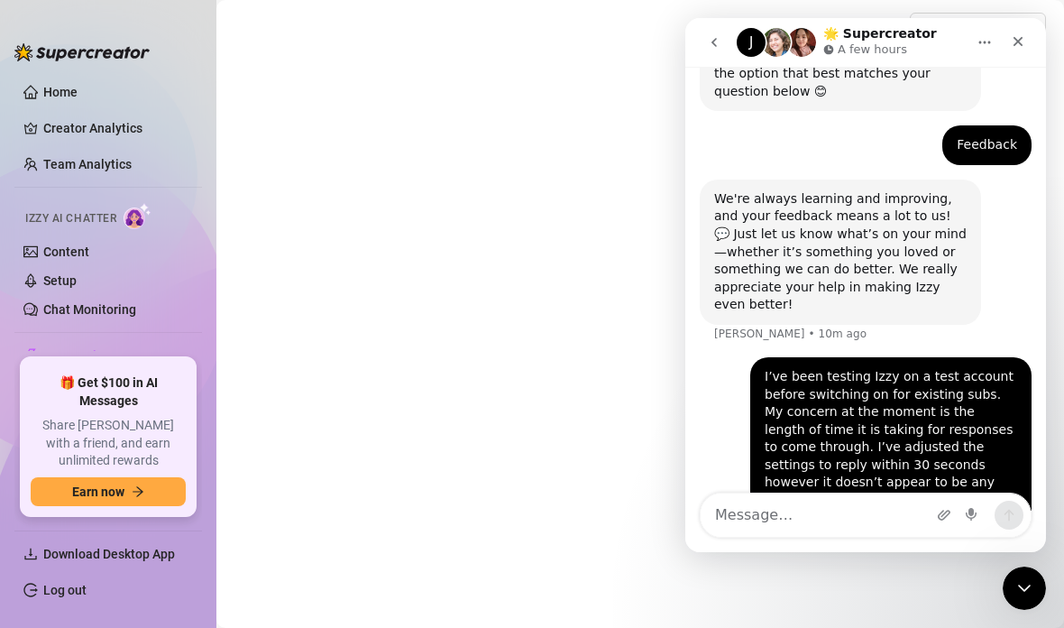
click at [638, 376] on div "Select Creator" at bounding box center [641, 293] width 812 height 561
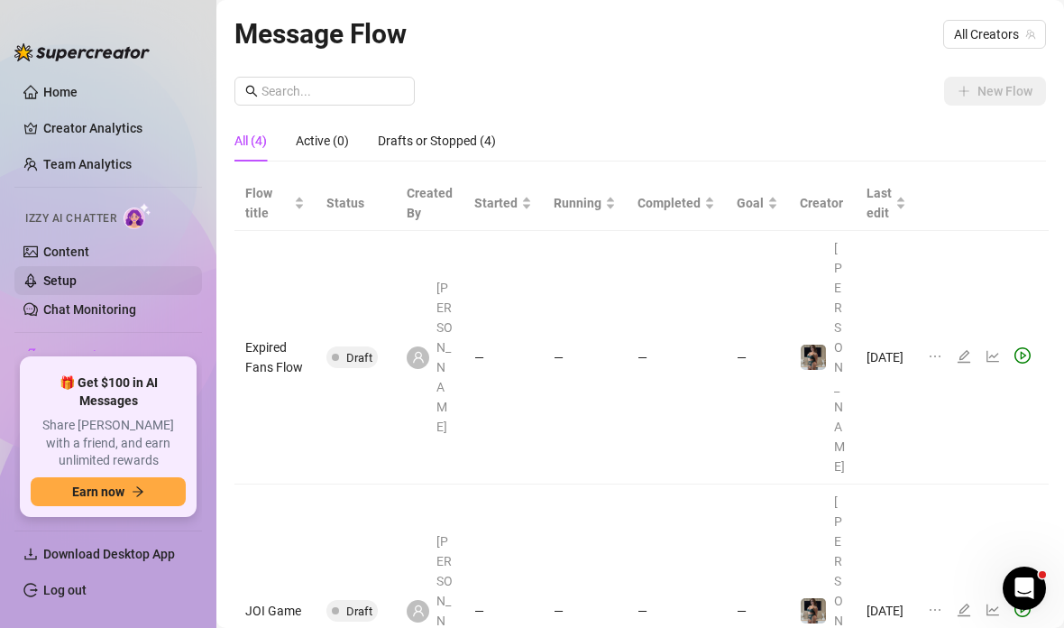
click at [53, 273] on link "Setup" at bounding box center [59, 280] width 33 height 14
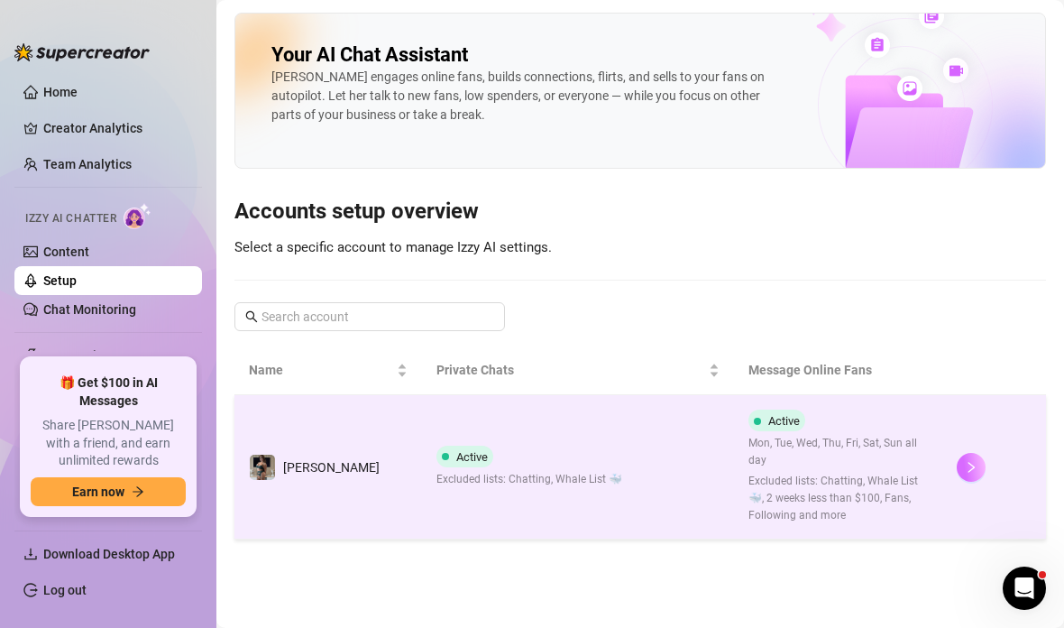
click at [971, 457] on button "button" at bounding box center [971, 467] width 29 height 29
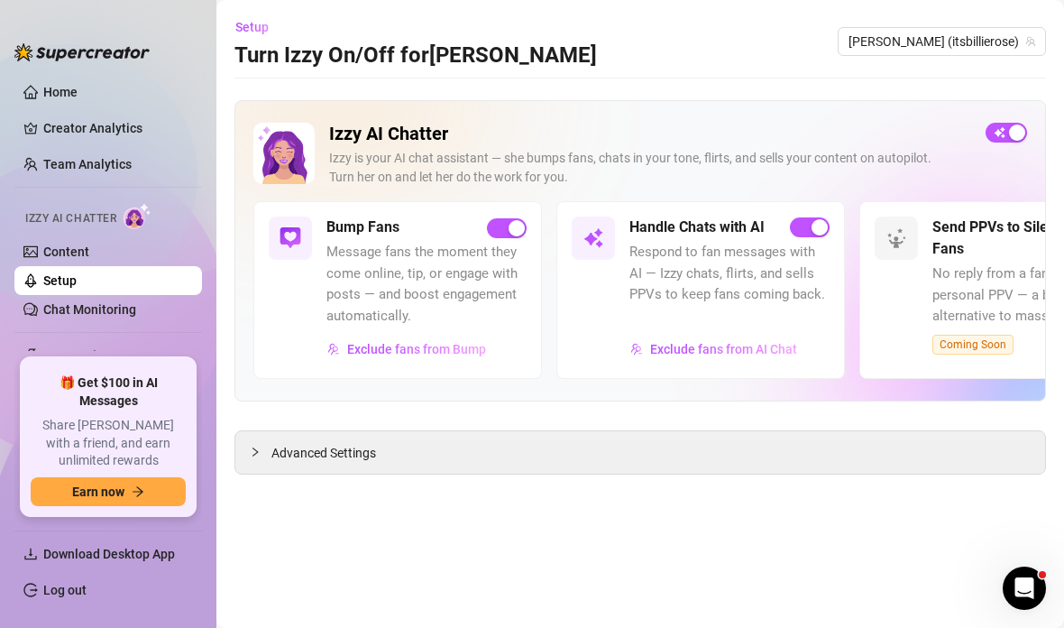
scroll to position [72, 0]
click at [252, 442] on div at bounding box center [261, 452] width 22 height 20
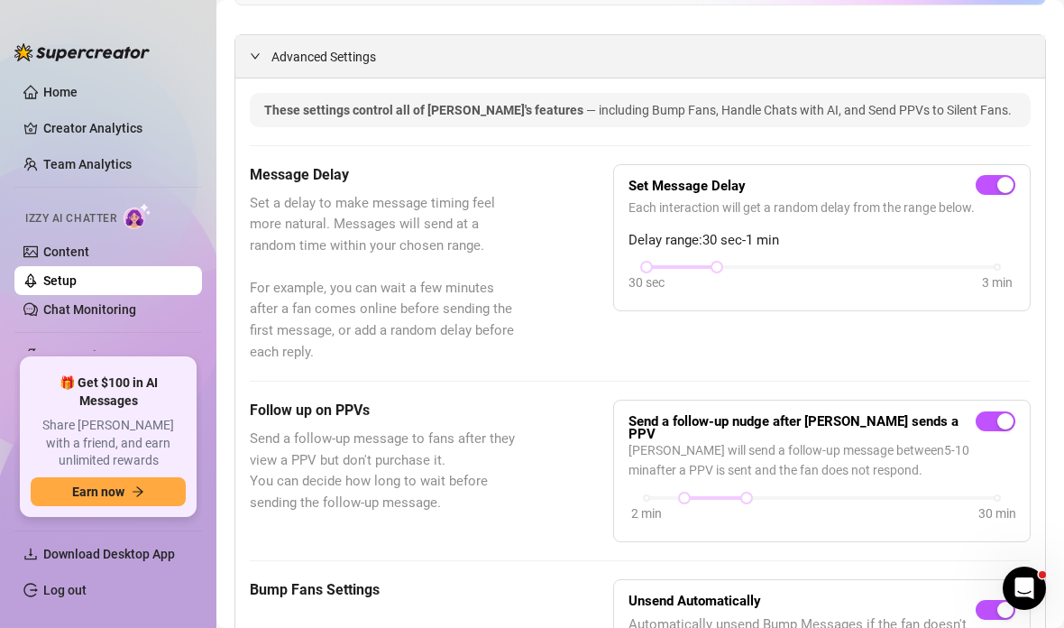
scroll to position [372, 0]
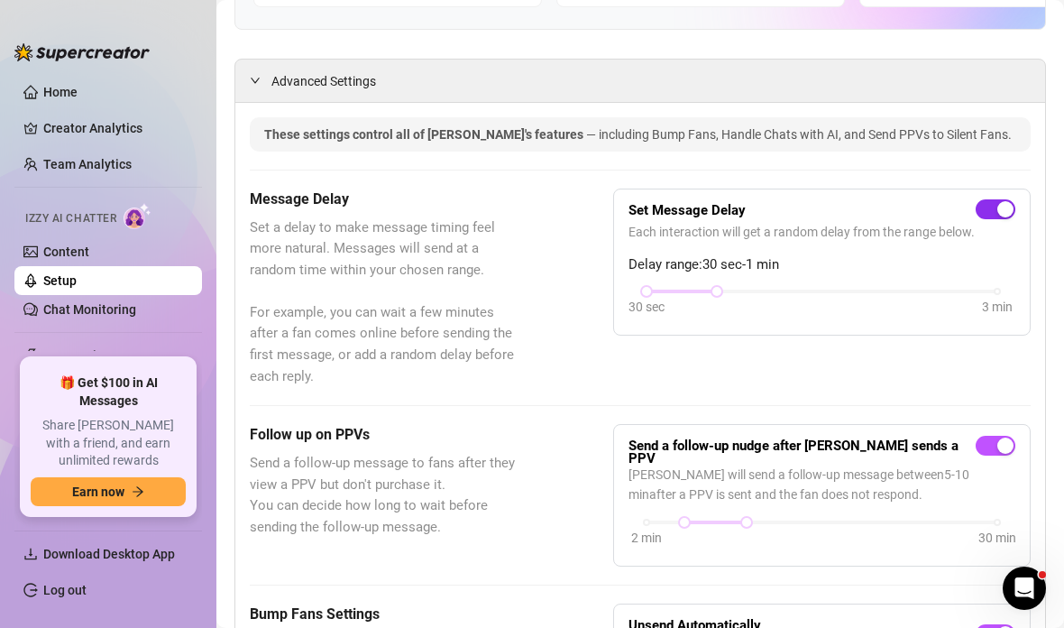
click at [998, 201] on div "button" at bounding box center [1006, 209] width 16 height 16
click at [181, 358] on div "Automations" at bounding box center [108, 355] width 188 height 29
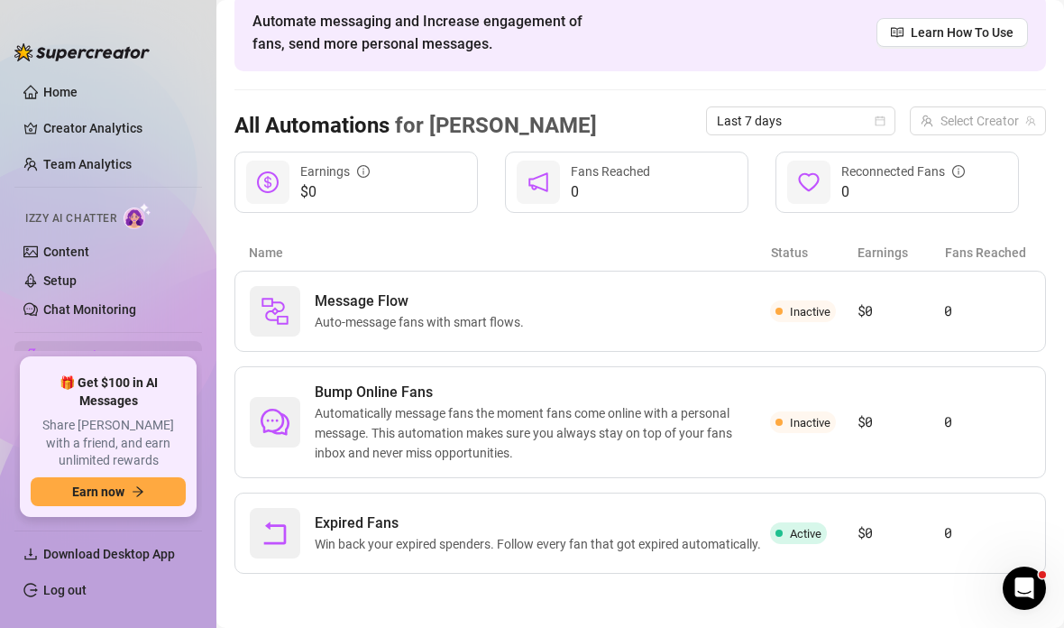
scroll to position [10, 0]
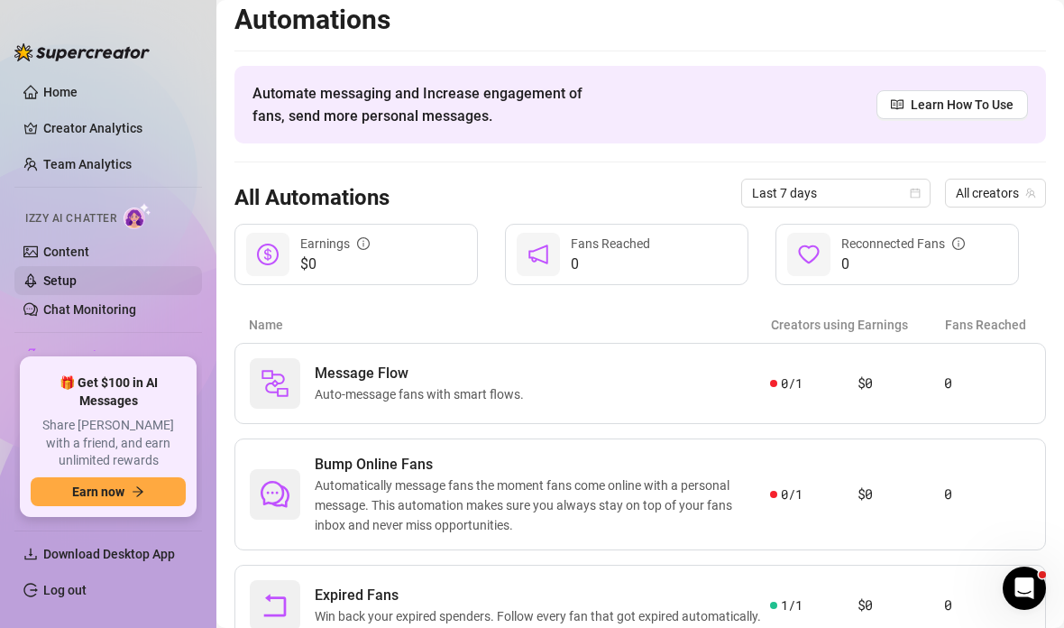
click at [61, 288] on link "Setup" at bounding box center [59, 280] width 33 height 14
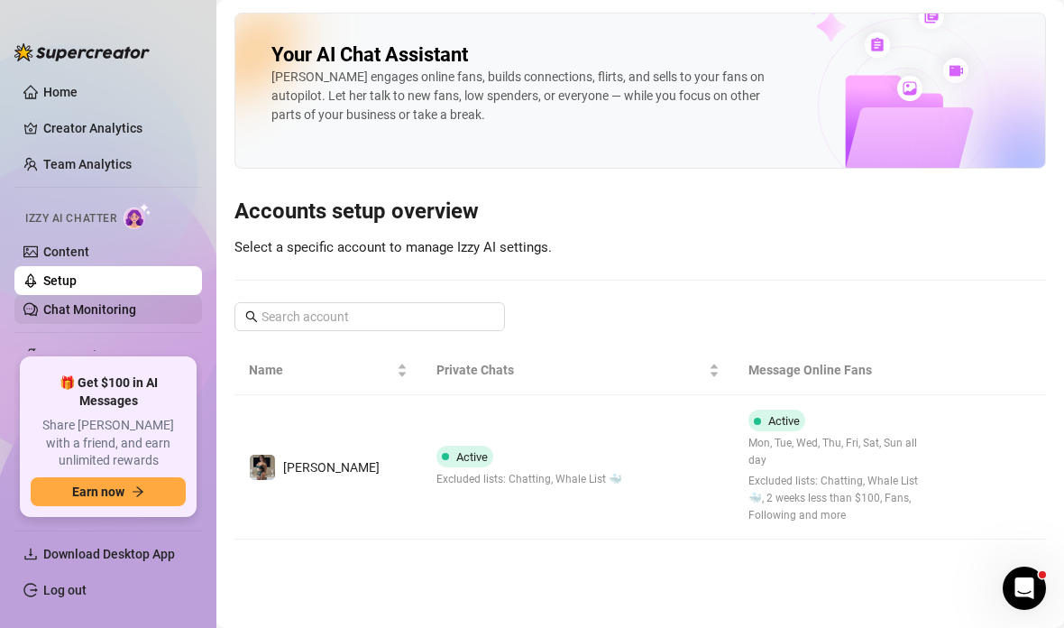
click at [78, 311] on link "Chat Monitoring" at bounding box center [89, 309] width 93 height 14
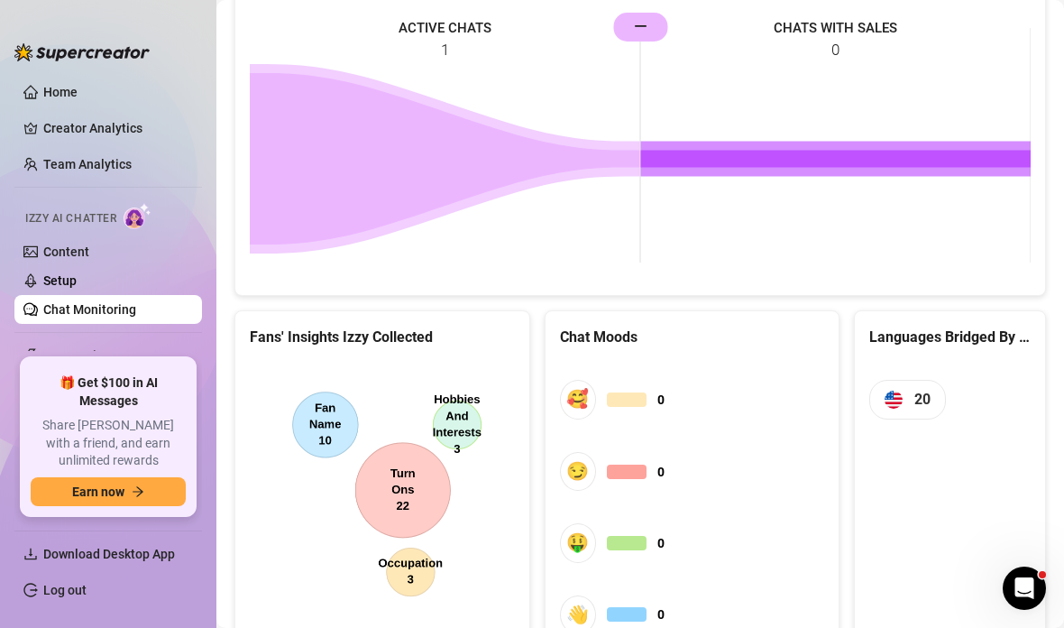
scroll to position [842, 0]
